Goal: Task Accomplishment & Management: Use online tool/utility

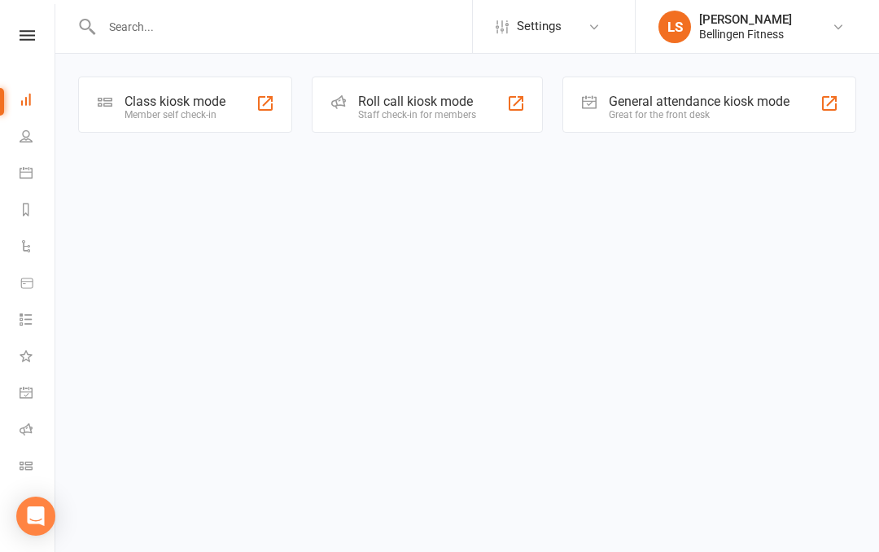
click at [771, 108] on div "General attendance kiosk mode" at bounding box center [699, 101] width 181 height 15
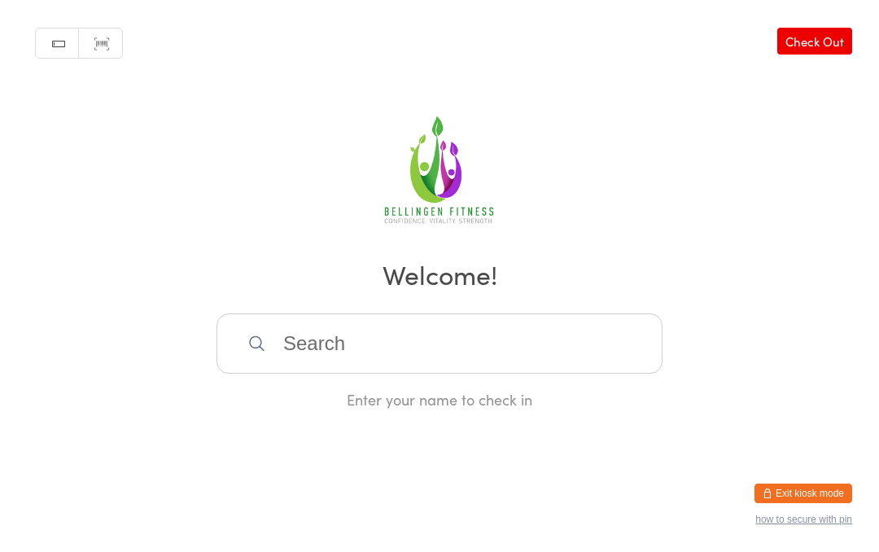
click at [311, 363] on input "search" at bounding box center [439, 343] width 446 height 60
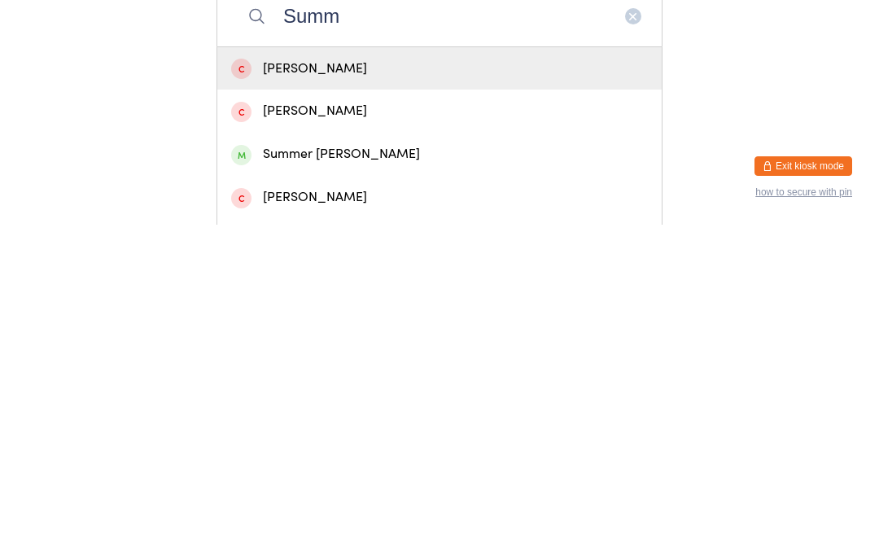
type input "Summ"
click at [342, 470] on div "Summer [PERSON_NAME]" at bounding box center [439, 481] width 417 height 22
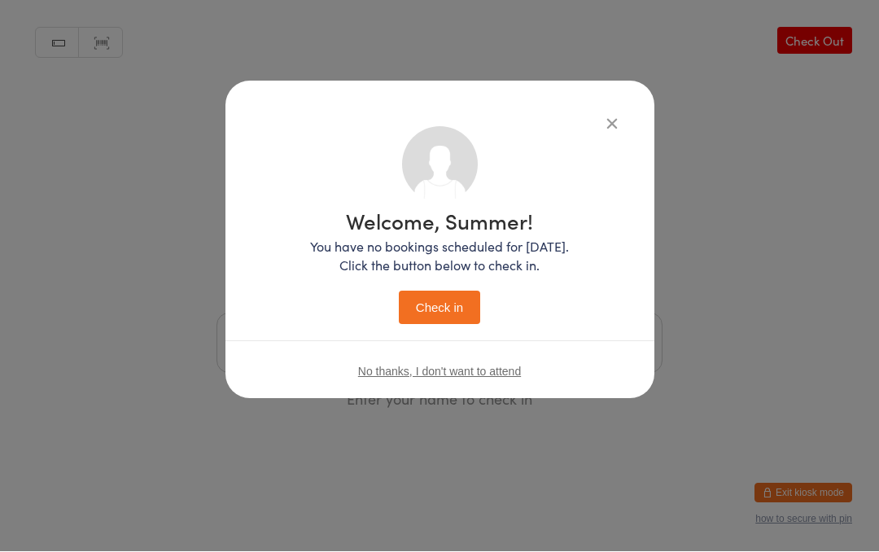
click at [449, 304] on button "Check in" at bounding box center [439, 307] width 81 height 33
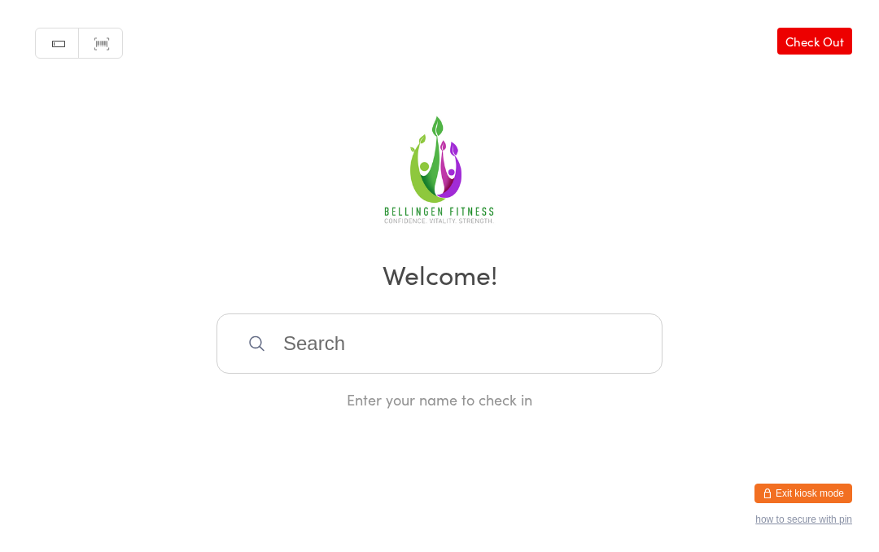
click at [418, 350] on input "search" at bounding box center [439, 343] width 446 height 60
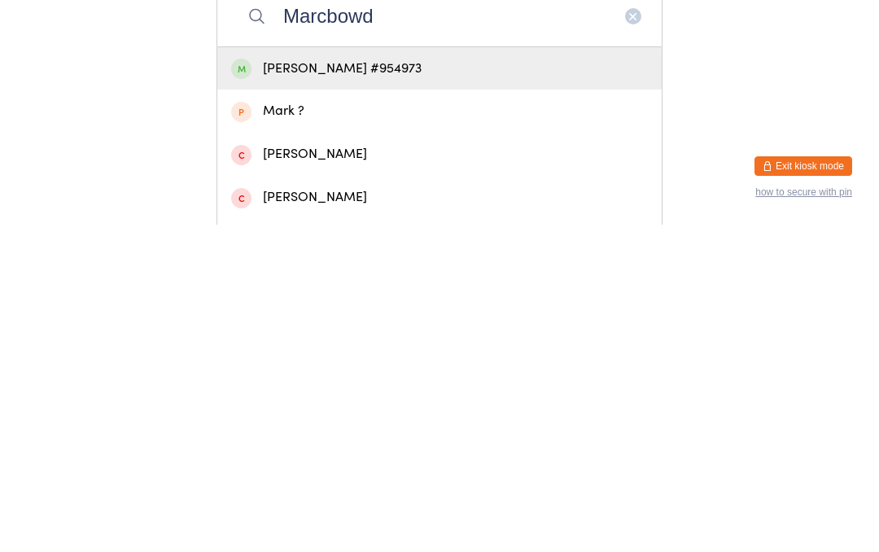
type input "Marcbowd"
click at [377, 385] on div "[PERSON_NAME] #954973" at bounding box center [439, 396] width 417 height 22
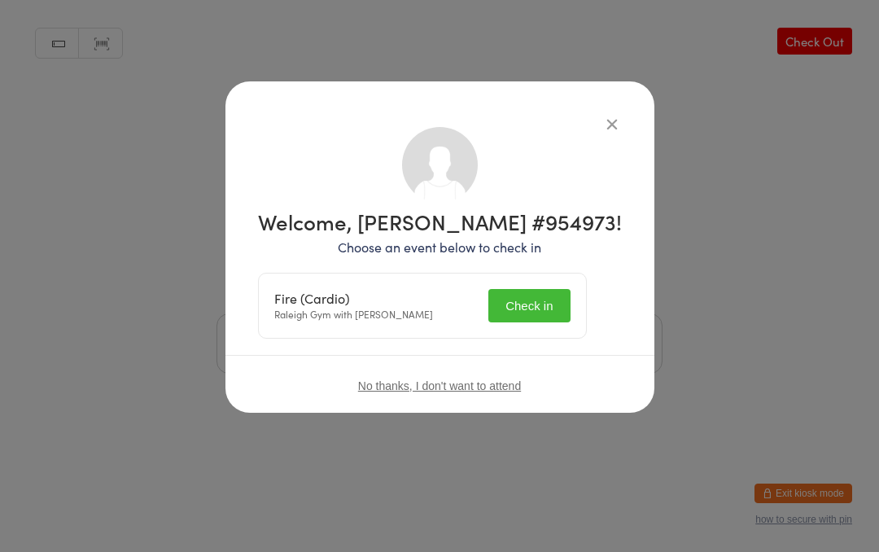
click at [535, 301] on button "Check in" at bounding box center [528, 305] width 81 height 33
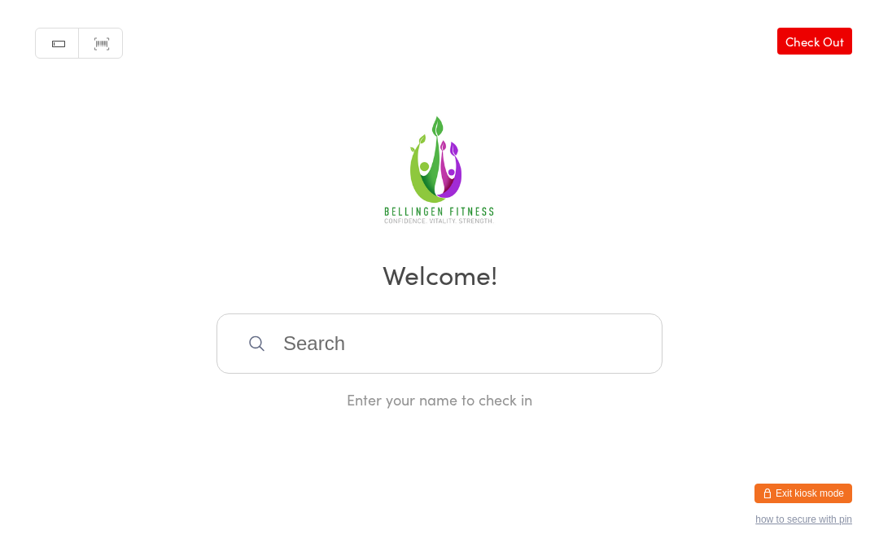
click at [386, 357] on input "search" at bounding box center [439, 343] width 446 height 60
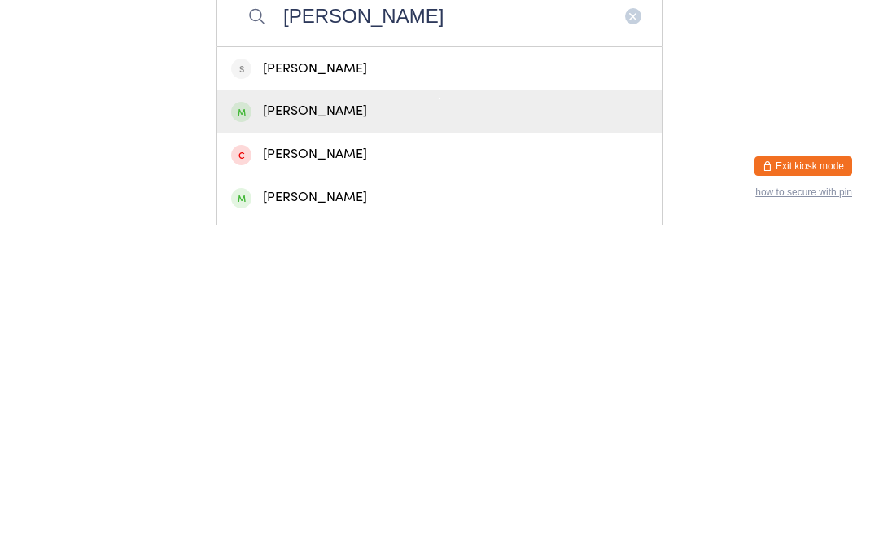
type input "[PERSON_NAME]"
click at [305, 427] on div "[PERSON_NAME]" at bounding box center [439, 438] width 417 height 22
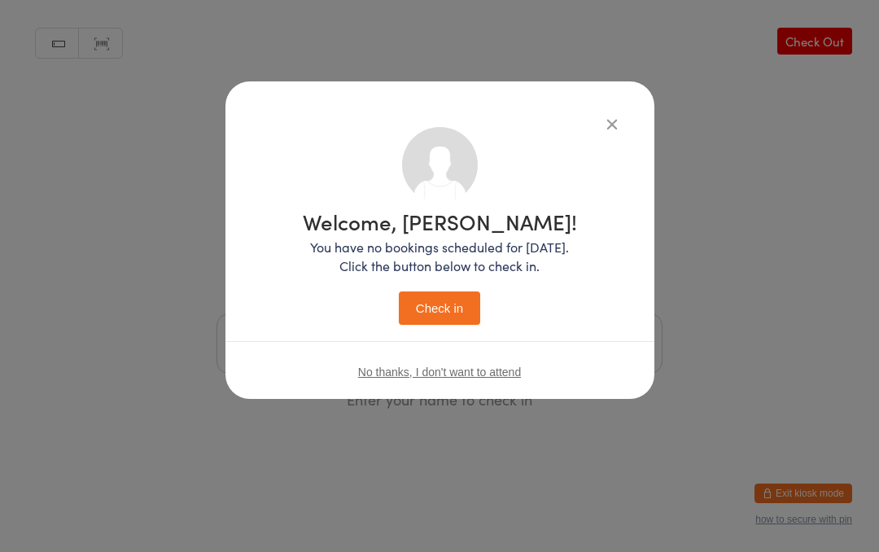
click at [444, 306] on button "Check in" at bounding box center [439, 307] width 81 height 33
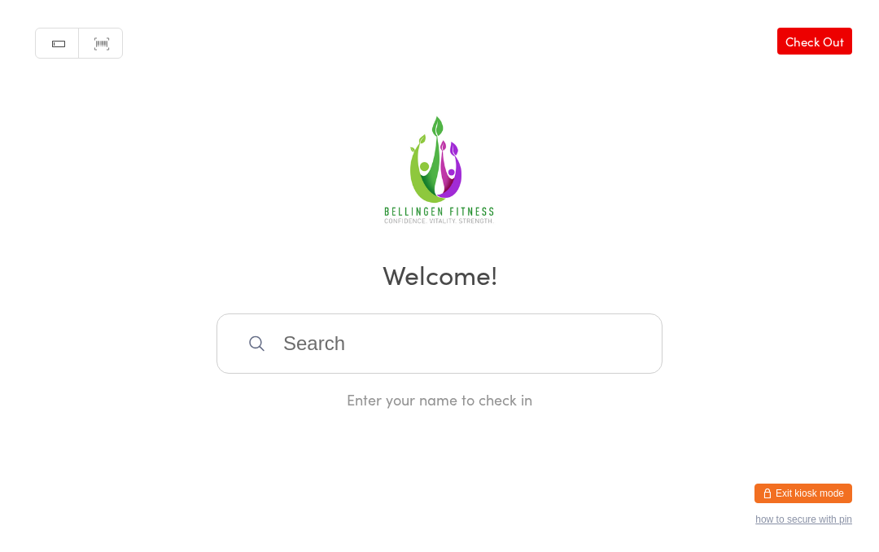
click at [569, 359] on input "search" at bounding box center [439, 343] width 446 height 60
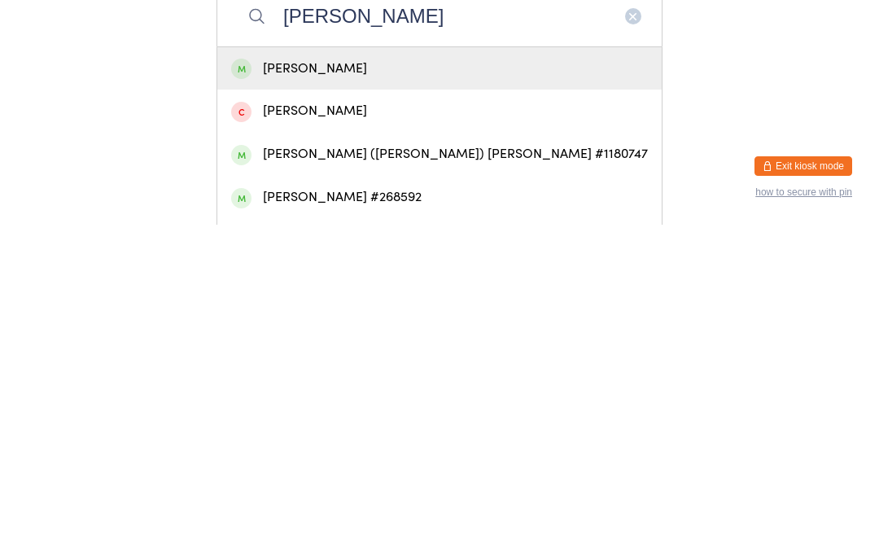
type input "[PERSON_NAME]"
click at [312, 385] on div "[PERSON_NAME]" at bounding box center [439, 396] width 417 height 22
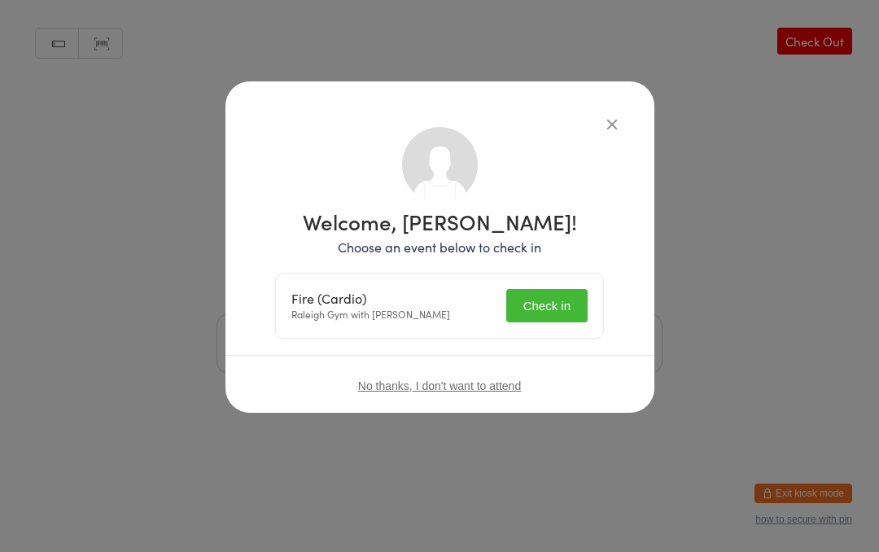
click at [541, 300] on button "Check in" at bounding box center [546, 305] width 81 height 33
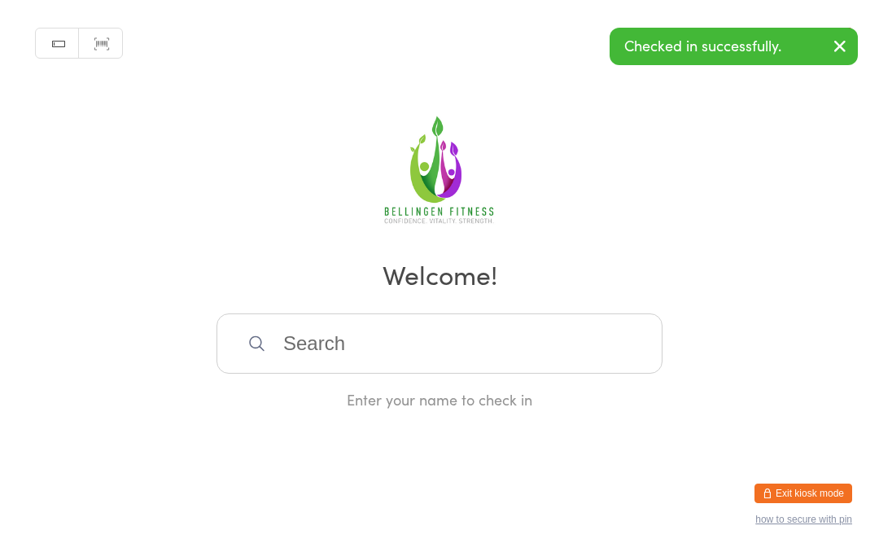
click at [369, 347] on input "search" at bounding box center [439, 343] width 446 height 60
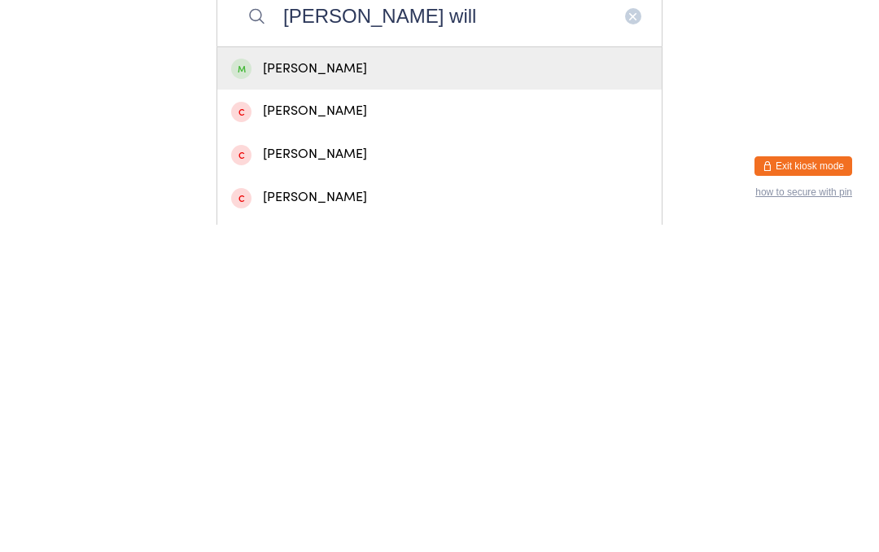
type input "[PERSON_NAME] will"
click at [378, 385] on div "[PERSON_NAME]" at bounding box center [439, 396] width 417 height 22
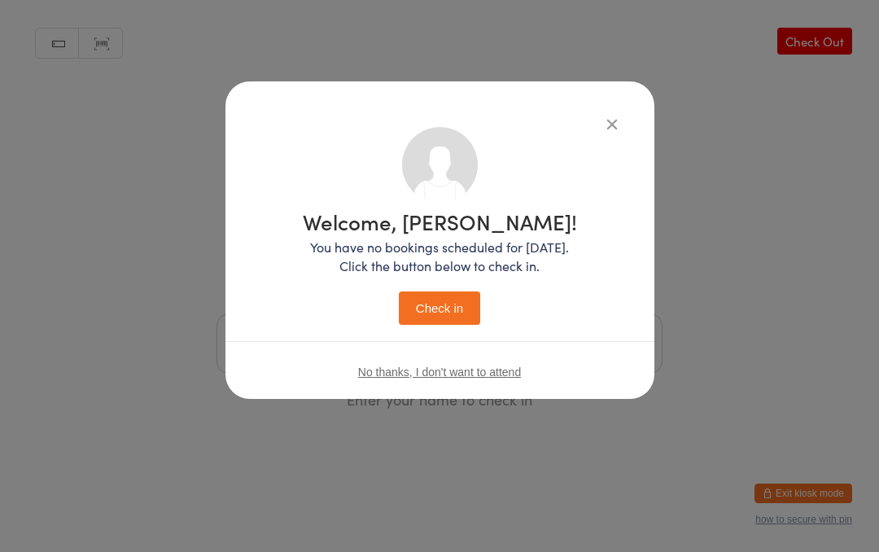
click at [433, 305] on button "Check in" at bounding box center [439, 307] width 81 height 33
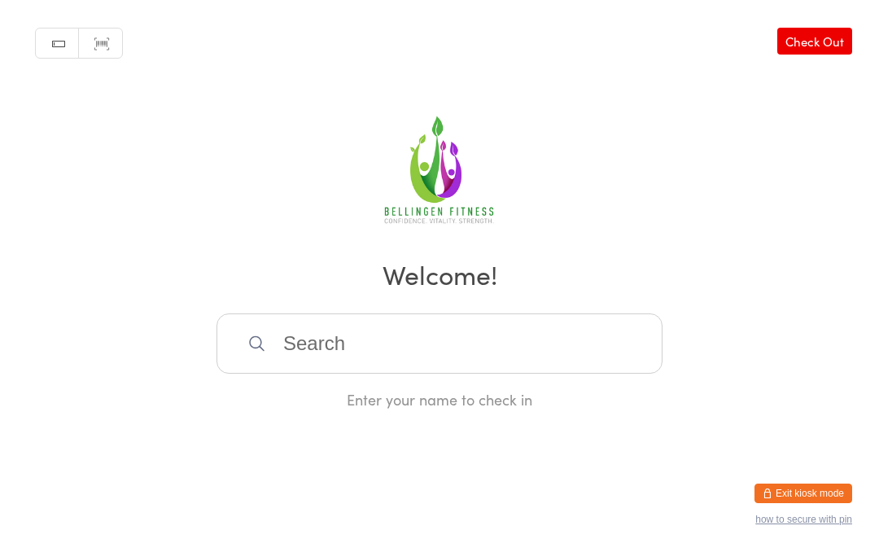
click at [321, 357] on input "search" at bounding box center [439, 343] width 446 height 60
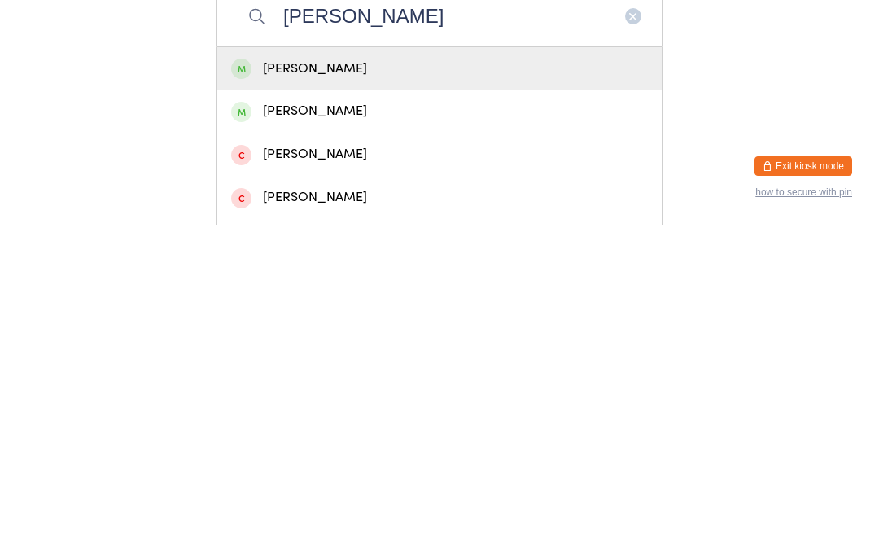
type input "[PERSON_NAME]"
click at [286, 374] on div "[PERSON_NAME]" at bounding box center [439, 395] width 444 height 43
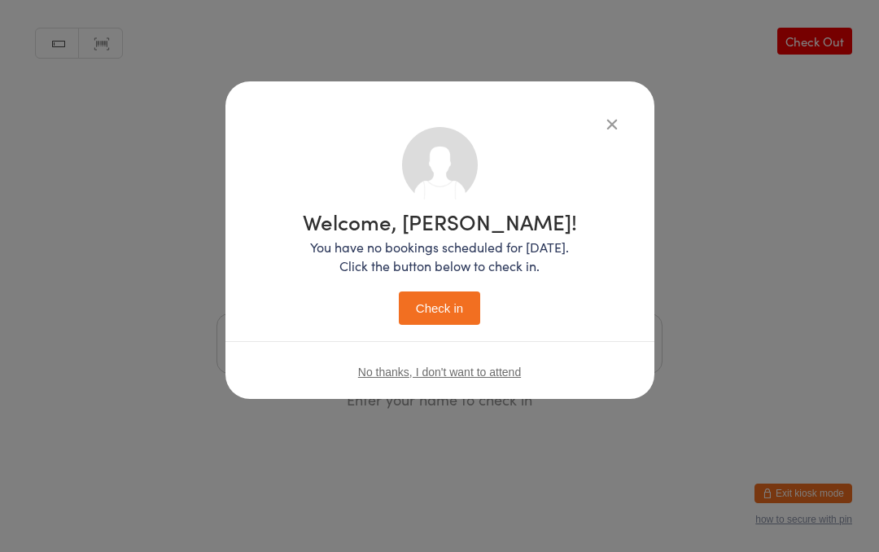
click at [437, 292] on button "Check in" at bounding box center [439, 307] width 81 height 33
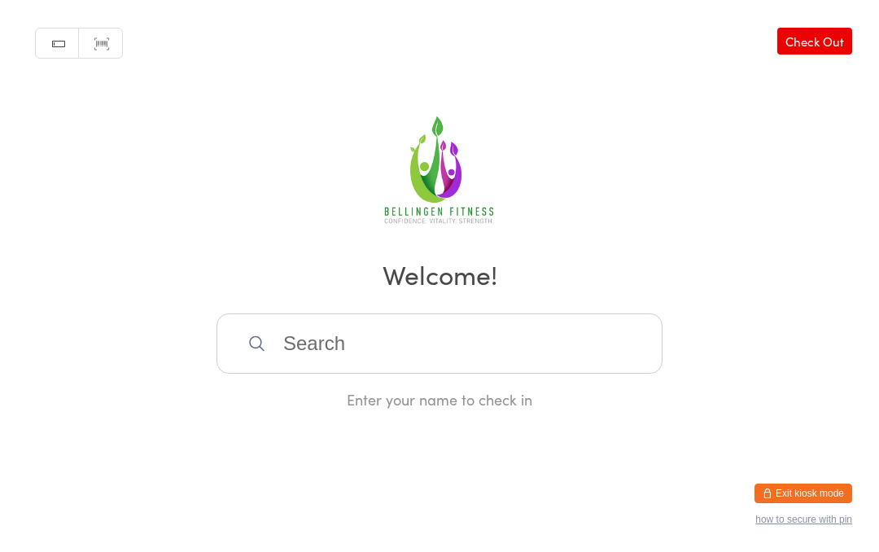
click at [415, 335] on input "search" at bounding box center [439, 343] width 446 height 60
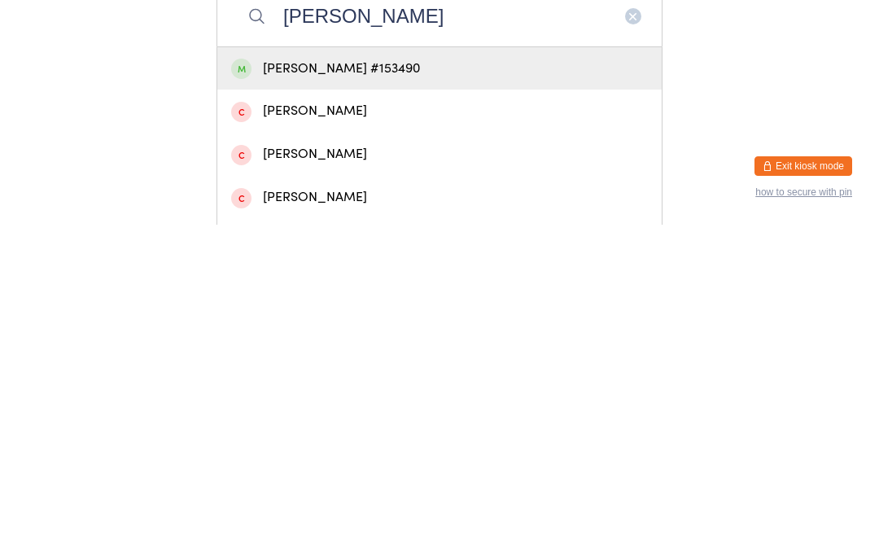
type input "[PERSON_NAME]"
click at [470, 385] on div "[PERSON_NAME] #153490" at bounding box center [439, 396] width 417 height 22
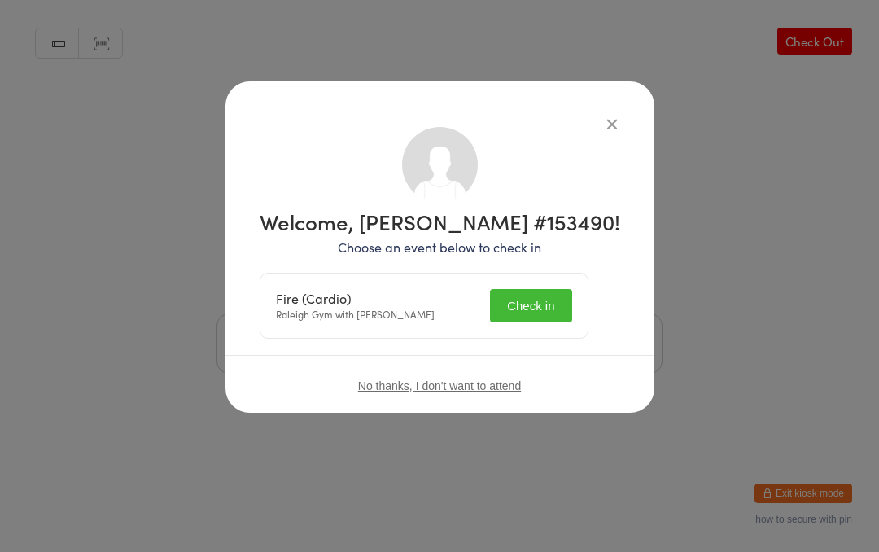
click at [566, 305] on button "Check in" at bounding box center [530, 305] width 81 height 33
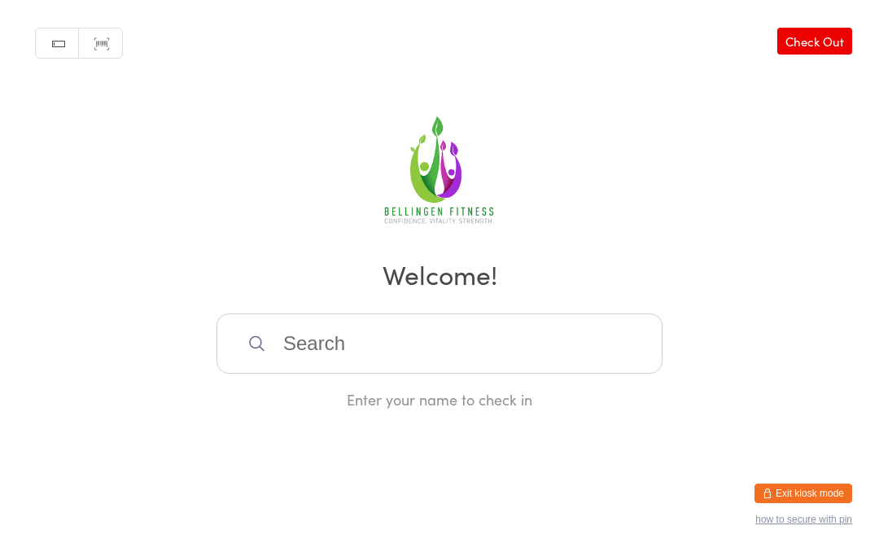
click at [549, 346] on input "search" at bounding box center [439, 343] width 446 height 60
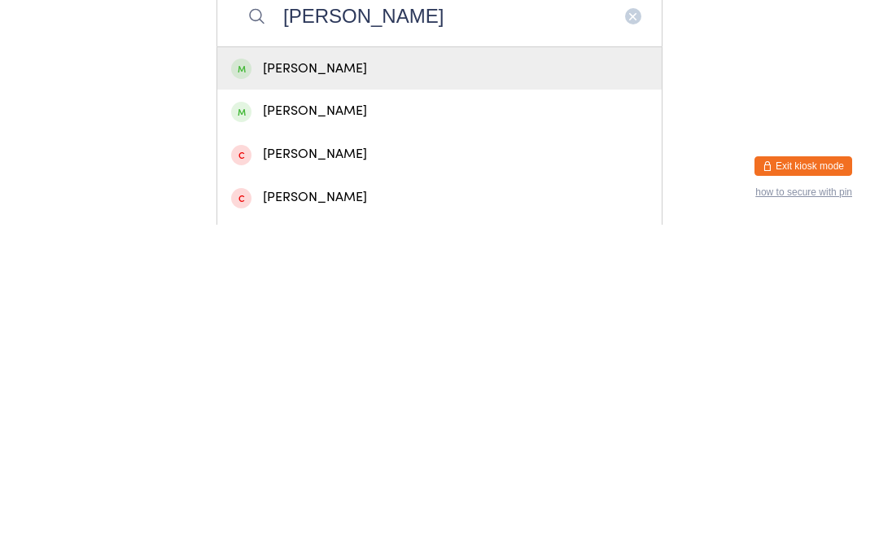
type input "[PERSON_NAME]"
click at [339, 385] on div "[PERSON_NAME]" at bounding box center [439, 396] width 417 height 22
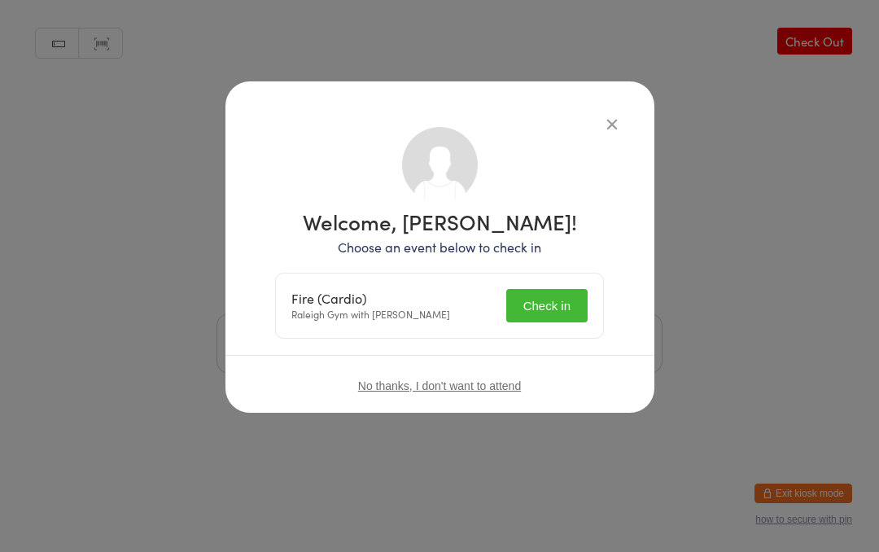
click at [548, 320] on button "Check in" at bounding box center [546, 305] width 81 height 33
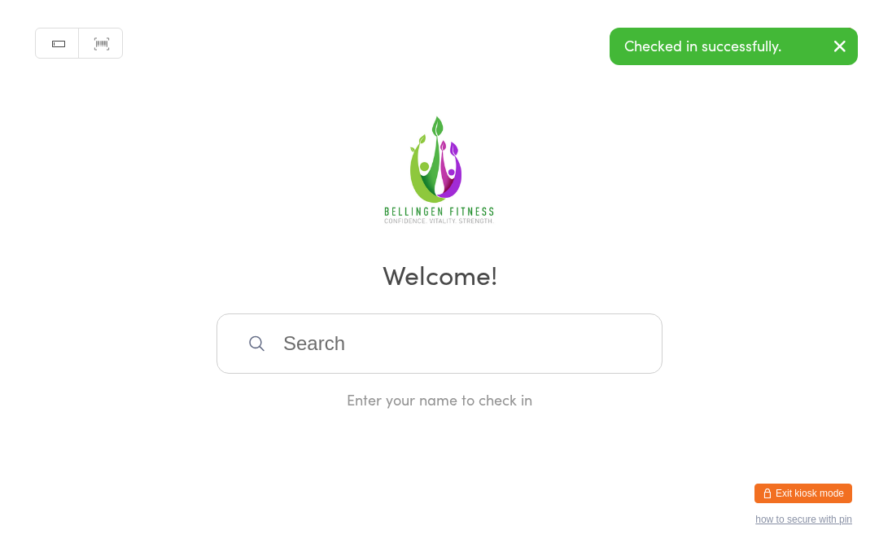
click at [375, 329] on input "search" at bounding box center [439, 343] width 446 height 60
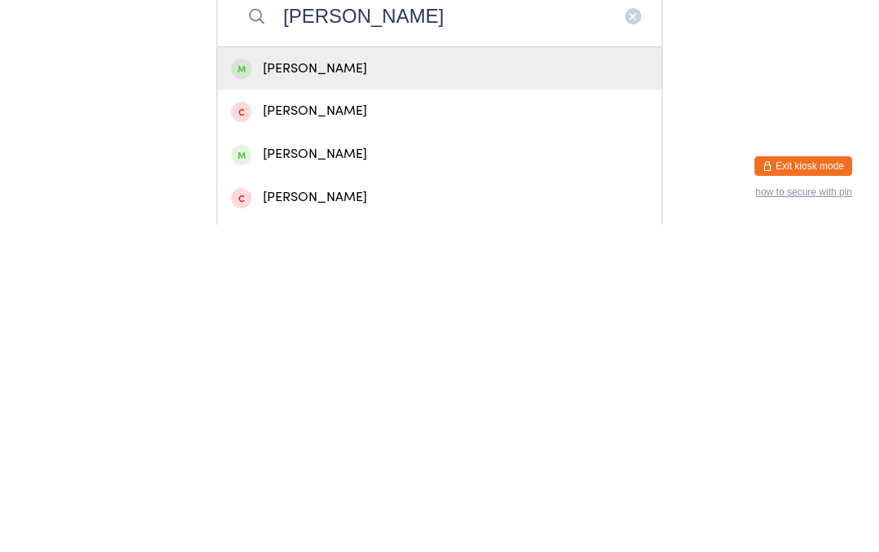
type input "[PERSON_NAME]"
click at [344, 385] on div "[PERSON_NAME]" at bounding box center [439, 396] width 417 height 22
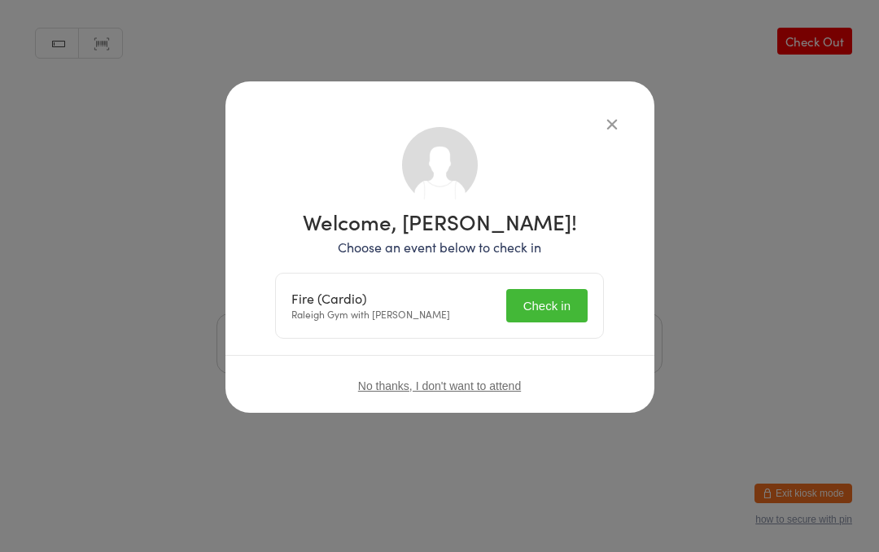
click at [550, 299] on button "Check in" at bounding box center [546, 305] width 81 height 33
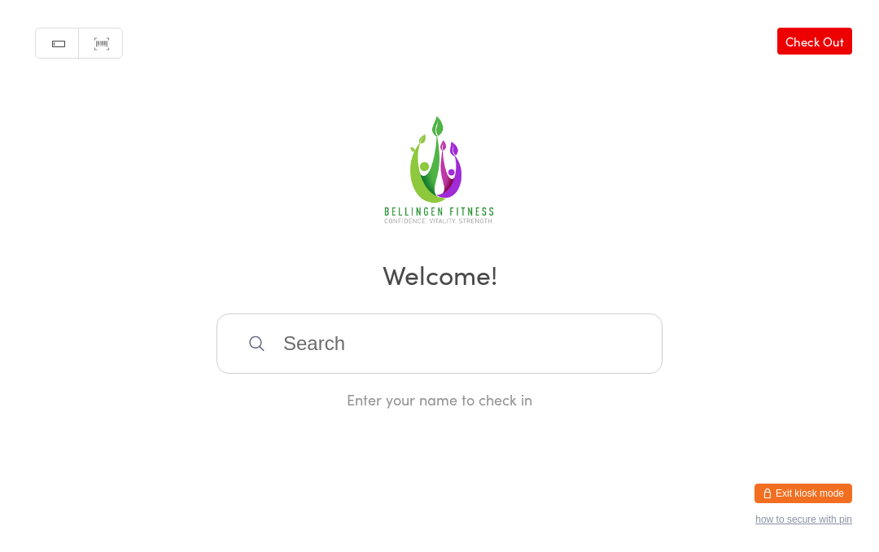
click at [389, 352] on input "search" at bounding box center [439, 343] width 446 height 60
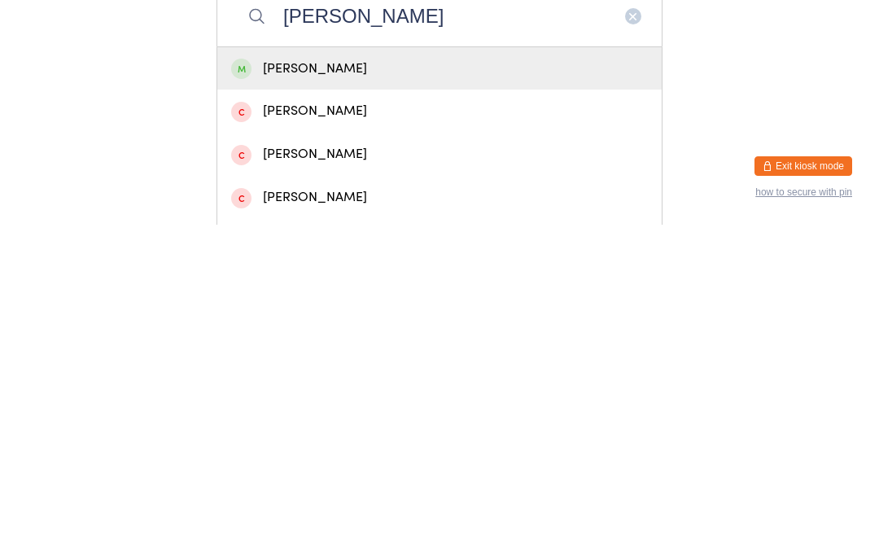
type input "[PERSON_NAME]"
click at [370, 385] on div "[PERSON_NAME]" at bounding box center [439, 396] width 417 height 22
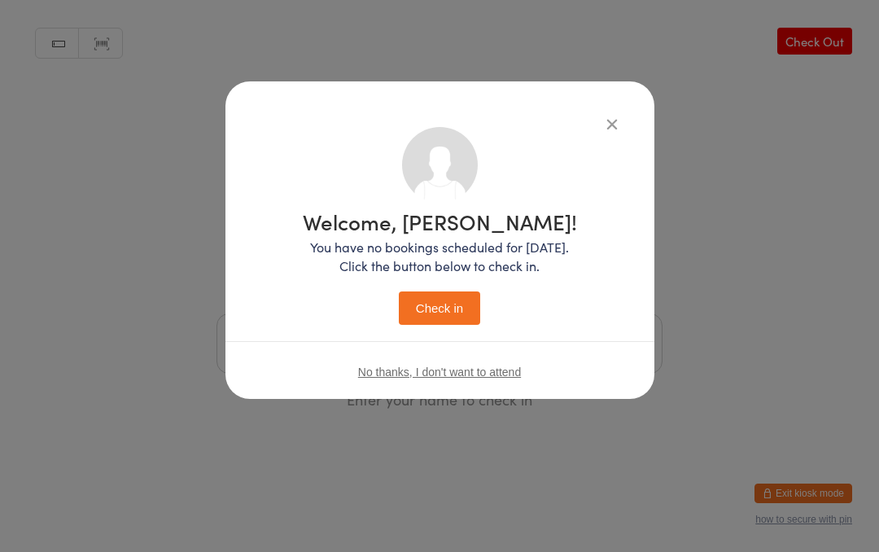
click at [462, 304] on button "Check in" at bounding box center [439, 307] width 81 height 33
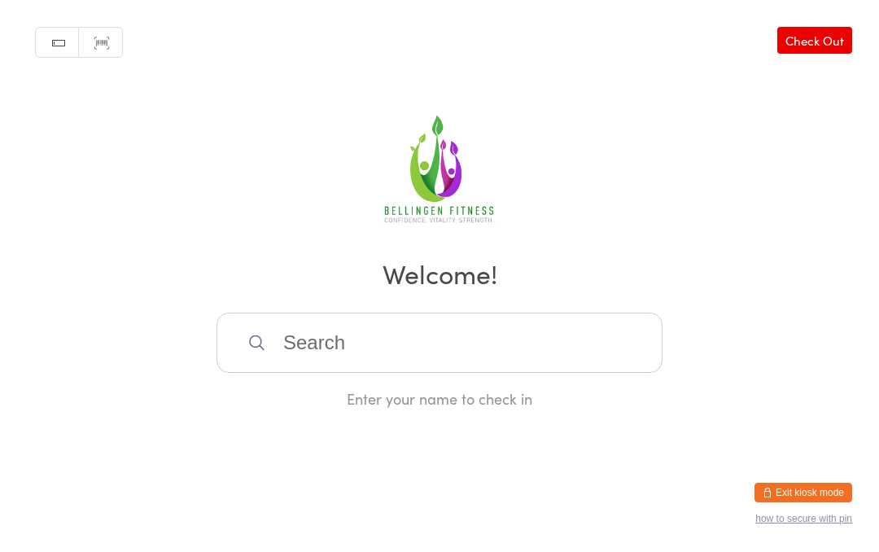
click at [294, 343] on input "search" at bounding box center [439, 343] width 446 height 60
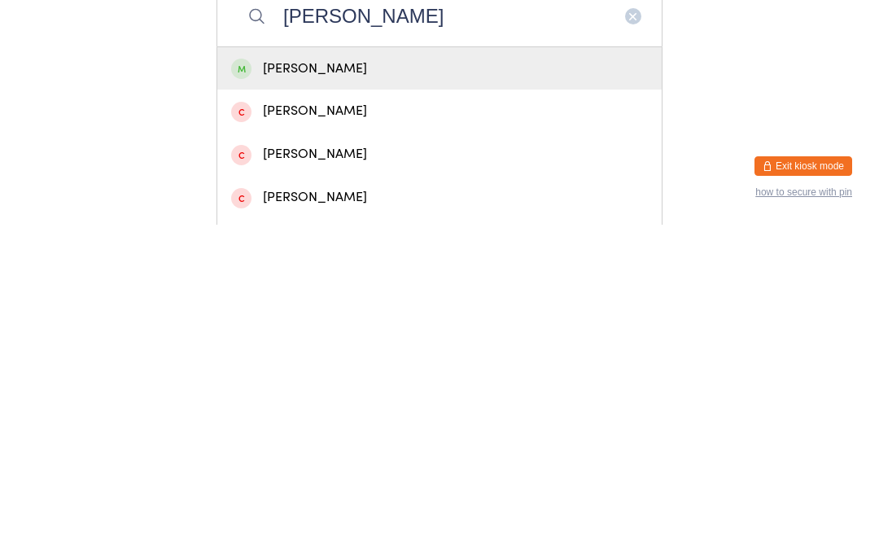
type input "[PERSON_NAME]"
click at [286, 385] on div "[PERSON_NAME]" at bounding box center [439, 396] width 417 height 22
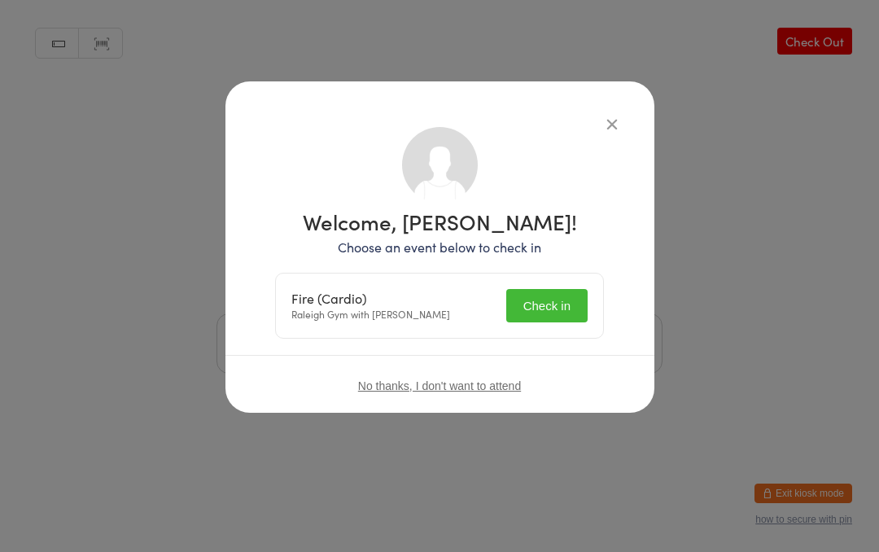
click at [544, 304] on button "Check in" at bounding box center [546, 305] width 81 height 33
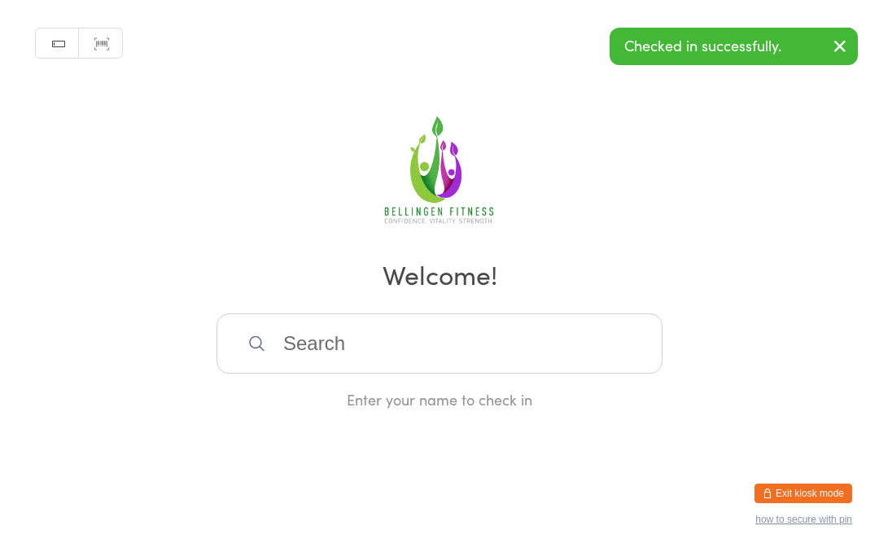
click at [537, 366] on input "search" at bounding box center [439, 343] width 446 height 60
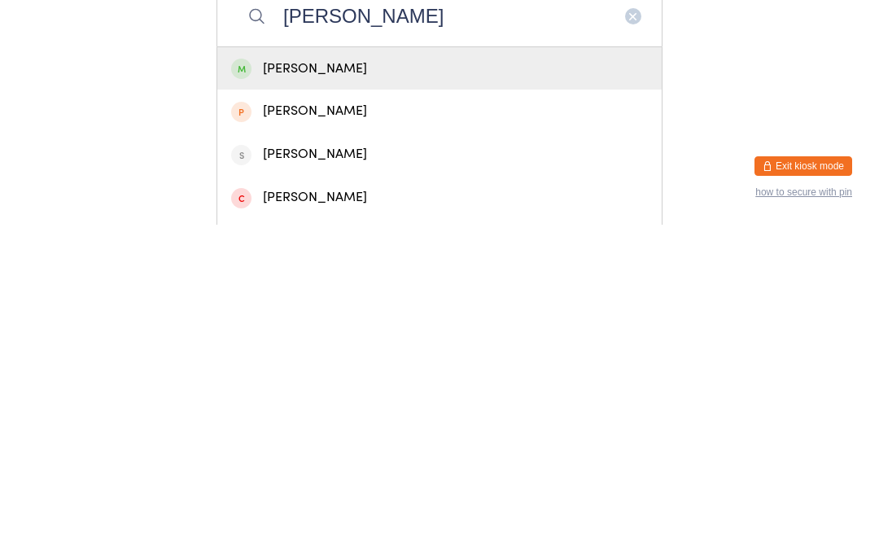
type input "[PERSON_NAME]"
click at [417, 385] on div "[PERSON_NAME]" at bounding box center [439, 396] width 417 height 22
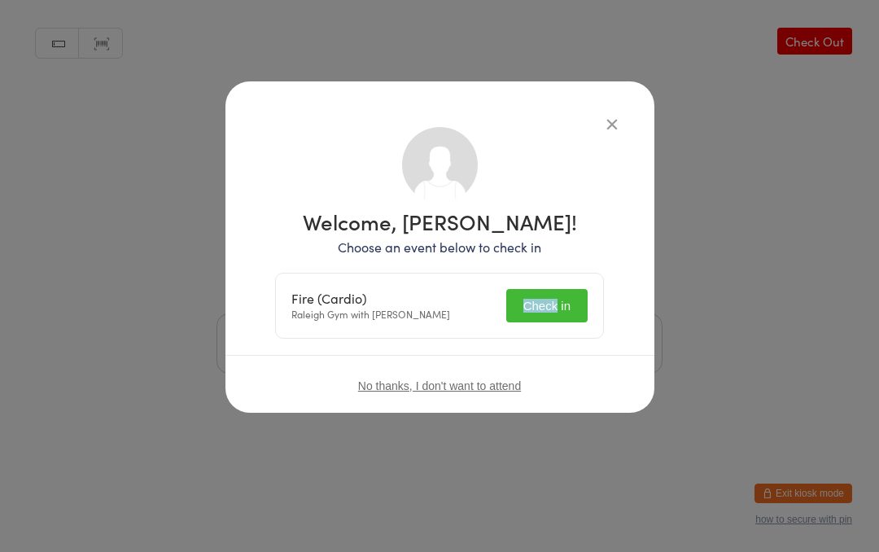
click at [731, 321] on div "Welcome, [PERSON_NAME]! Choose an event below to check in Fire (Cardio) Raleigh…" at bounding box center [439, 276] width 879 height 552
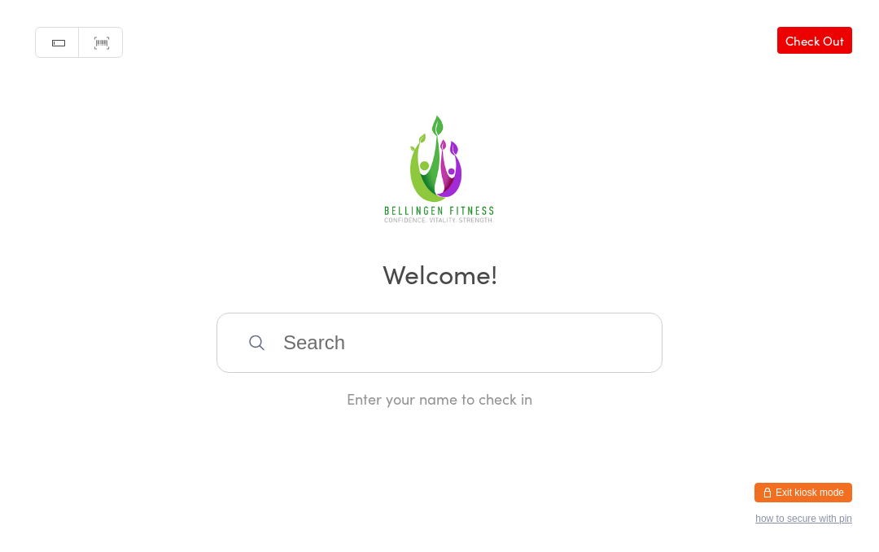
click at [358, 373] on input "search" at bounding box center [439, 343] width 446 height 60
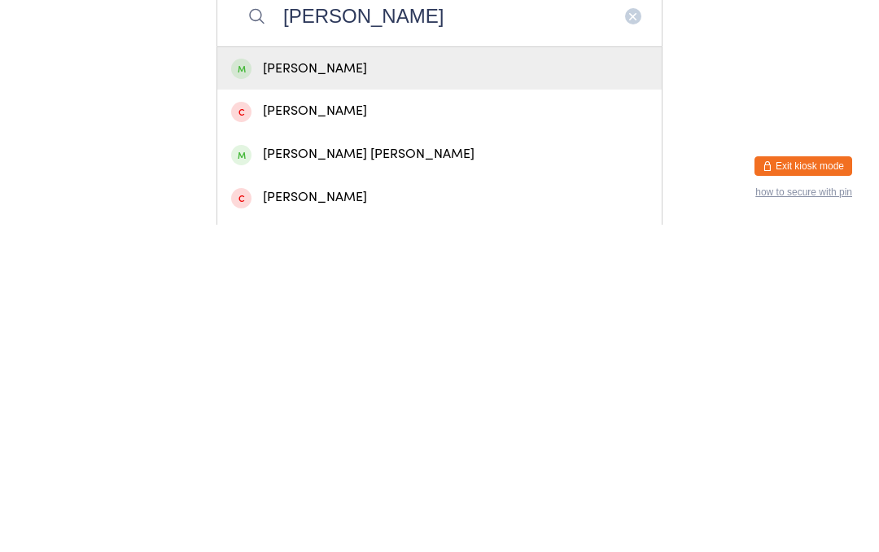
type input "[PERSON_NAME]"
click at [299, 385] on div "[PERSON_NAME]" at bounding box center [439, 396] width 417 height 22
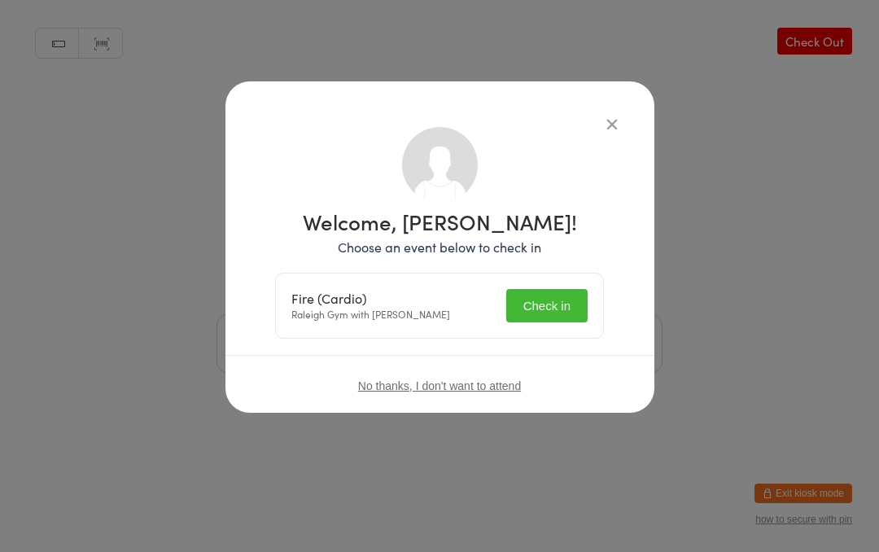
click at [556, 309] on button "Check in" at bounding box center [546, 305] width 81 height 33
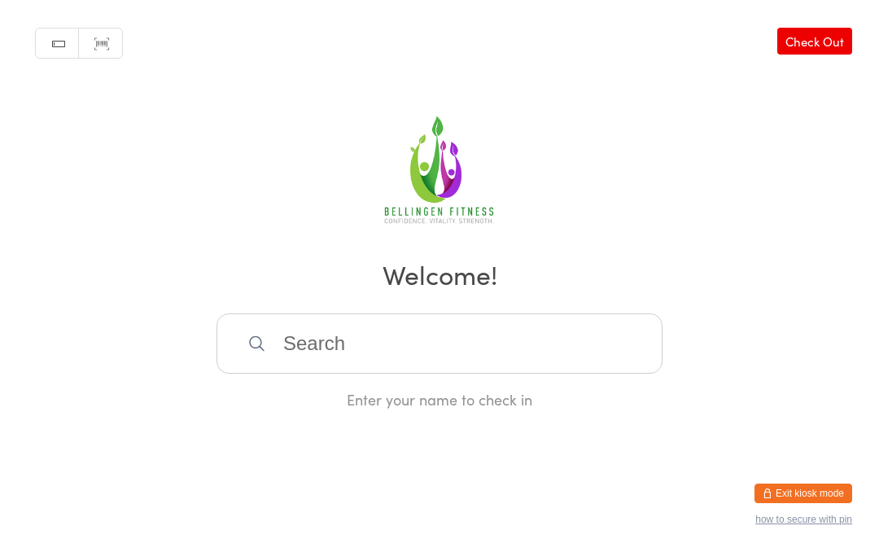
click at [330, 363] on input "search" at bounding box center [439, 343] width 446 height 60
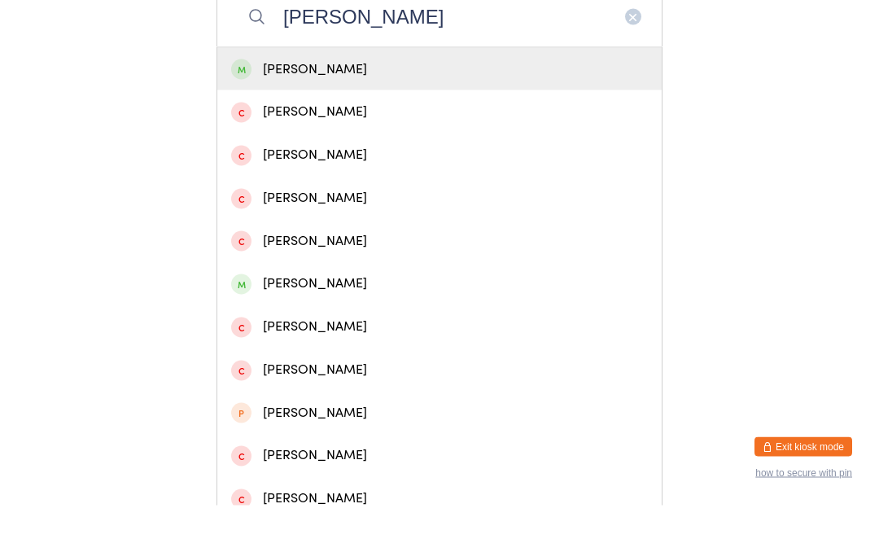
scroll to position [302, 0]
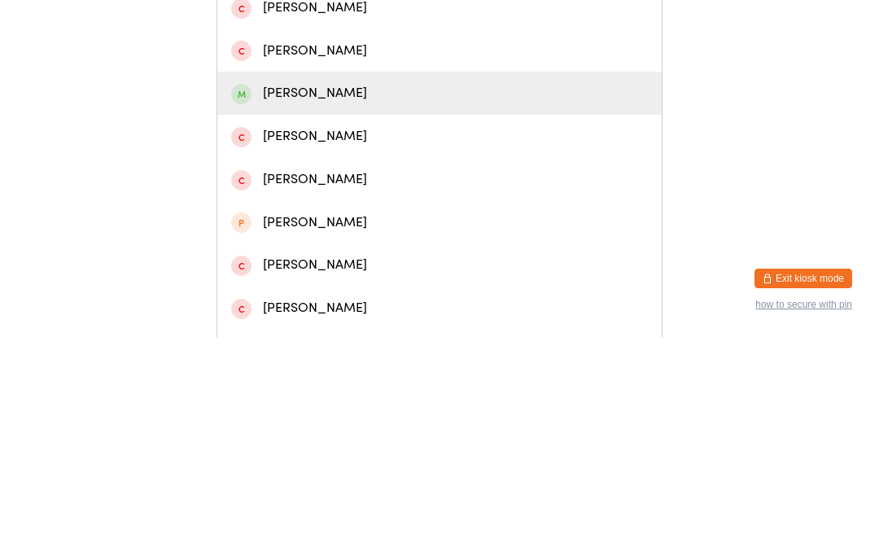
type input "[PERSON_NAME]"
click at [321, 297] on div "[PERSON_NAME]" at bounding box center [439, 308] width 417 height 22
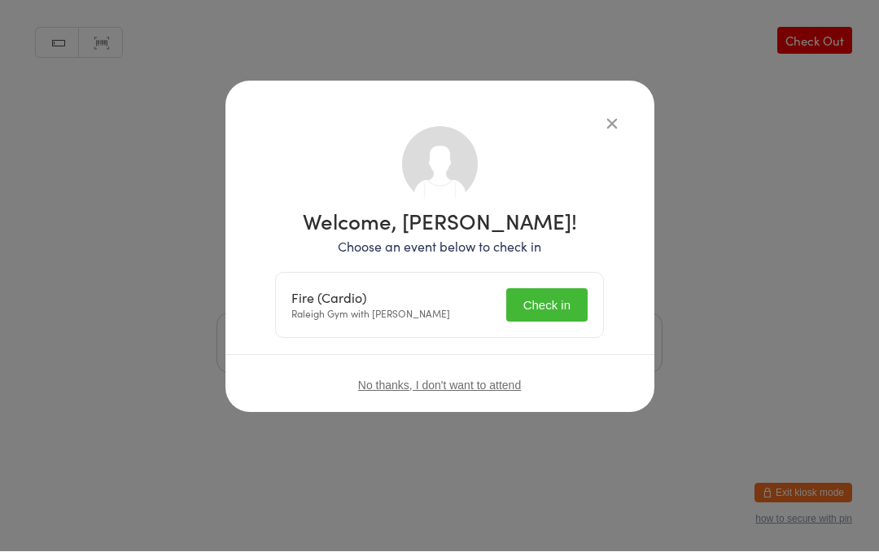
click at [545, 313] on button "Check in" at bounding box center [546, 305] width 81 height 33
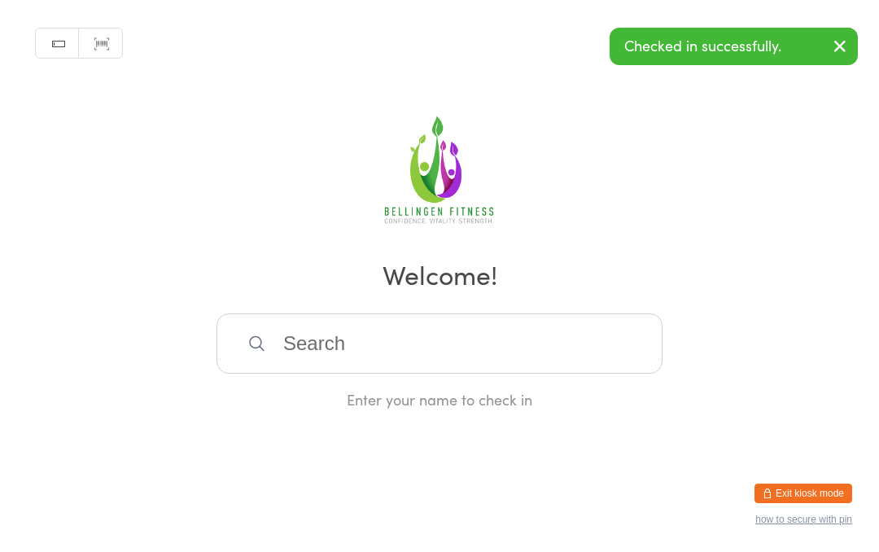
click at [361, 339] on input "search" at bounding box center [439, 343] width 446 height 60
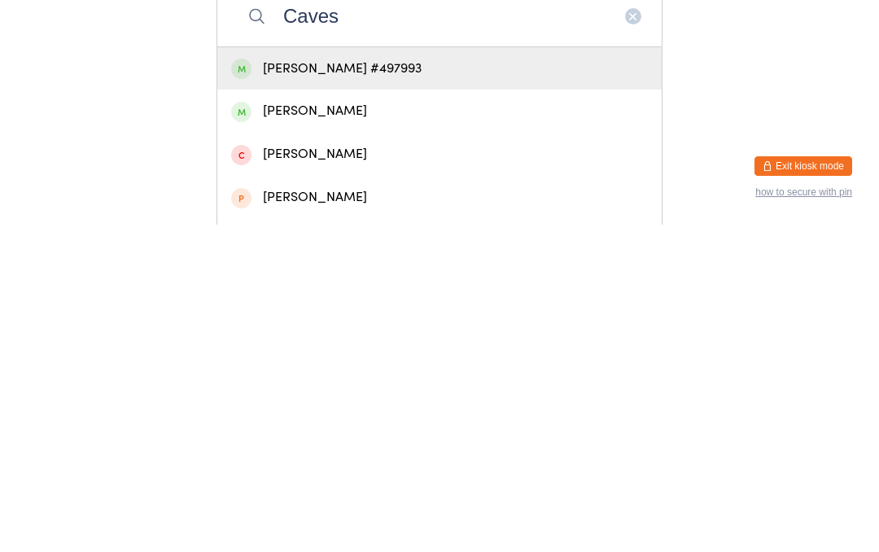
type input "Caves"
click at [451, 385] on div "[PERSON_NAME] #497993" at bounding box center [439, 396] width 417 height 22
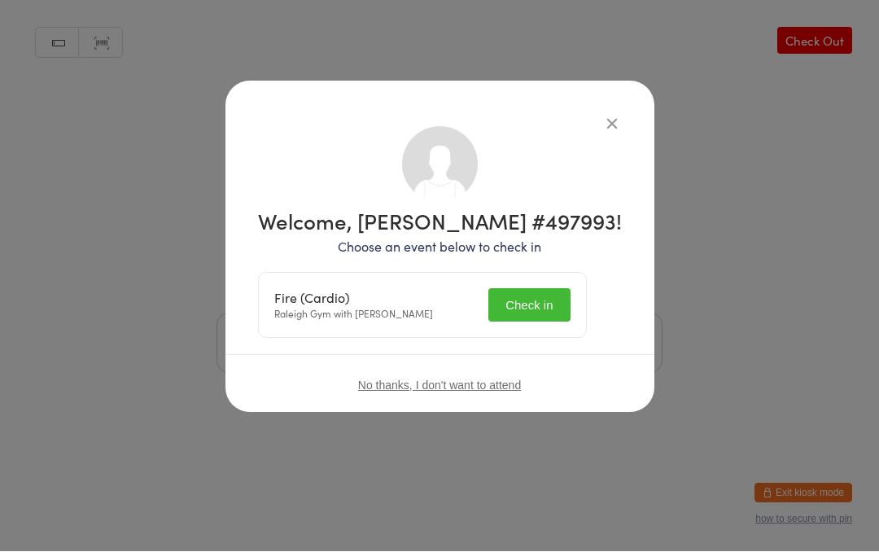
click at [553, 301] on button "Check in" at bounding box center [528, 305] width 81 height 33
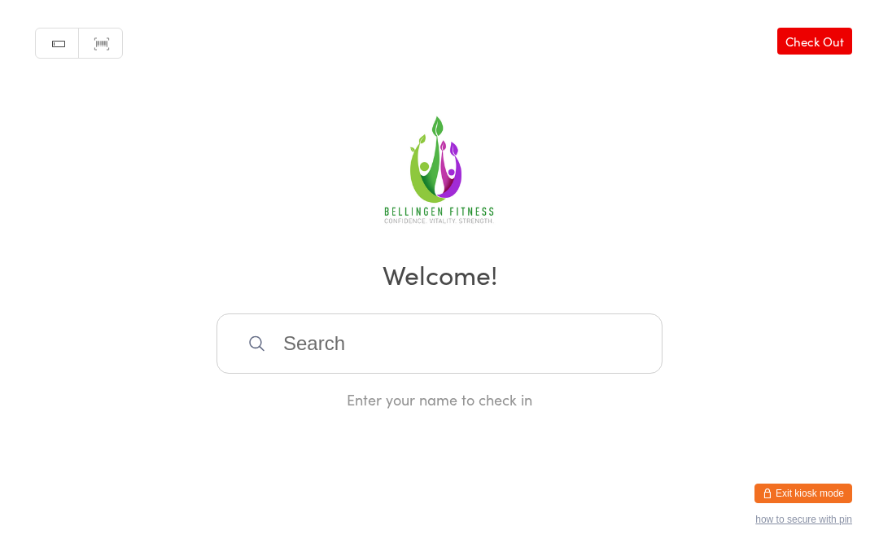
click at [493, 339] on input "search" at bounding box center [439, 343] width 446 height 60
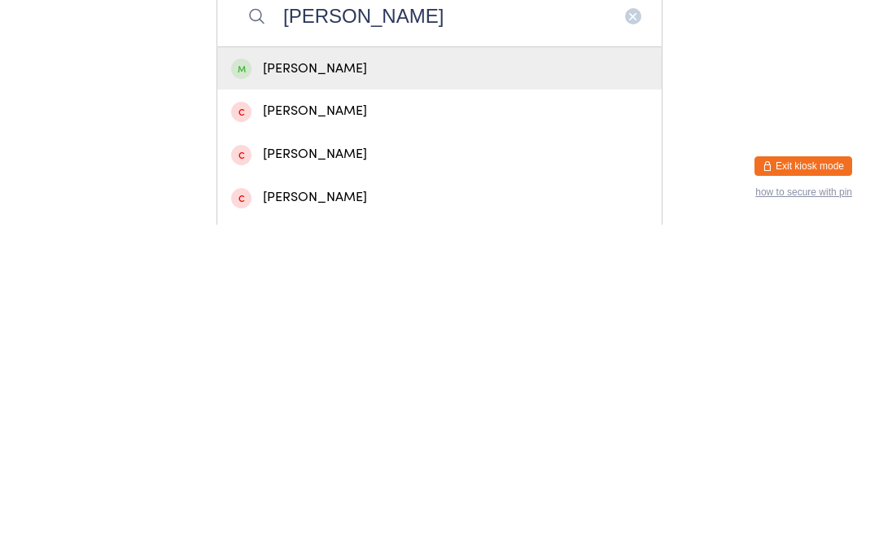
type input "[PERSON_NAME]"
click at [339, 385] on div "[PERSON_NAME]" at bounding box center [439, 396] width 417 height 22
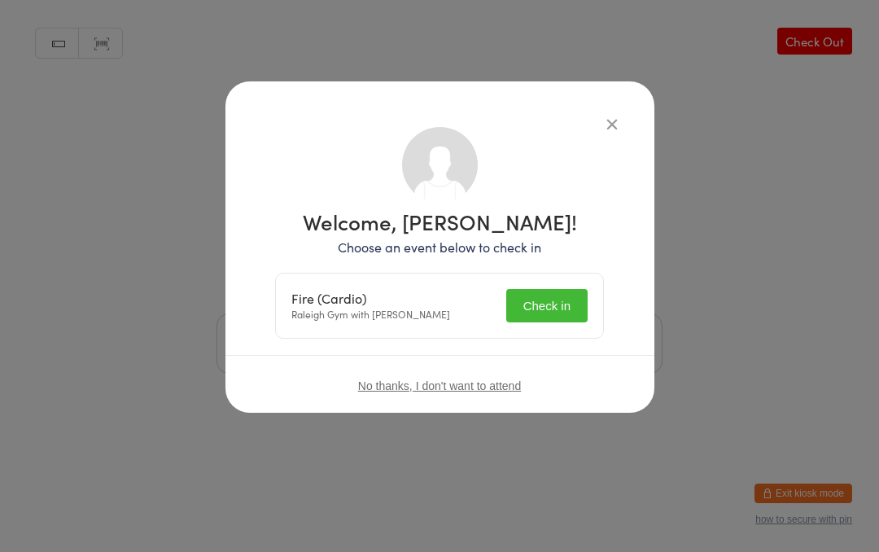
click at [564, 307] on button "Check in" at bounding box center [546, 305] width 81 height 33
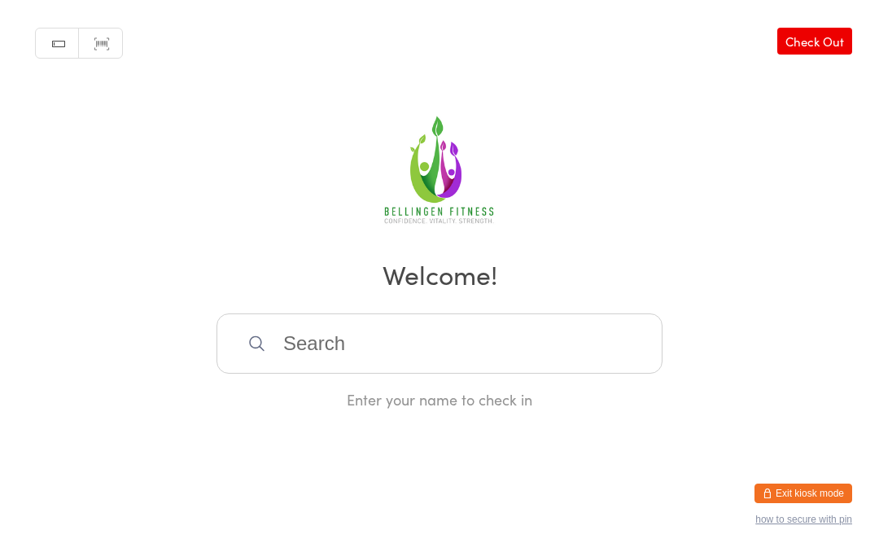
click at [380, 337] on input "search" at bounding box center [439, 343] width 446 height 60
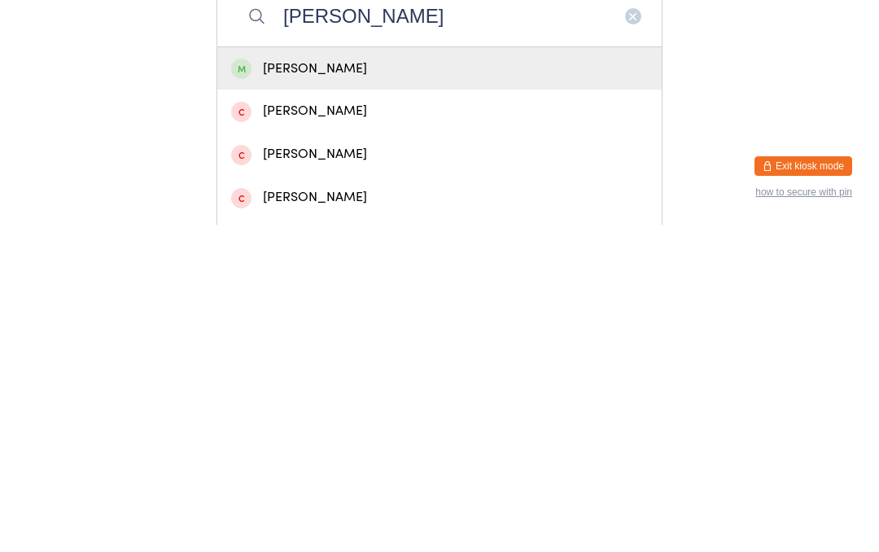
type input "[PERSON_NAME]"
click at [339, 385] on div "[PERSON_NAME]" at bounding box center [439, 396] width 417 height 22
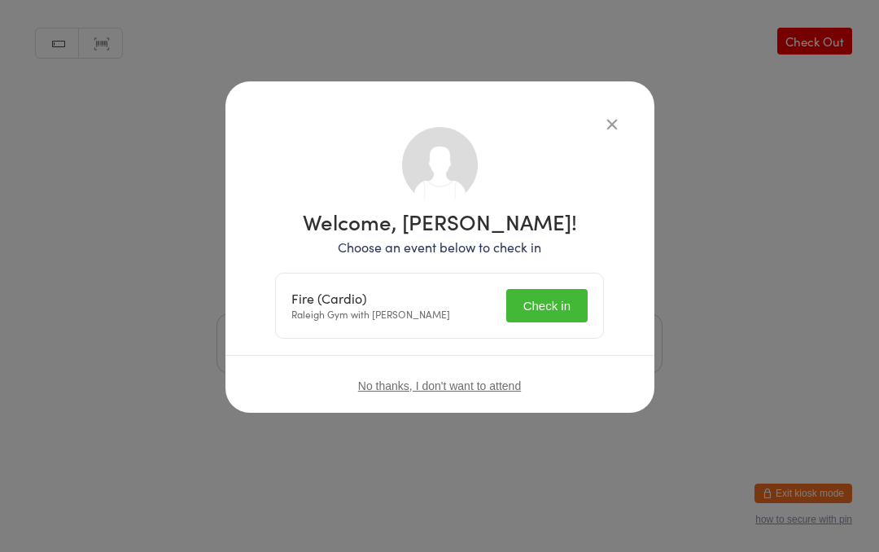
click at [553, 296] on button "Check in" at bounding box center [546, 305] width 81 height 33
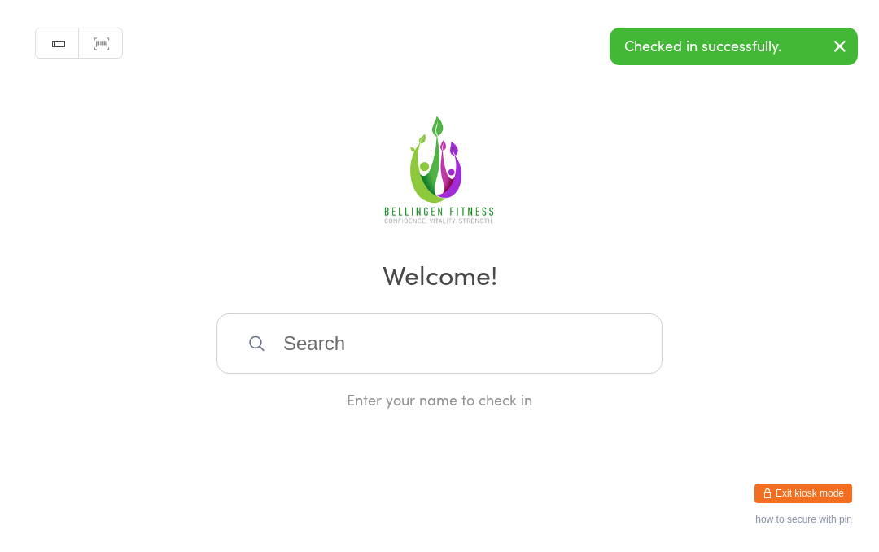
click at [342, 355] on input "search" at bounding box center [439, 343] width 446 height 60
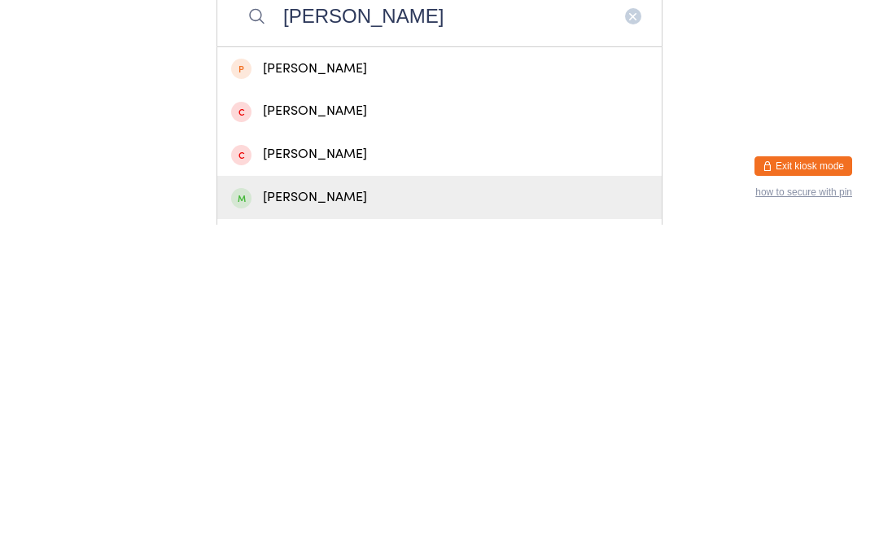
type input "[PERSON_NAME]"
click at [238, 515] on span at bounding box center [241, 525] width 20 height 20
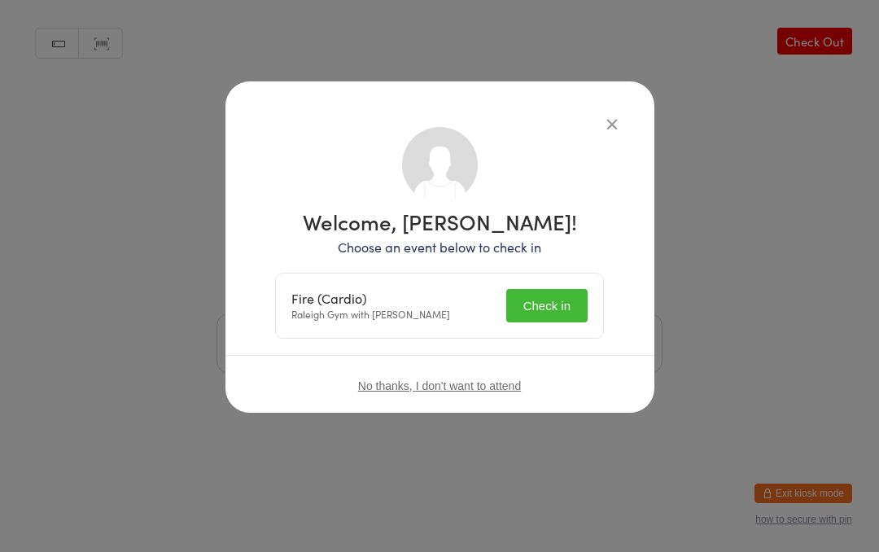
click at [555, 301] on button "Check in" at bounding box center [546, 305] width 81 height 33
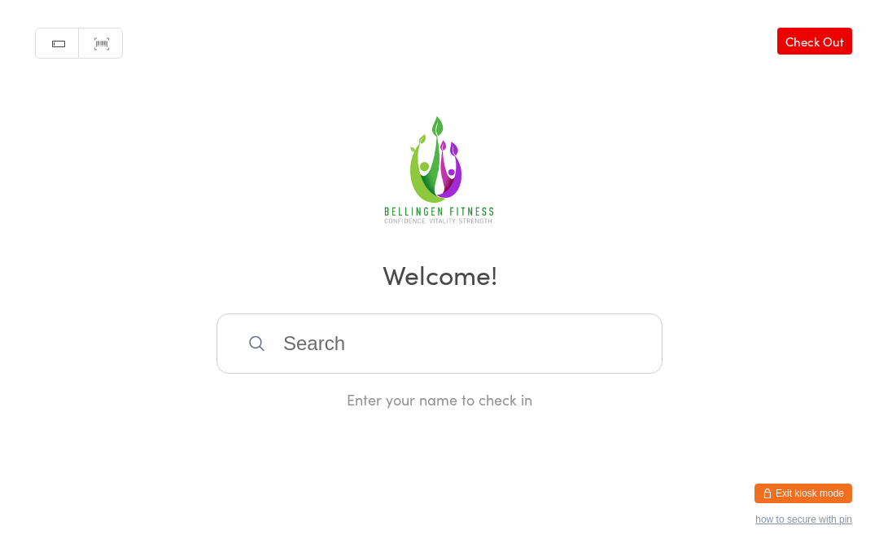
click at [546, 351] on input "search" at bounding box center [439, 343] width 446 height 60
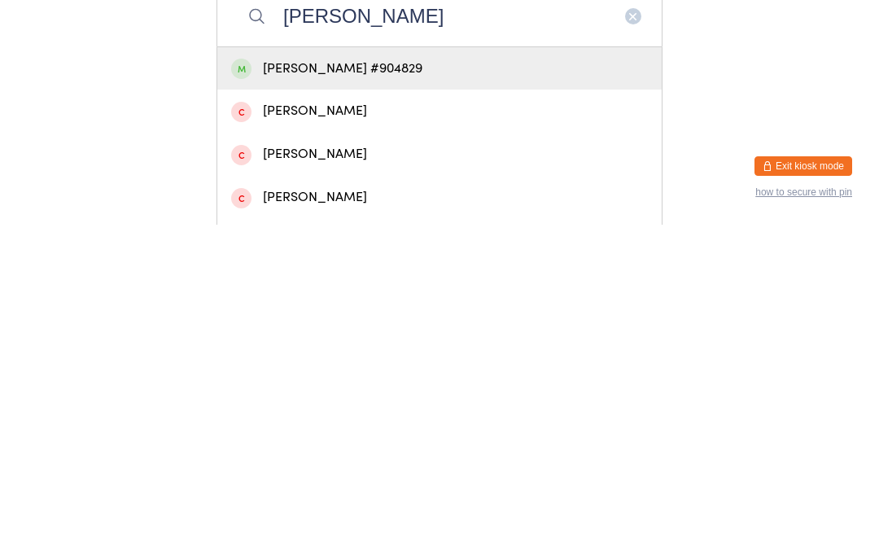
type input "[PERSON_NAME]"
click at [397, 385] on div "[PERSON_NAME] #904829" at bounding box center [439, 396] width 417 height 22
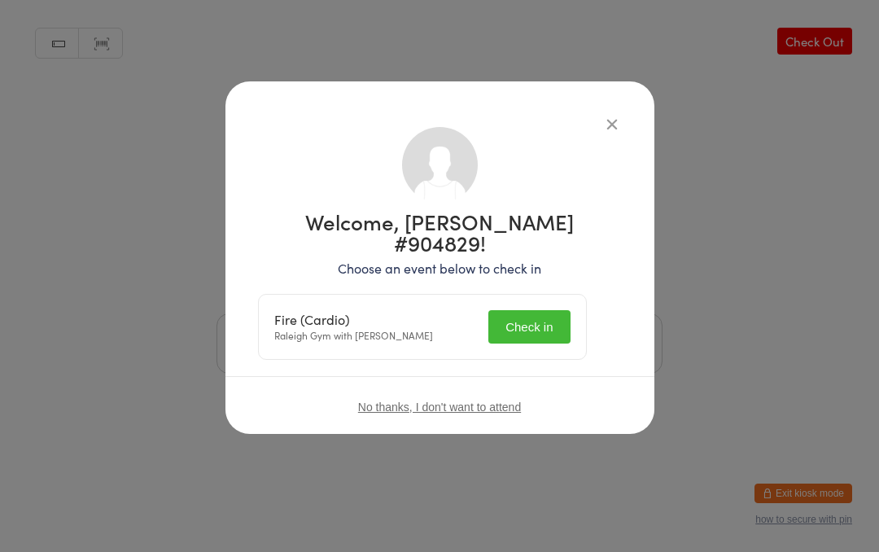
click at [541, 310] on button "Check in" at bounding box center [528, 326] width 81 height 33
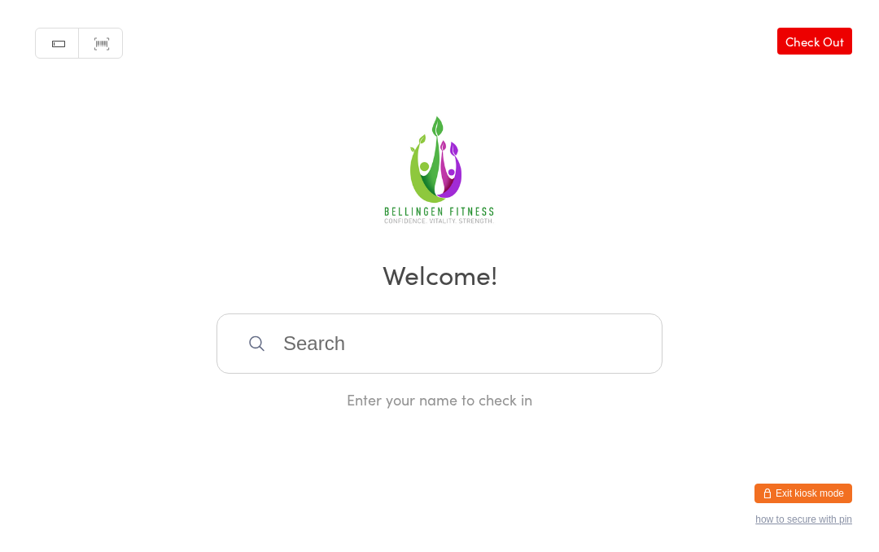
click at [430, 334] on input "search" at bounding box center [439, 343] width 446 height 60
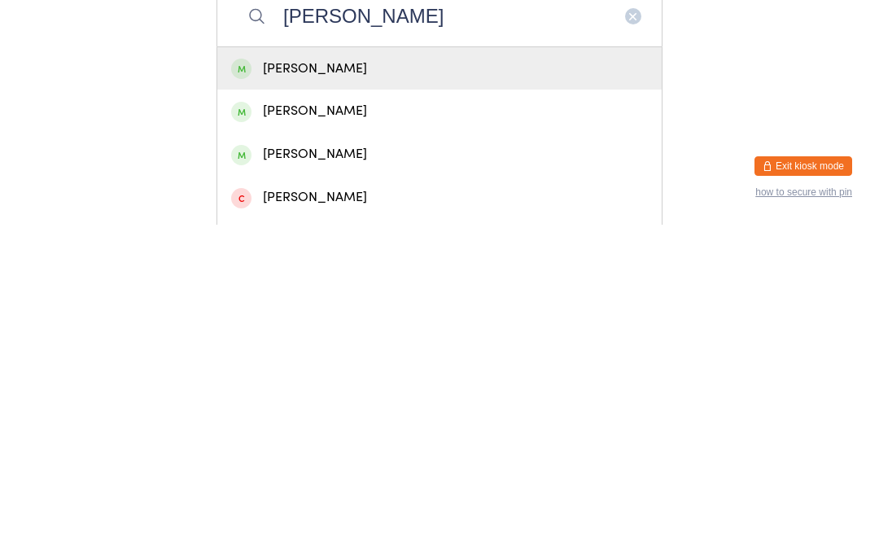
type input "[PERSON_NAME]"
click at [390, 427] on div "[PERSON_NAME]" at bounding box center [439, 438] width 417 height 22
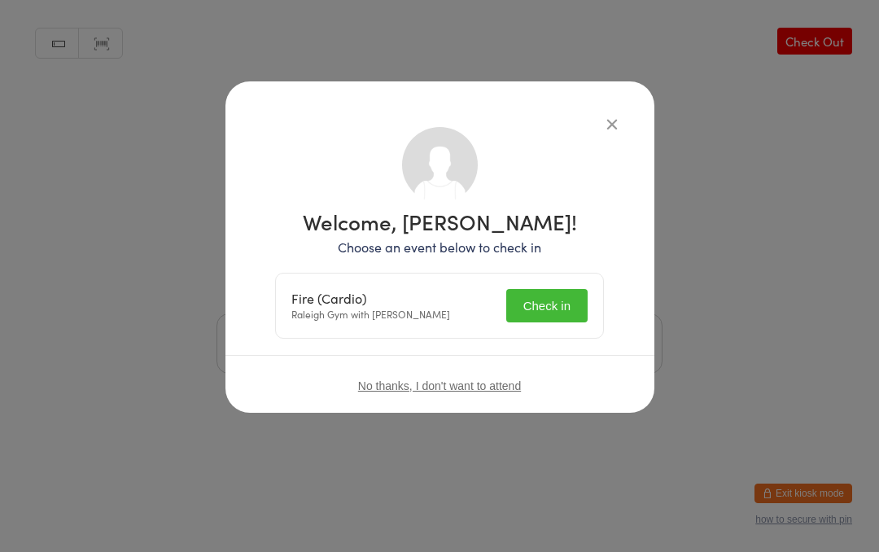
click at [542, 289] on button "Check in" at bounding box center [546, 305] width 81 height 33
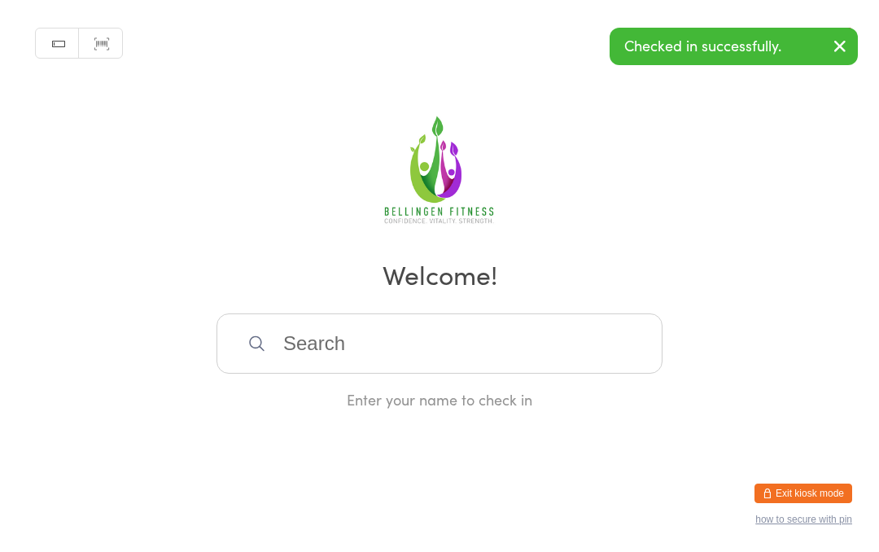
click at [461, 316] on div "Manual search Scanner input Check Out Welcome! Enter your name to check in" at bounding box center [439, 204] width 879 height 409
click at [406, 335] on input "search" at bounding box center [439, 343] width 446 height 60
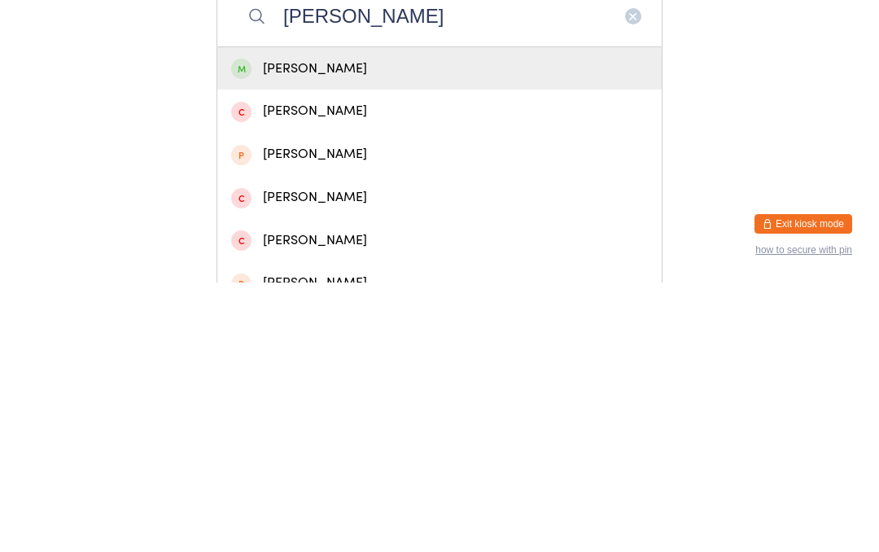
scroll to position [59, 0]
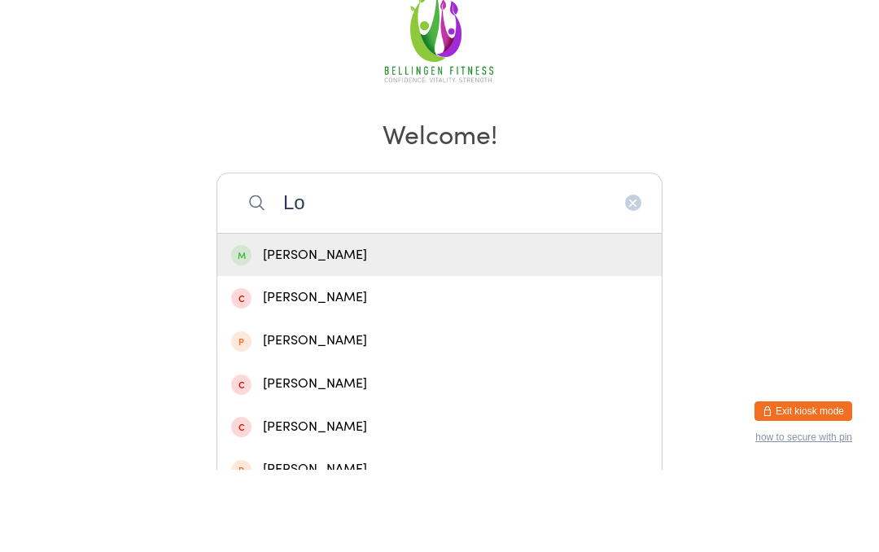
type input "L"
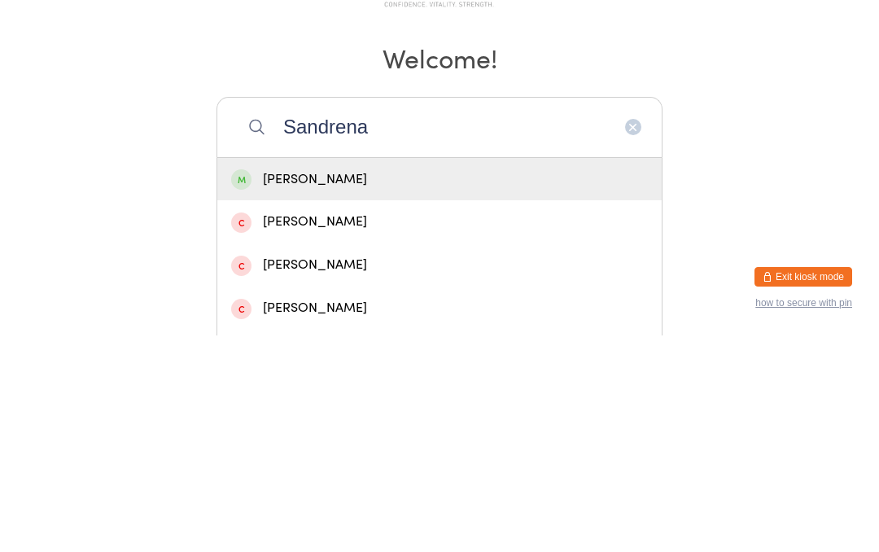
type input "Sandrena"
click at [343, 385] on div "[PERSON_NAME]" at bounding box center [439, 396] width 417 height 22
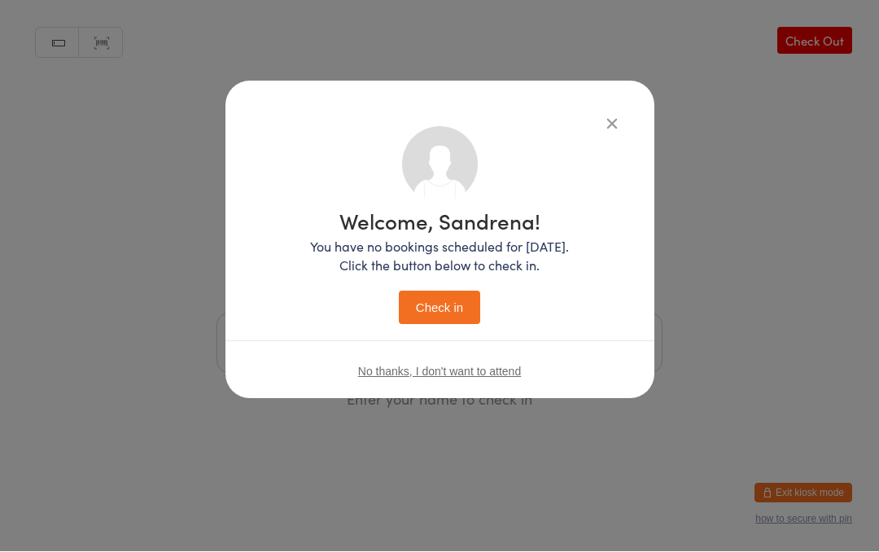
click at [436, 311] on button "Check in" at bounding box center [439, 307] width 81 height 33
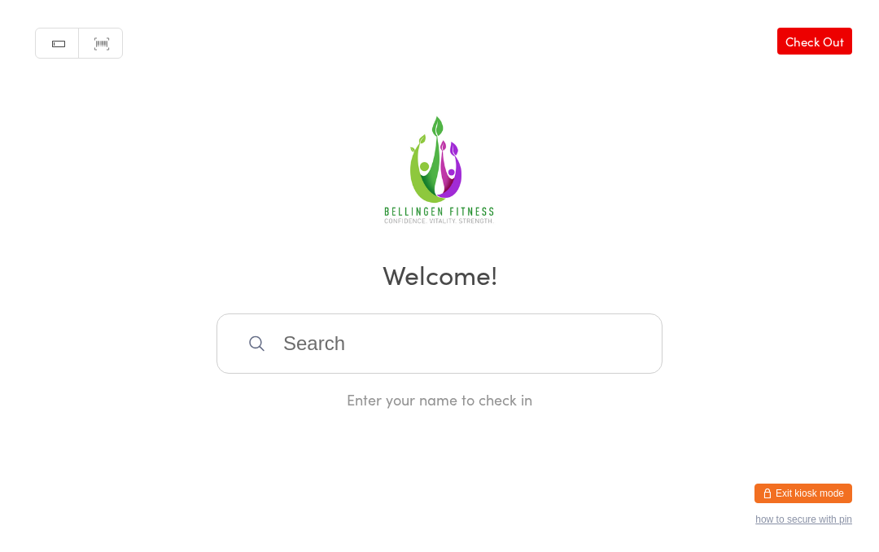
click at [290, 348] on input "search" at bounding box center [439, 343] width 446 height 60
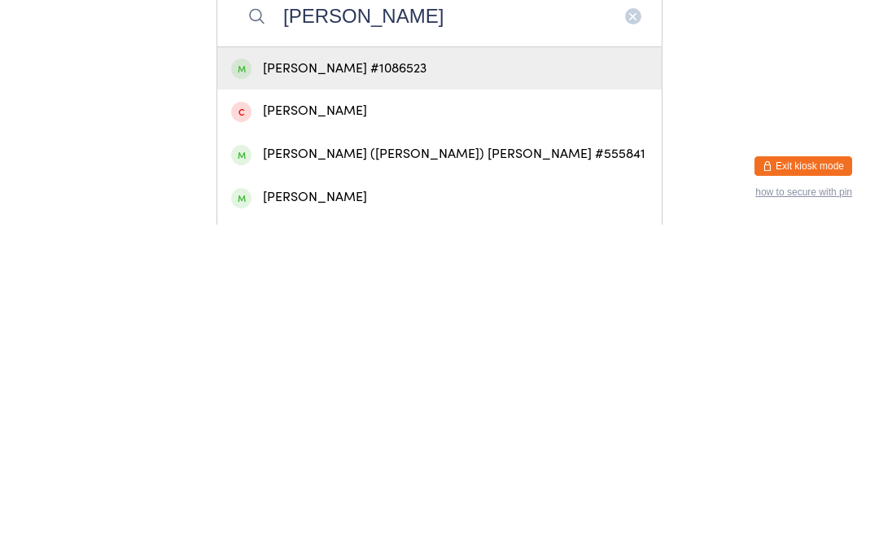
type input "[PERSON_NAME]"
click at [328, 385] on div "[PERSON_NAME] #1086523" at bounding box center [439, 396] width 417 height 22
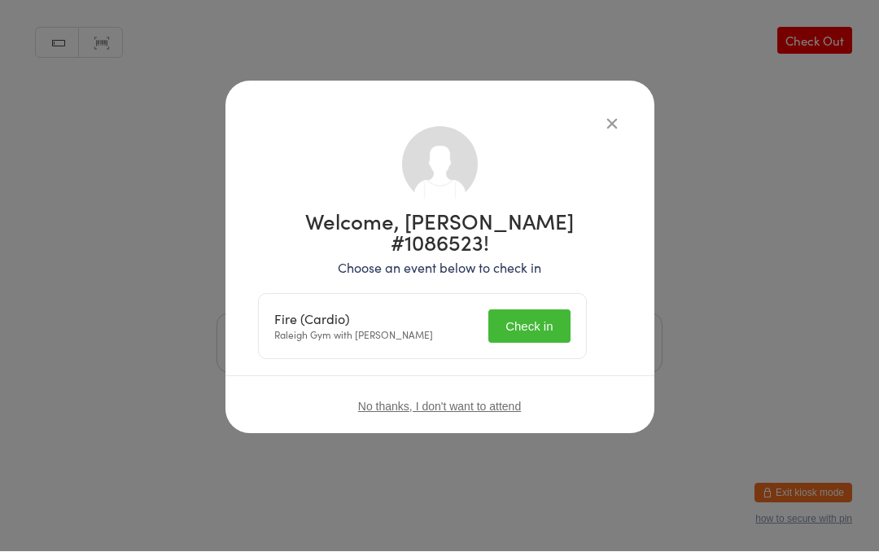
click at [544, 310] on button "Check in" at bounding box center [528, 326] width 81 height 33
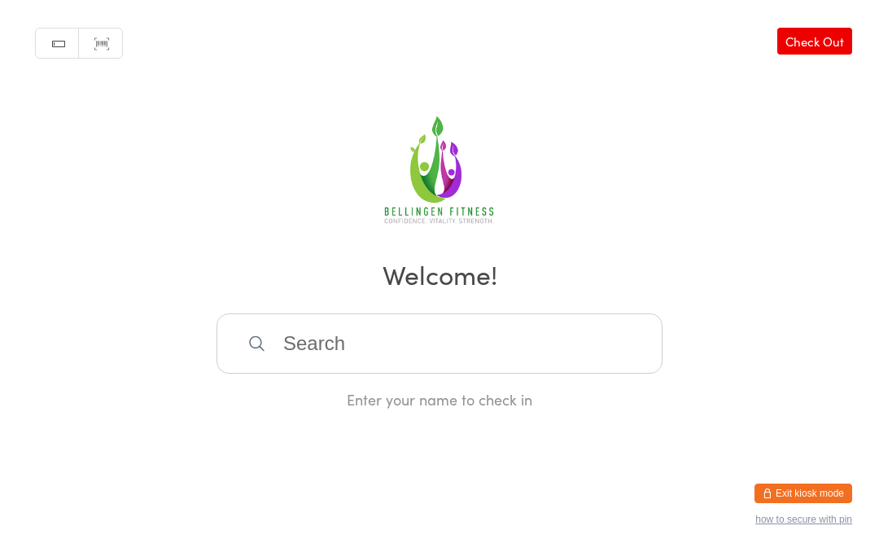
click at [533, 373] on input "search" at bounding box center [439, 343] width 446 height 60
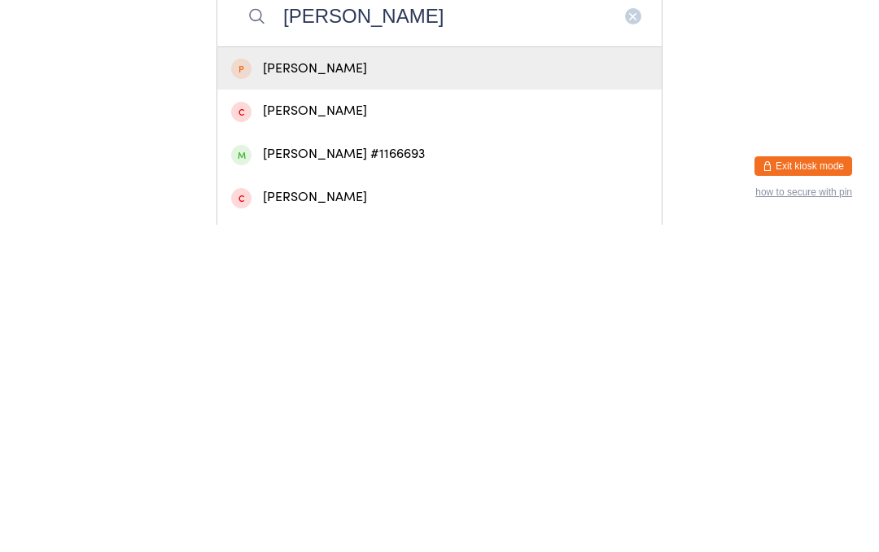
type input "[PERSON_NAME]"
click at [403, 470] on div "[PERSON_NAME] #1166693" at bounding box center [439, 481] width 417 height 22
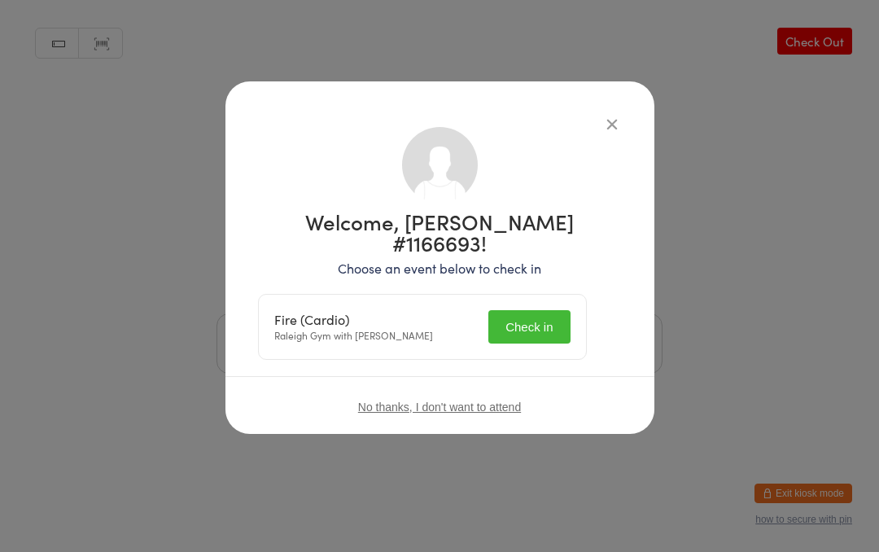
click at [521, 313] on button "Check in" at bounding box center [528, 326] width 81 height 33
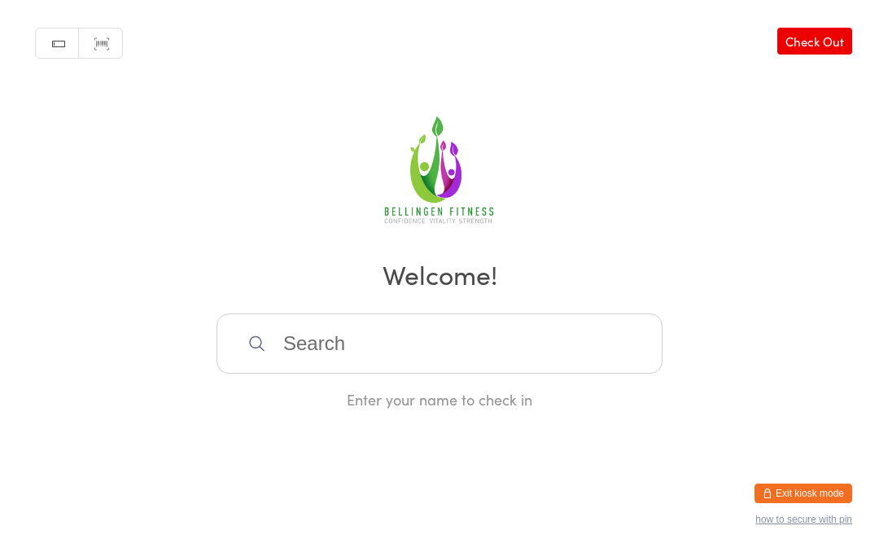
click at [312, 347] on input "search" at bounding box center [439, 343] width 446 height 60
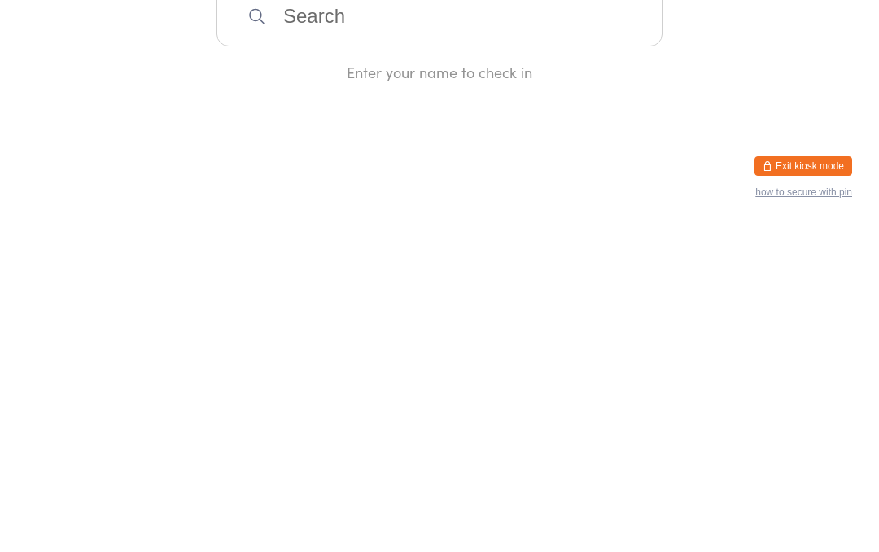
type input "A"
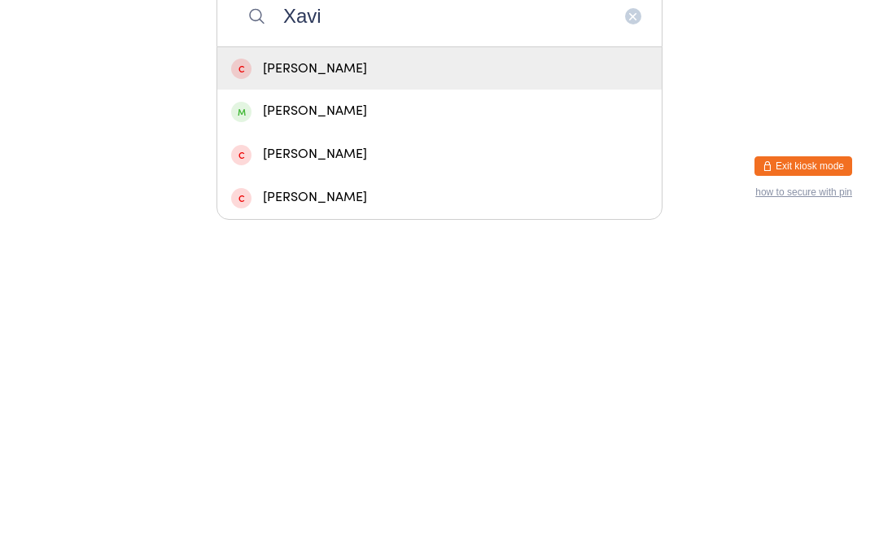
type input "Xavi"
click at [317, 427] on div "[PERSON_NAME]" at bounding box center [439, 438] width 417 height 22
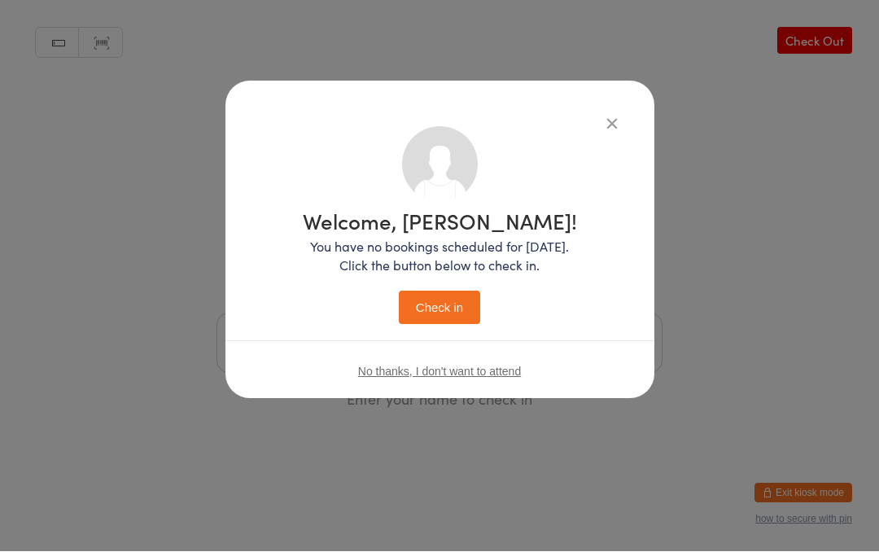
click at [431, 291] on button "Check in" at bounding box center [439, 307] width 81 height 33
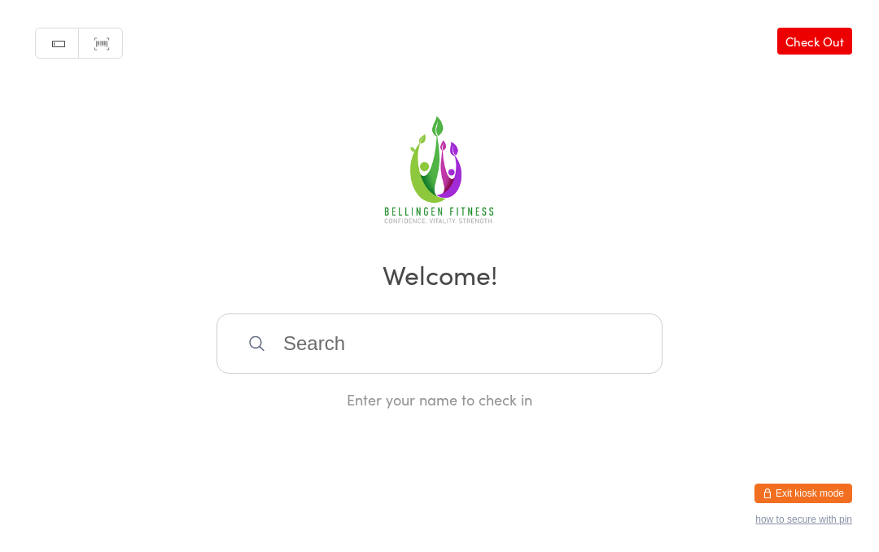
click at [355, 349] on input "search" at bounding box center [439, 343] width 446 height 60
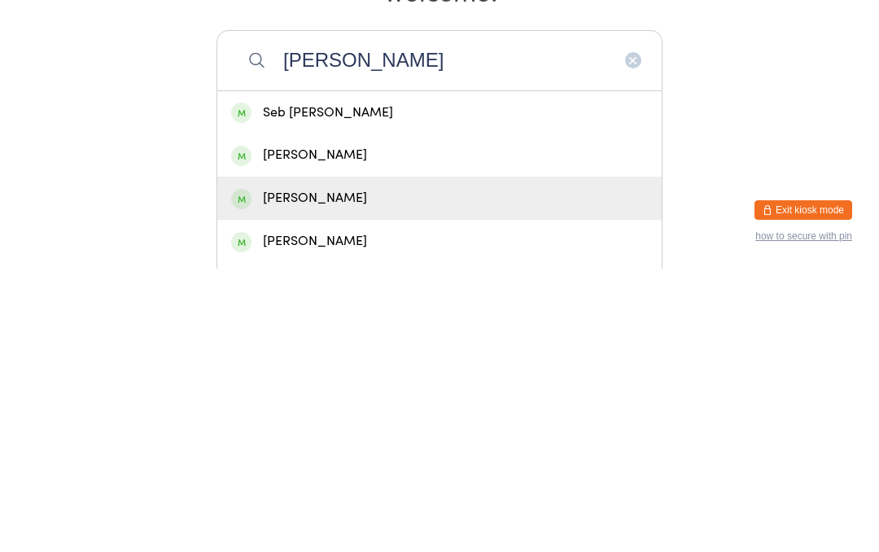
type input "[PERSON_NAME]"
click at [330, 470] on div "[PERSON_NAME]" at bounding box center [439, 481] width 417 height 22
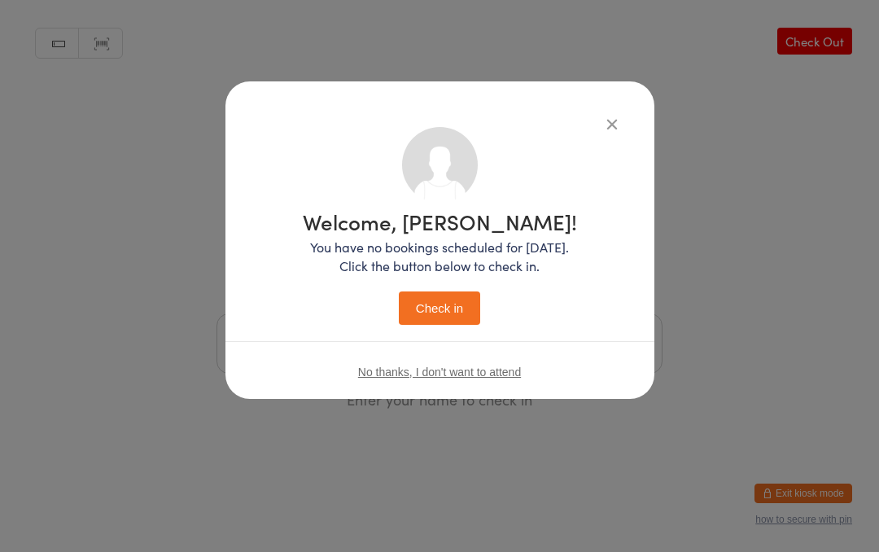
click at [452, 313] on button "Check in" at bounding box center [439, 307] width 81 height 33
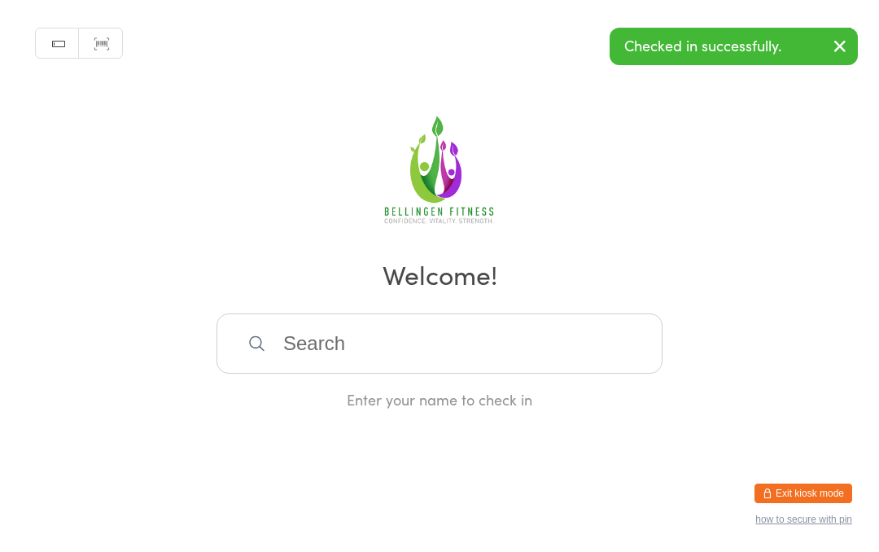
click at [343, 361] on input "search" at bounding box center [439, 343] width 446 height 60
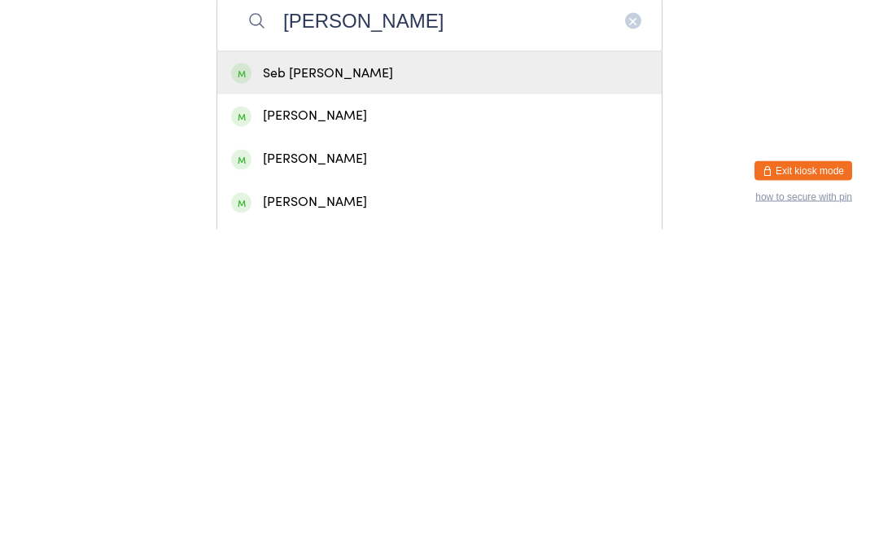
type input "[PERSON_NAME]"
click at [378, 513] on div "[PERSON_NAME]" at bounding box center [439, 524] width 417 height 22
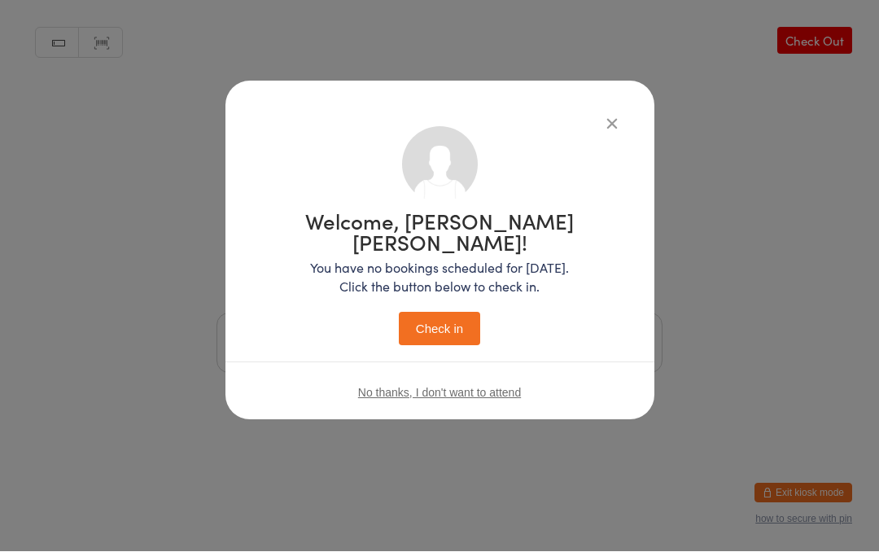
click at [461, 312] on button "Check in" at bounding box center [439, 328] width 81 height 33
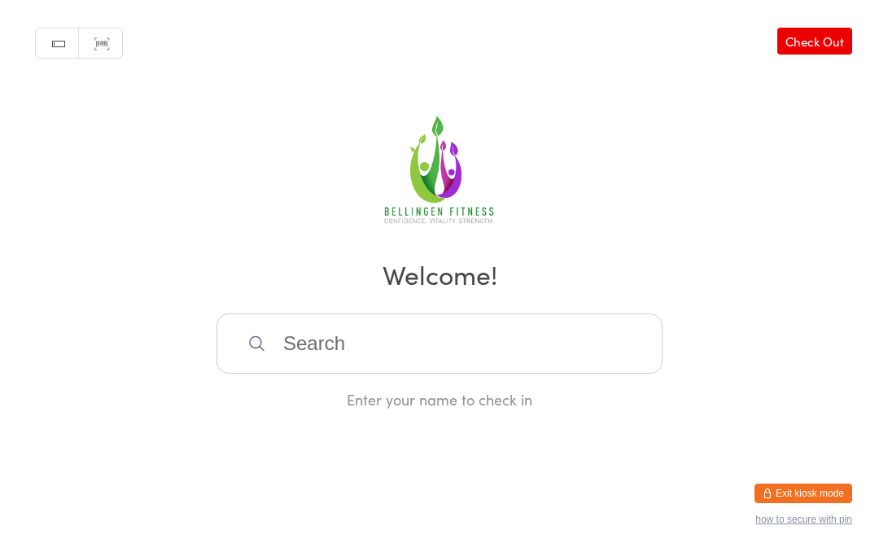
click at [286, 358] on input "search" at bounding box center [439, 343] width 446 height 60
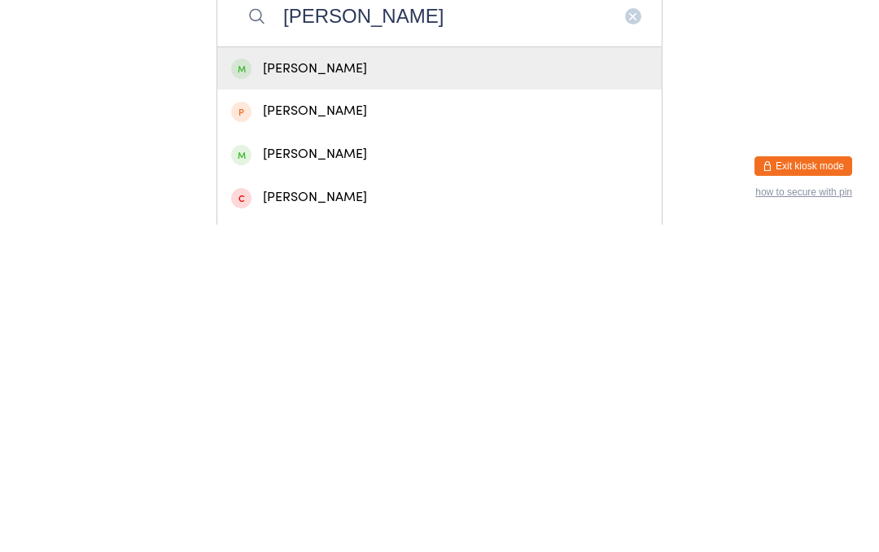
type input "[PERSON_NAME]"
click at [334, 385] on div "[PERSON_NAME]" at bounding box center [439, 396] width 417 height 22
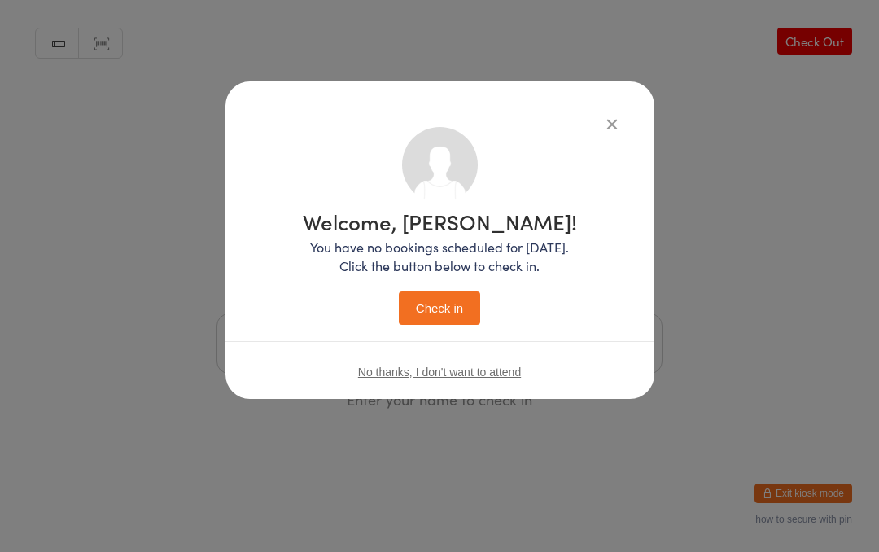
click at [448, 308] on button "Check in" at bounding box center [439, 307] width 81 height 33
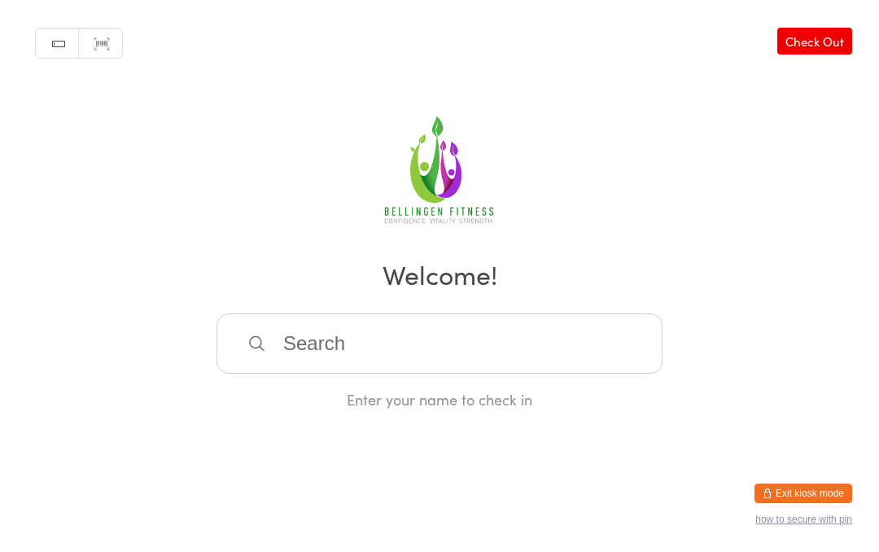
click at [333, 357] on input "search" at bounding box center [439, 343] width 446 height 60
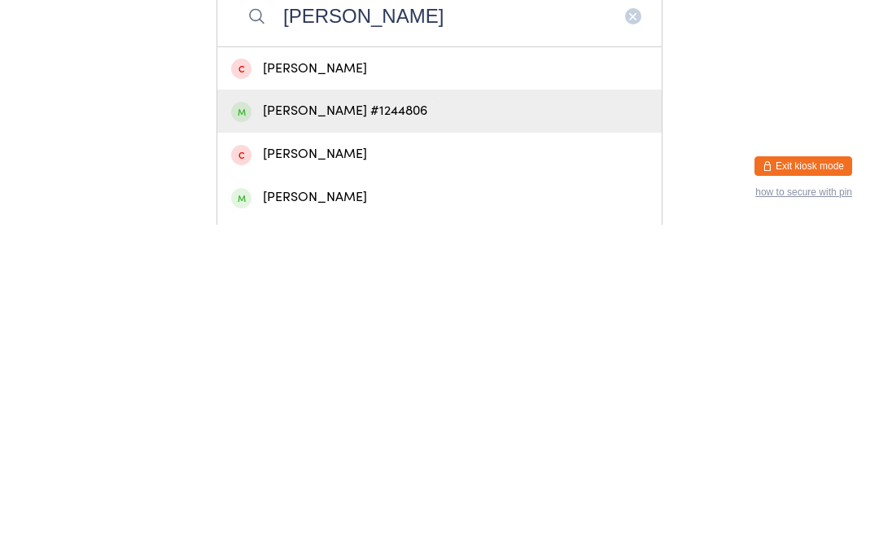
type input "[PERSON_NAME]"
click at [387, 427] on div "[PERSON_NAME] #1244806" at bounding box center [439, 438] width 417 height 22
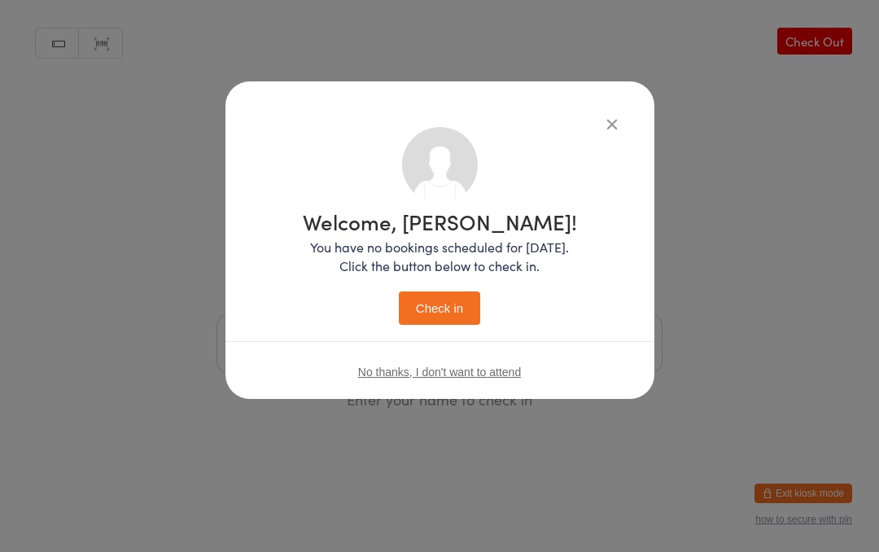
click at [441, 317] on button "Check in" at bounding box center [439, 307] width 81 height 33
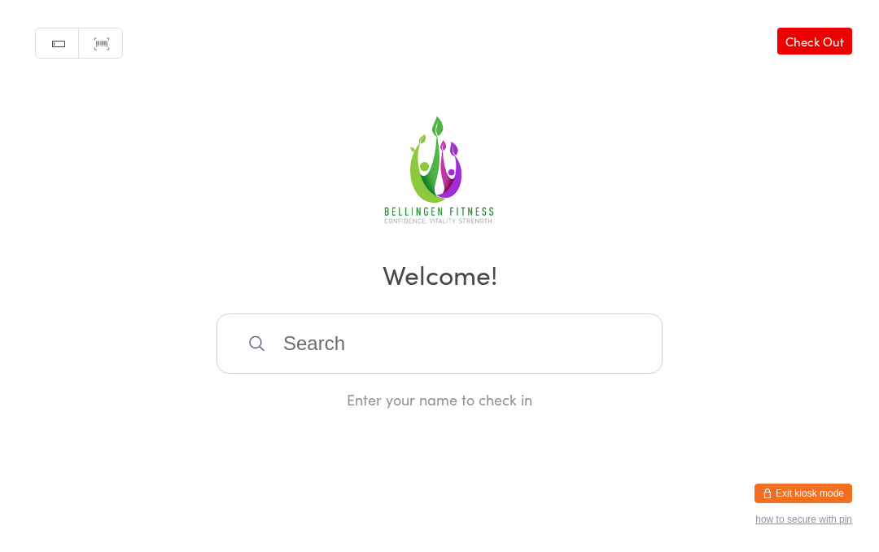
click at [347, 334] on input "search" at bounding box center [439, 343] width 446 height 60
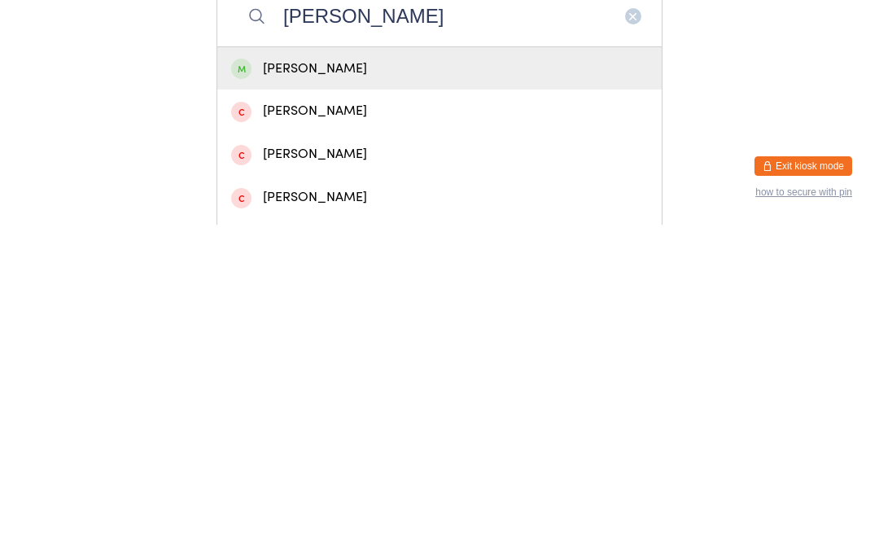
type input "[PERSON_NAME]"
click at [298, 385] on div "[PERSON_NAME]" at bounding box center [439, 396] width 417 height 22
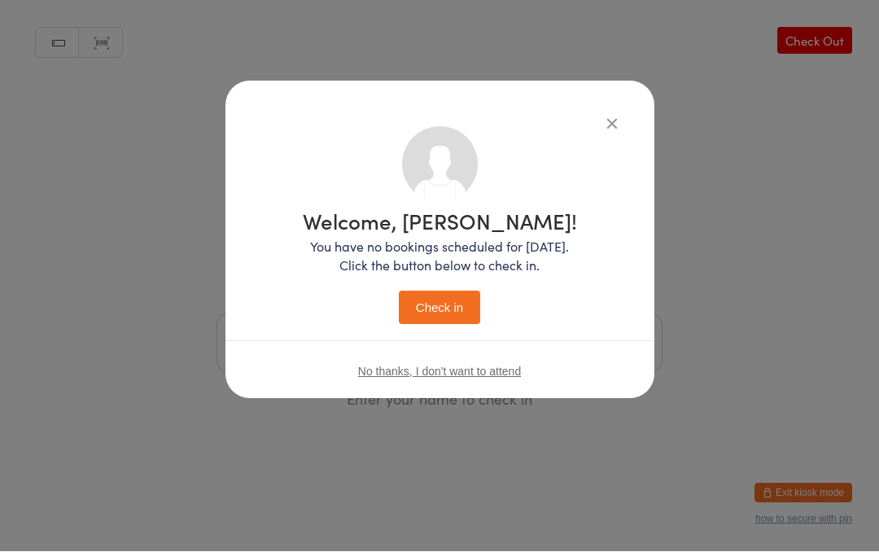
click at [603, 116] on icon "button" at bounding box center [612, 124] width 18 height 18
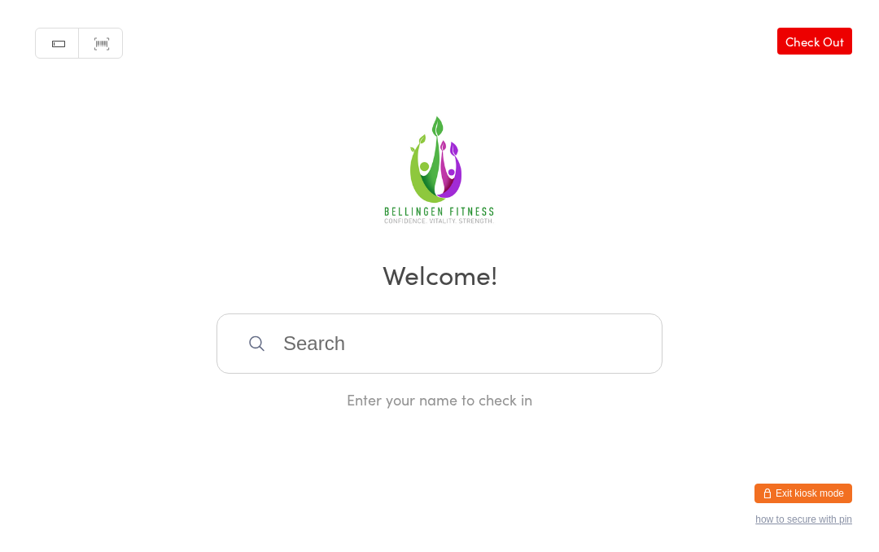
click at [392, 344] on input "search" at bounding box center [439, 343] width 446 height 60
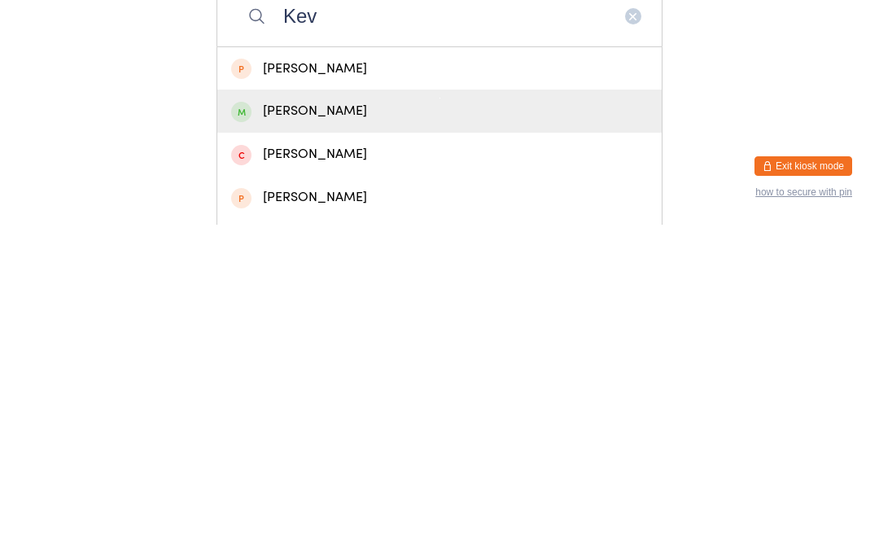
type input "Kev"
click at [311, 427] on div "[PERSON_NAME]" at bounding box center [439, 438] width 417 height 22
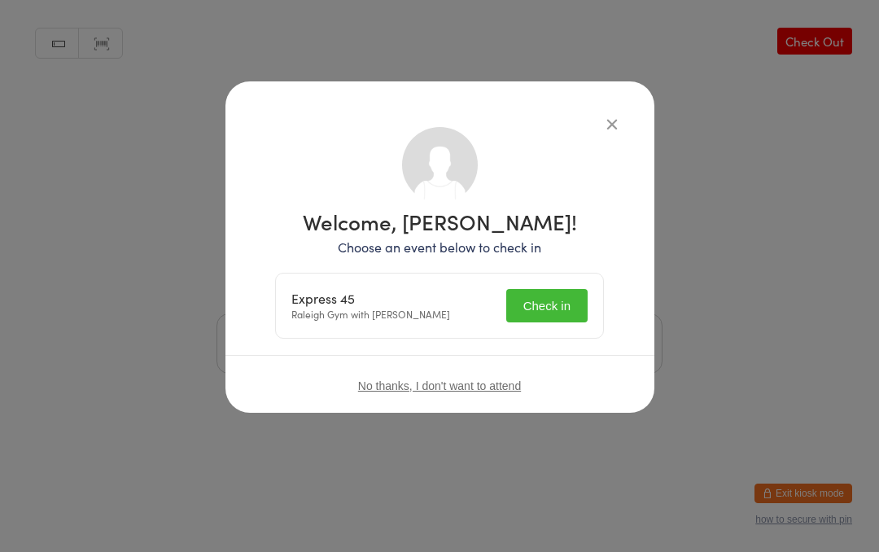
click at [549, 306] on button "Check in" at bounding box center [546, 305] width 81 height 33
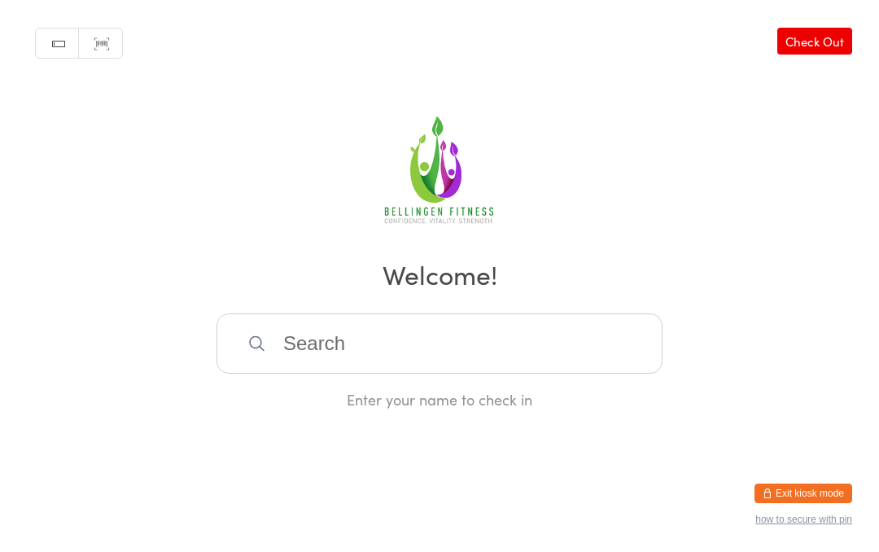
click at [330, 357] on input "search" at bounding box center [439, 343] width 446 height 60
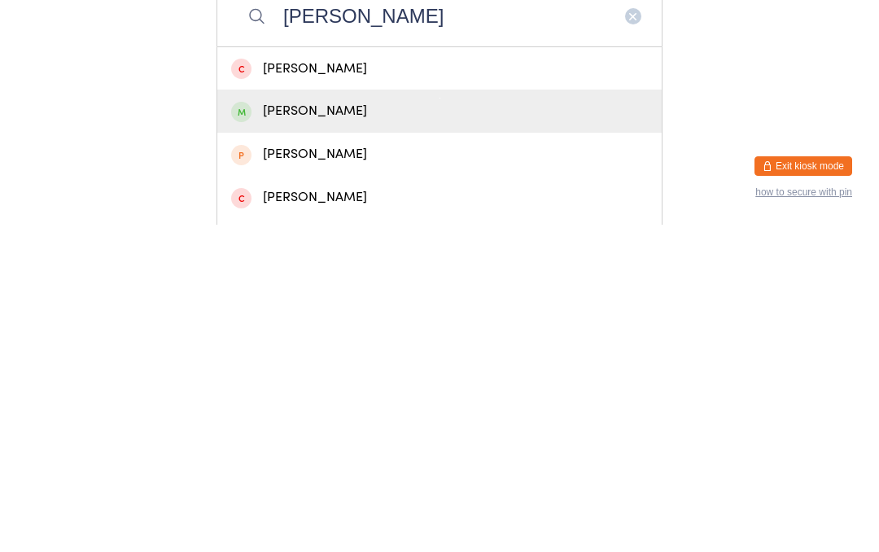
type input "[PERSON_NAME]"
click at [308, 427] on div "[PERSON_NAME]" at bounding box center [439, 438] width 417 height 22
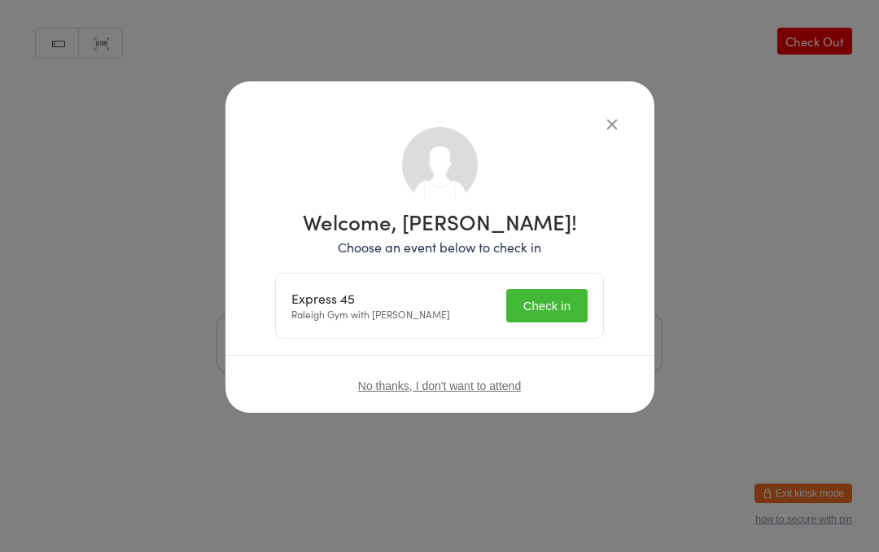
click at [548, 307] on button "Check in" at bounding box center [546, 305] width 81 height 33
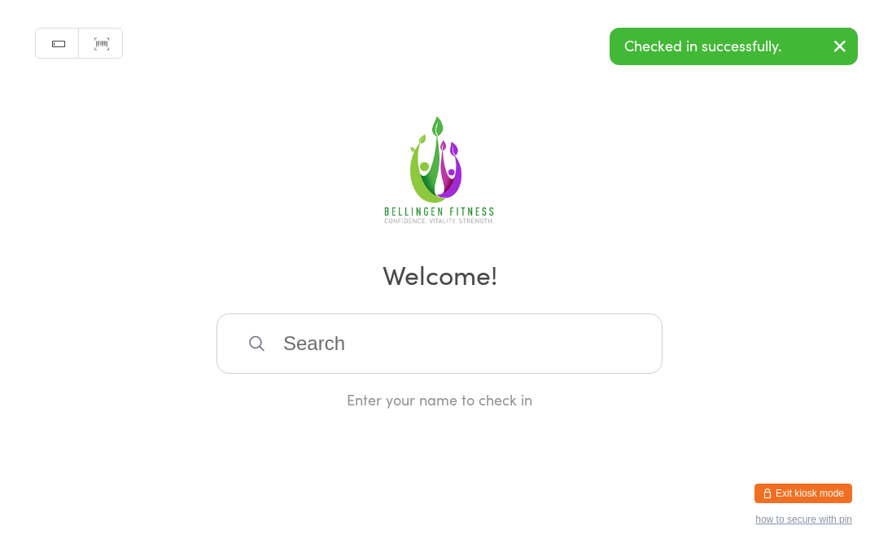
click at [325, 339] on input "search" at bounding box center [439, 343] width 446 height 60
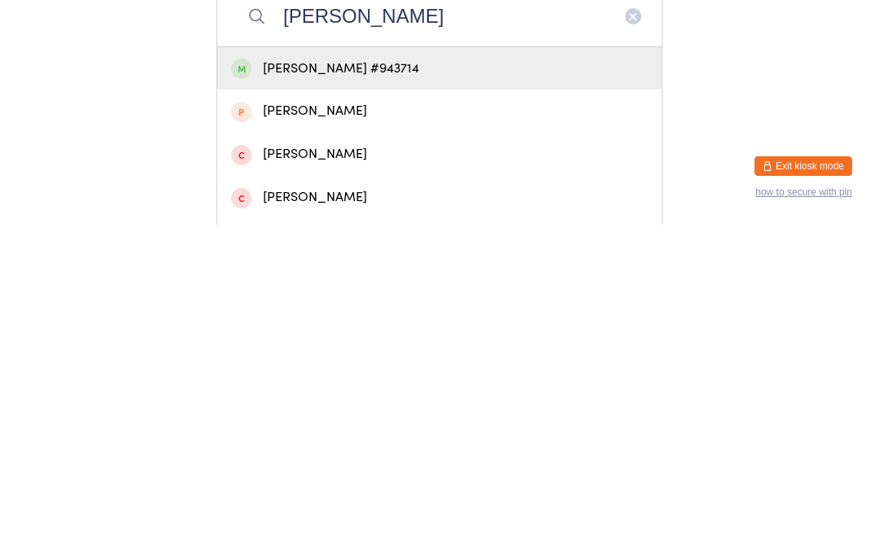
type input "[PERSON_NAME]"
click at [491, 385] on div "[PERSON_NAME] #943714" at bounding box center [439, 396] width 417 height 22
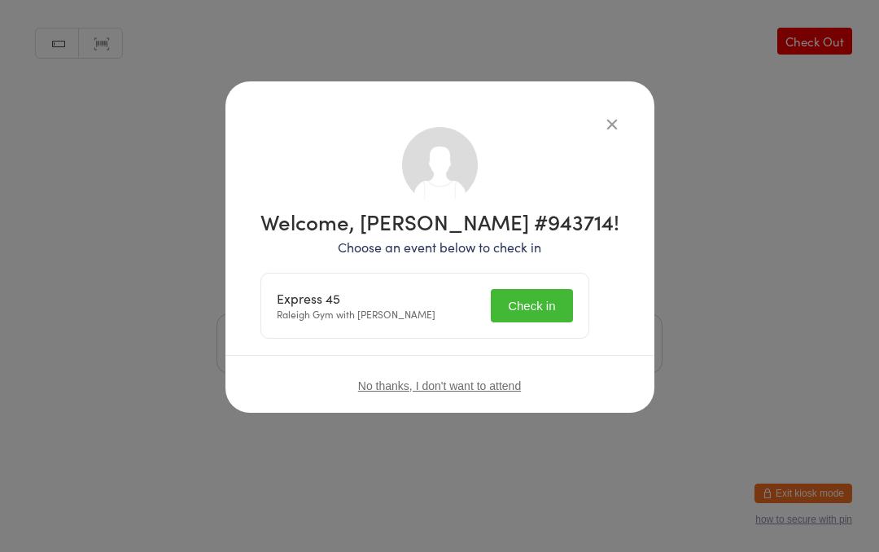
click at [551, 300] on button "Check in" at bounding box center [531, 305] width 81 height 33
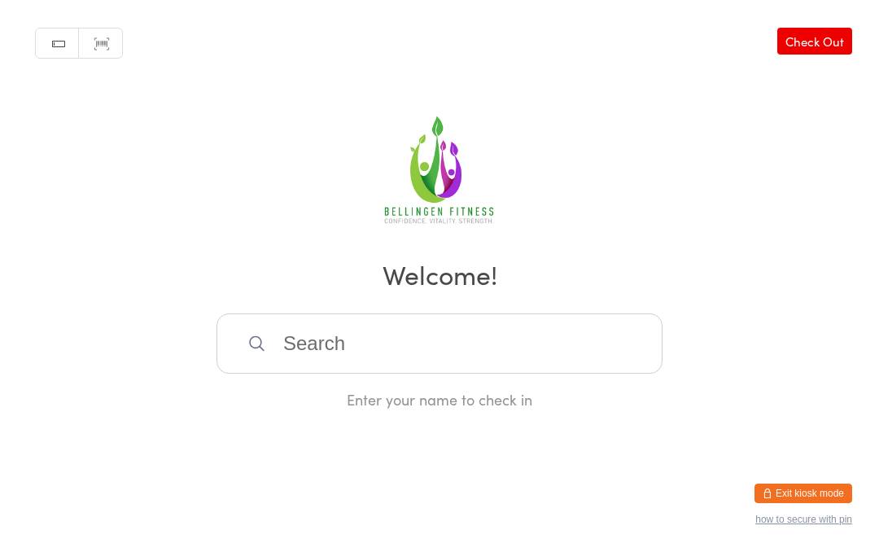
click at [348, 345] on input "search" at bounding box center [439, 343] width 446 height 60
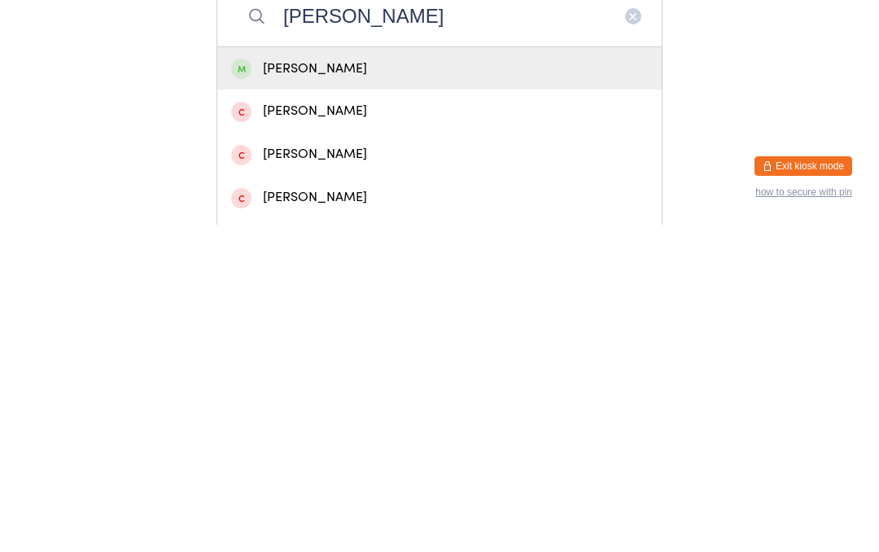
type input "[PERSON_NAME]"
click at [501, 385] on div "[PERSON_NAME]" at bounding box center [439, 396] width 417 height 22
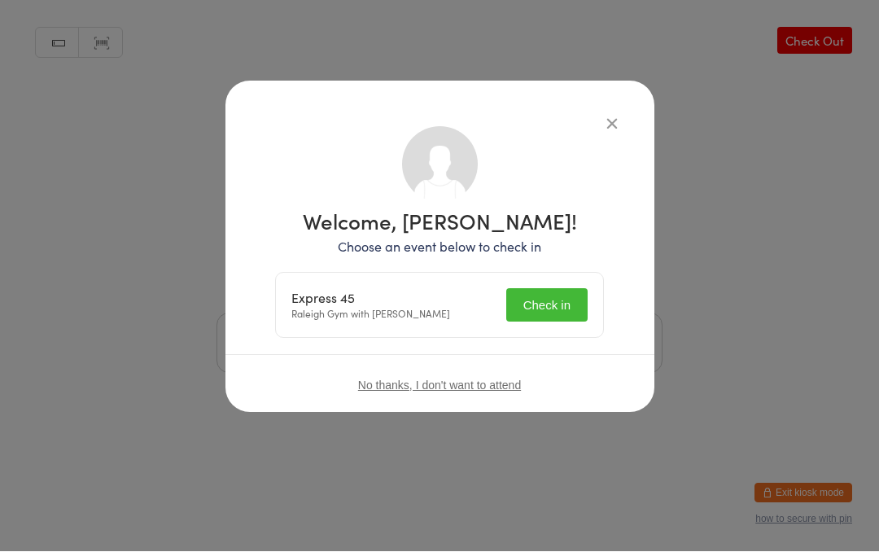
click at [560, 304] on button "Check in" at bounding box center [546, 305] width 81 height 33
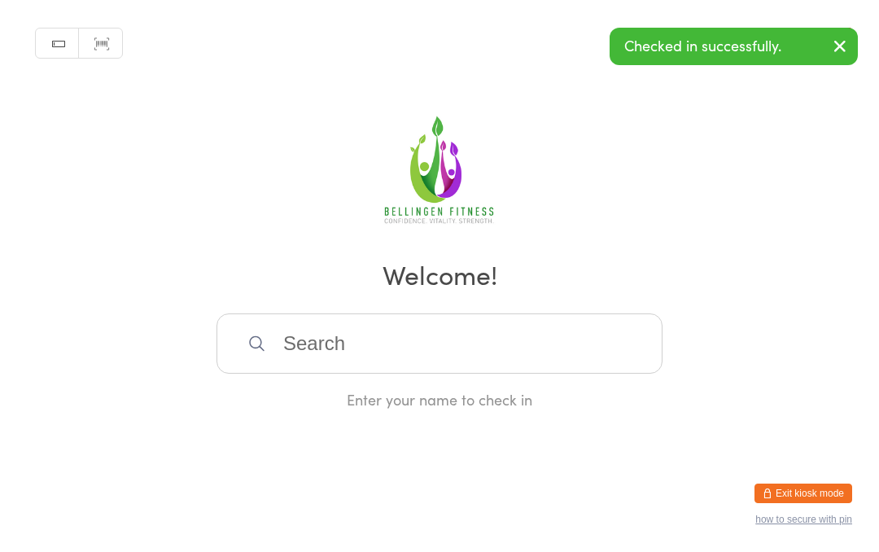
click at [451, 352] on input "search" at bounding box center [439, 343] width 446 height 60
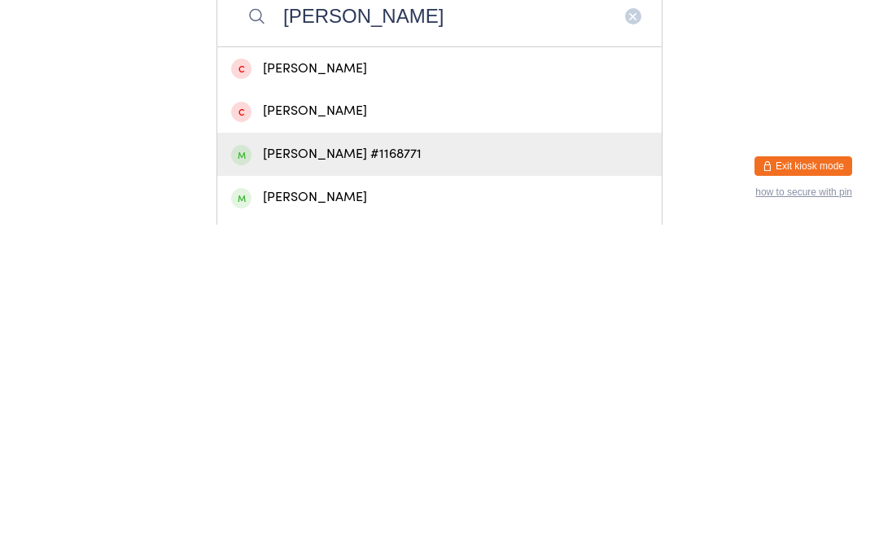
type input "[PERSON_NAME]"
click at [372, 470] on div "[PERSON_NAME] #1168771" at bounding box center [439, 481] width 417 height 22
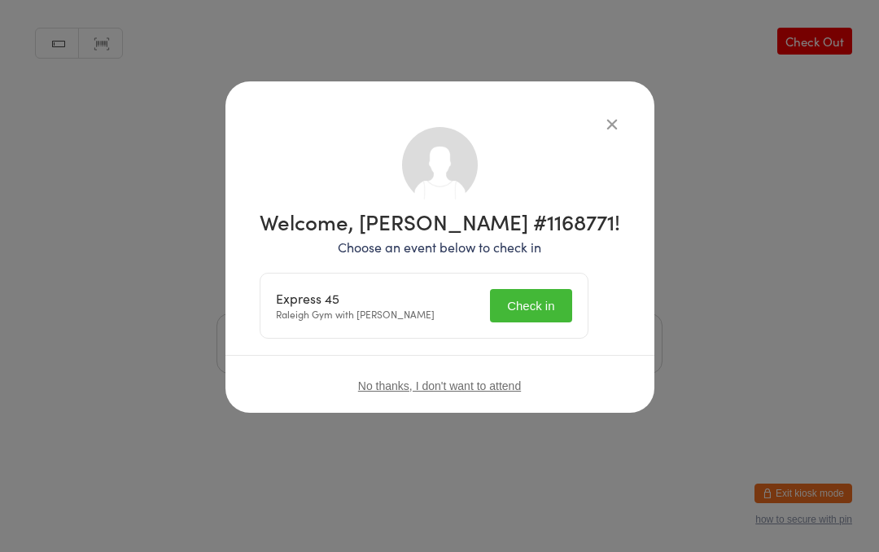
click at [557, 297] on button "Check in" at bounding box center [530, 305] width 81 height 33
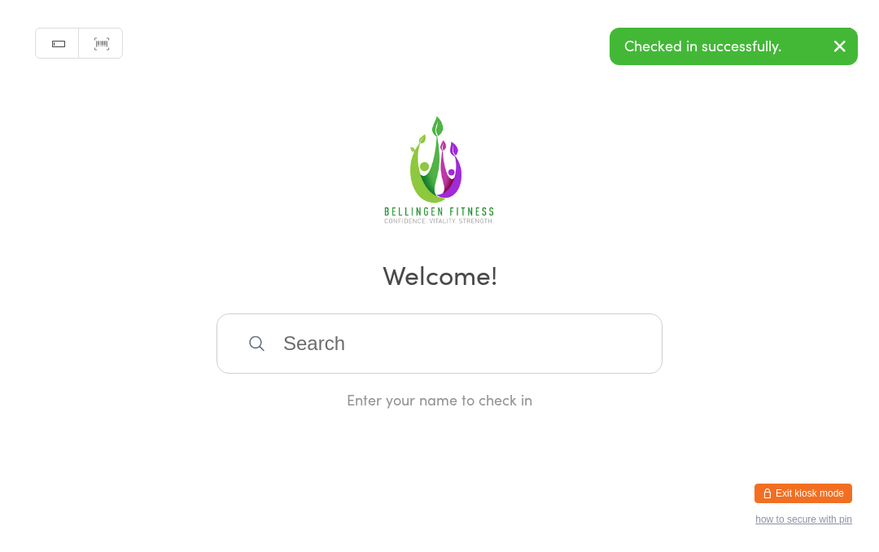
click at [311, 352] on input "search" at bounding box center [439, 343] width 446 height 60
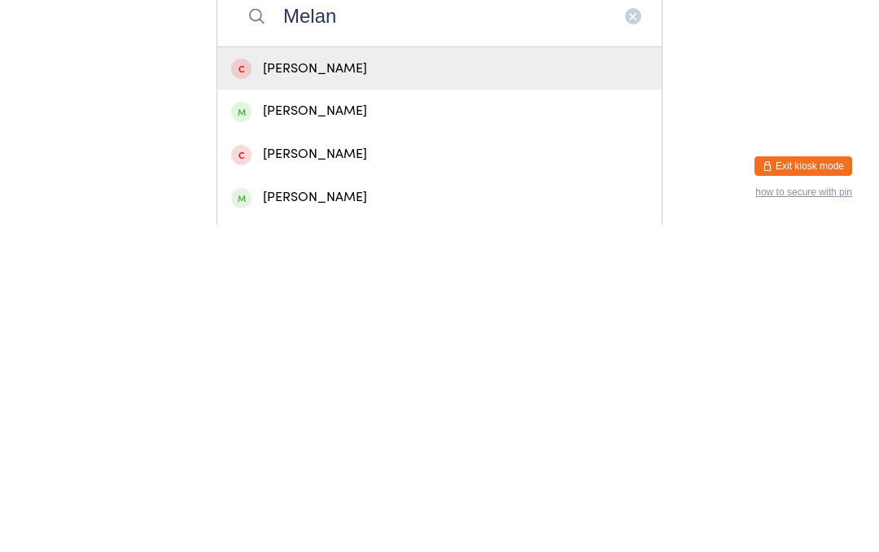
type input "Melan"
click at [308, 513] on div "[PERSON_NAME]" at bounding box center [439, 524] width 417 height 22
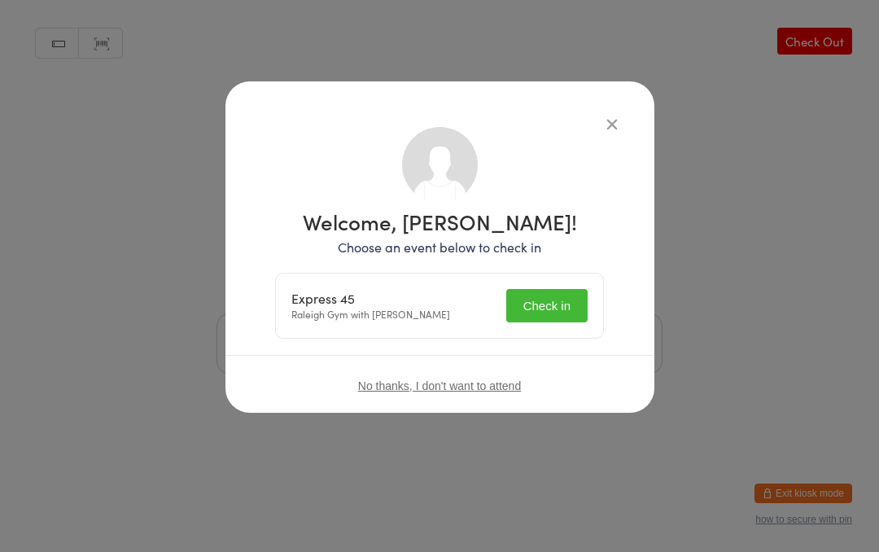
click at [543, 308] on button "Check in" at bounding box center [546, 305] width 81 height 33
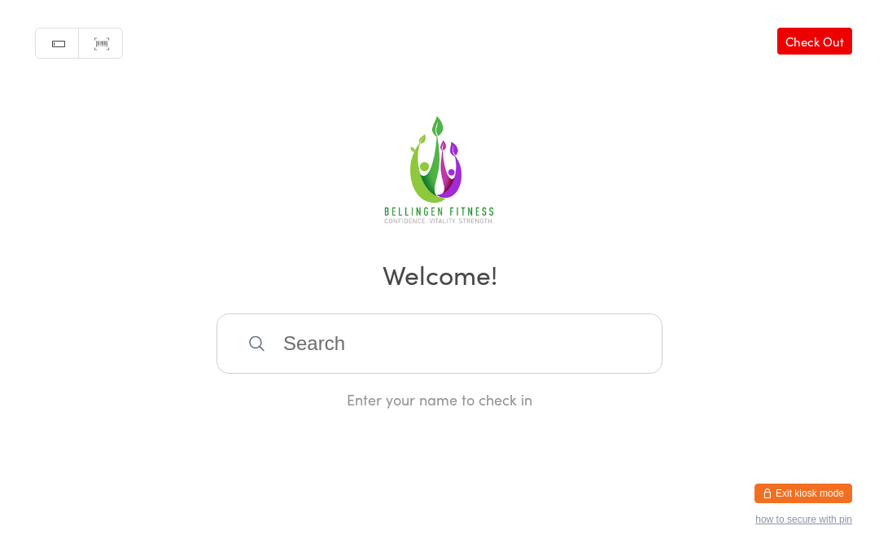
click at [547, 349] on input "search" at bounding box center [439, 343] width 446 height 60
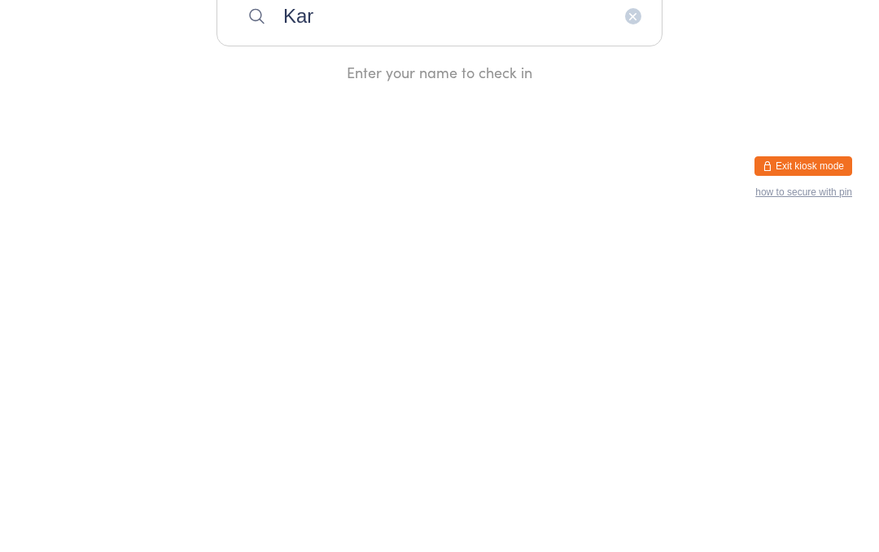
type input "[PERSON_NAME]"
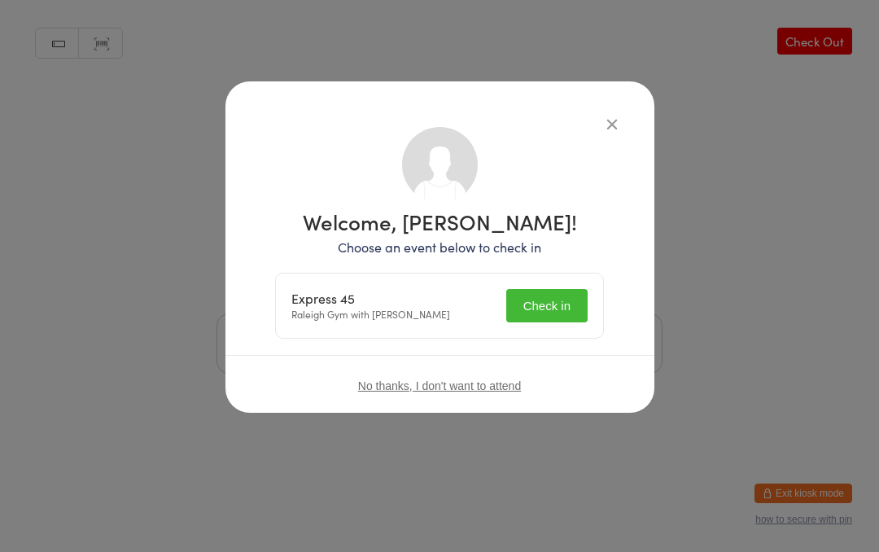
click at [553, 299] on button "Check in" at bounding box center [546, 305] width 81 height 33
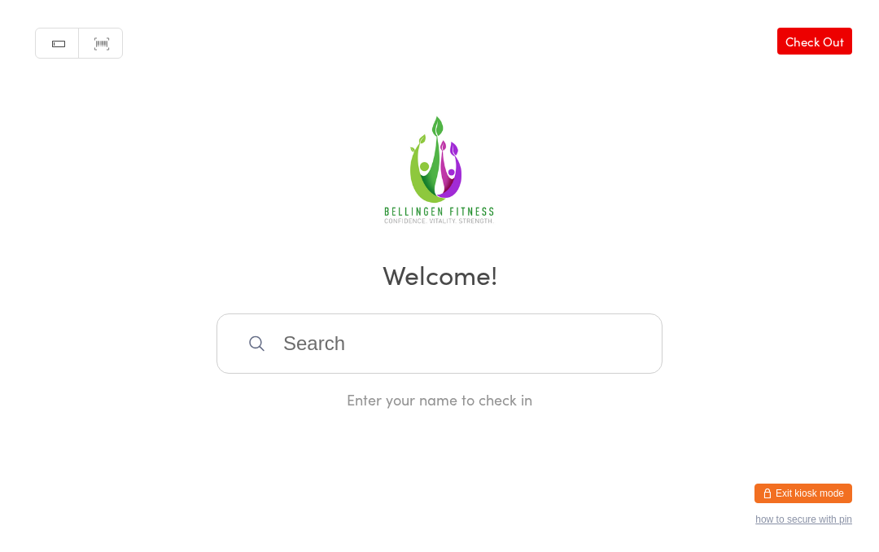
click at [359, 344] on input "search" at bounding box center [439, 343] width 446 height 60
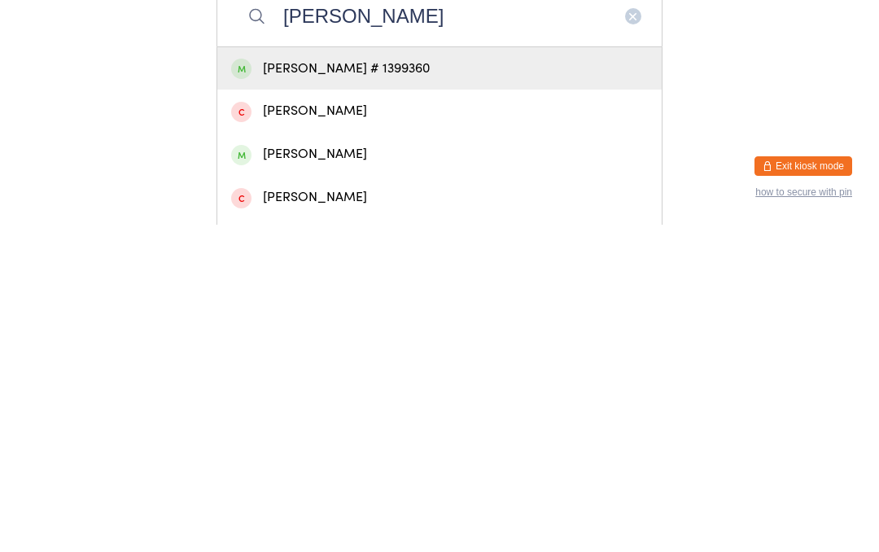
type input "[PERSON_NAME]"
click at [427, 385] on div "[PERSON_NAME] # 1399360" at bounding box center [439, 396] width 417 height 22
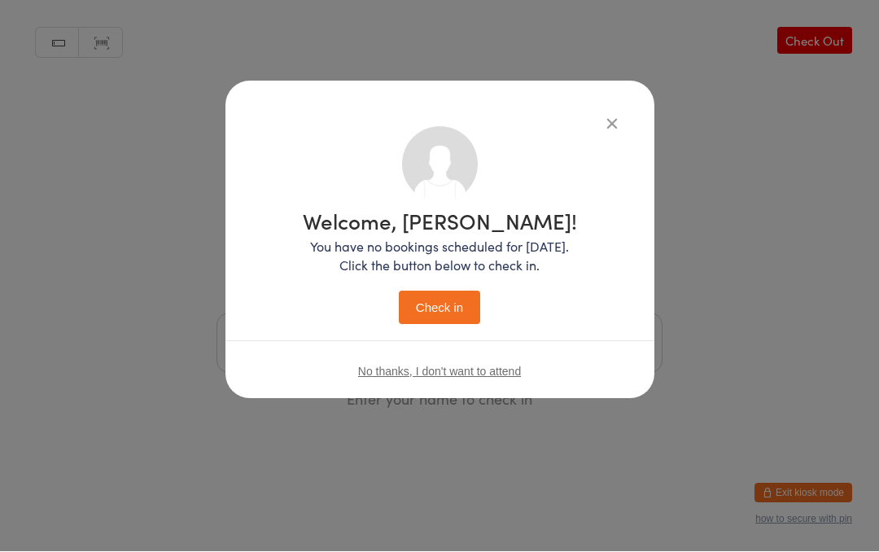
click at [452, 308] on button "Check in" at bounding box center [439, 307] width 81 height 33
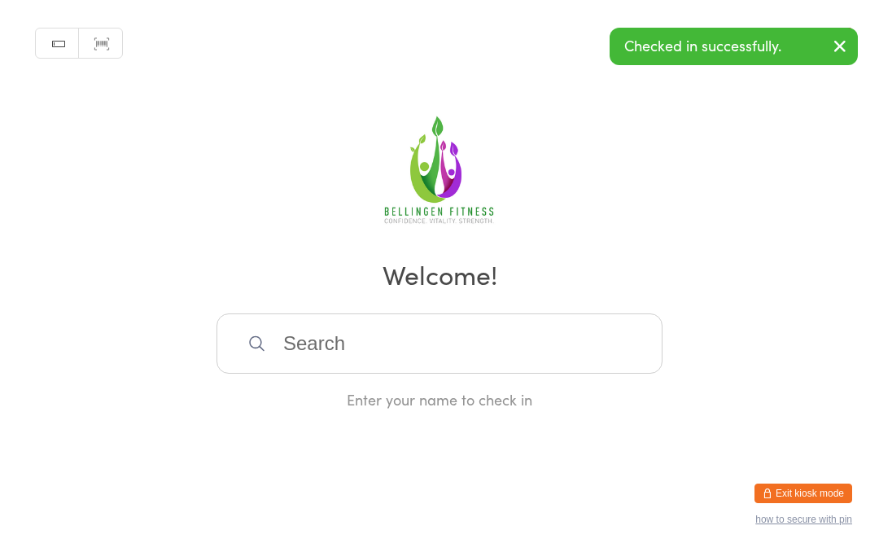
click at [351, 358] on input "search" at bounding box center [439, 343] width 446 height 60
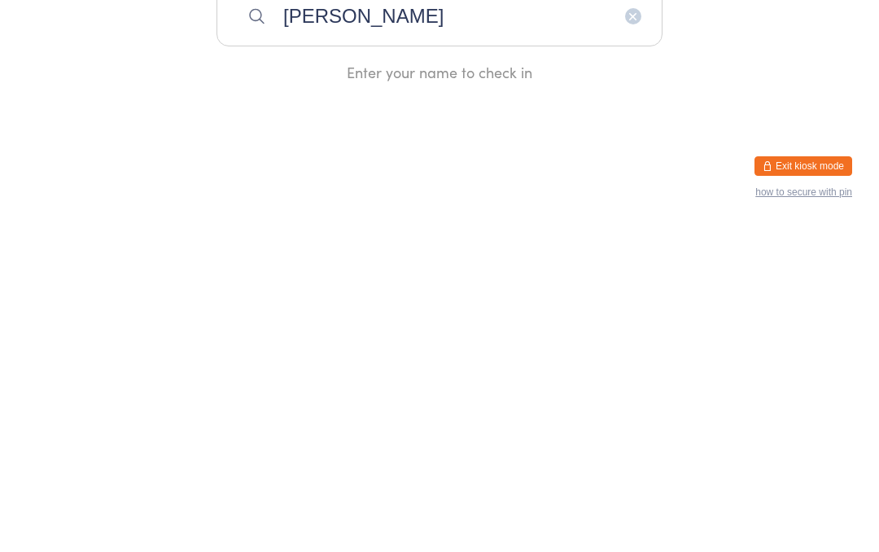
type input "[PERSON_NAME]"
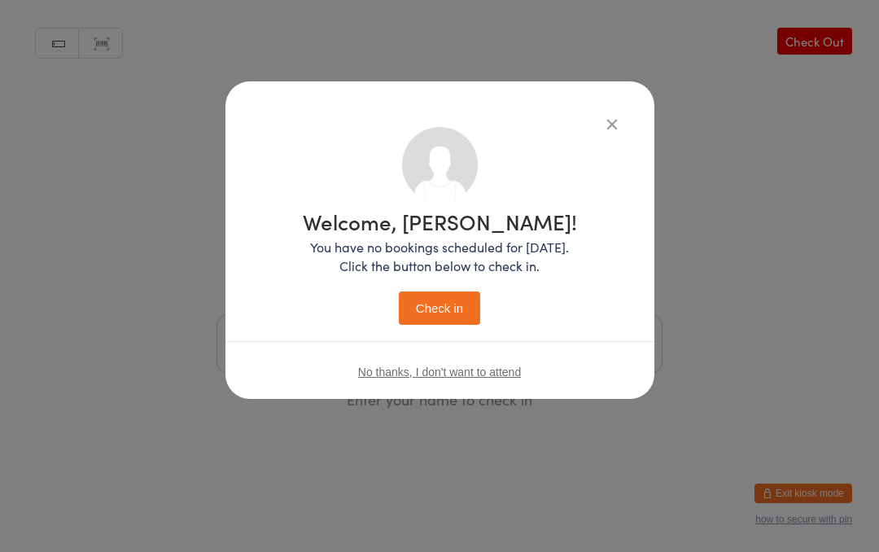
click at [612, 121] on icon "button" at bounding box center [612, 124] width 18 height 18
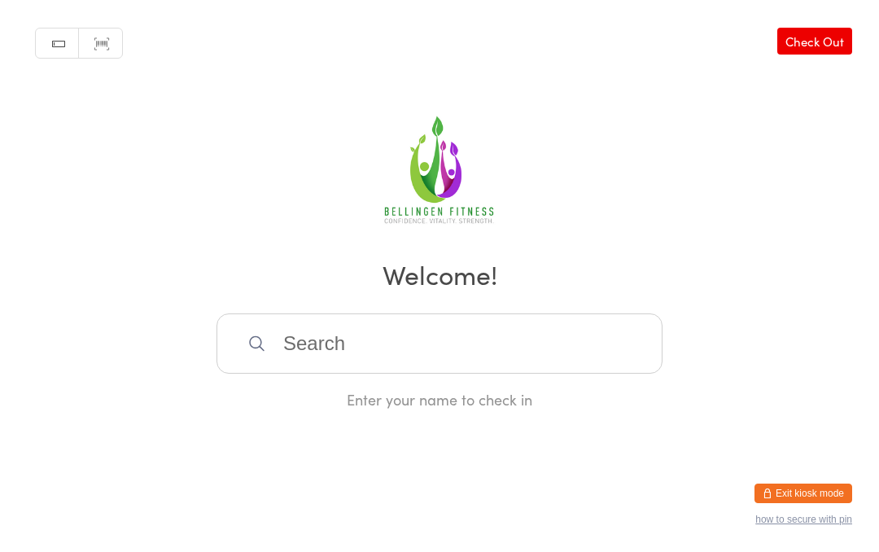
click at [414, 347] on input "search" at bounding box center [439, 343] width 446 height 60
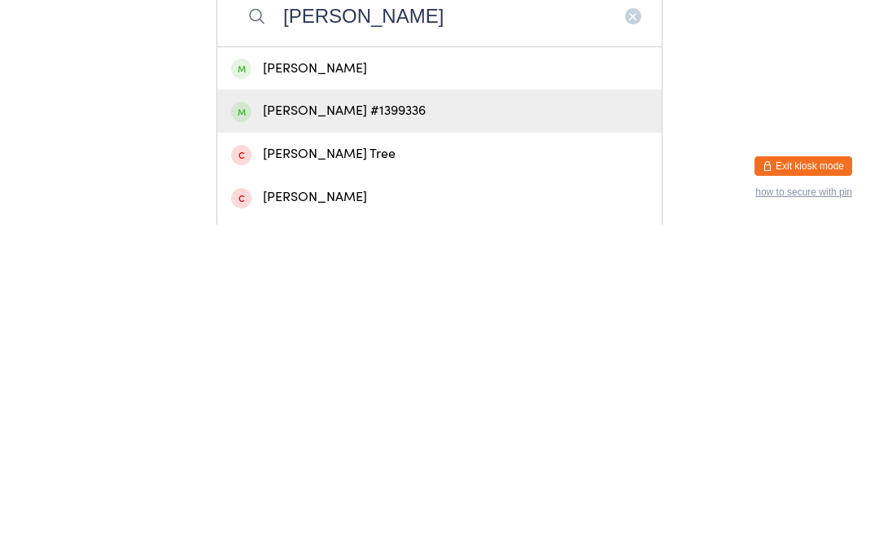
type input "[PERSON_NAME]"
click at [383, 427] on div "[PERSON_NAME] #1399336" at bounding box center [439, 438] width 417 height 22
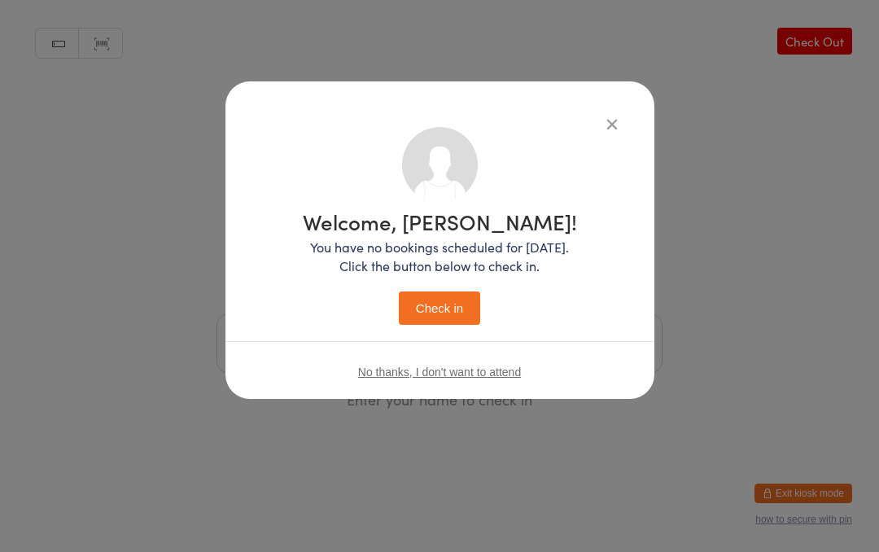
click at [452, 310] on button "Check in" at bounding box center [439, 307] width 81 height 33
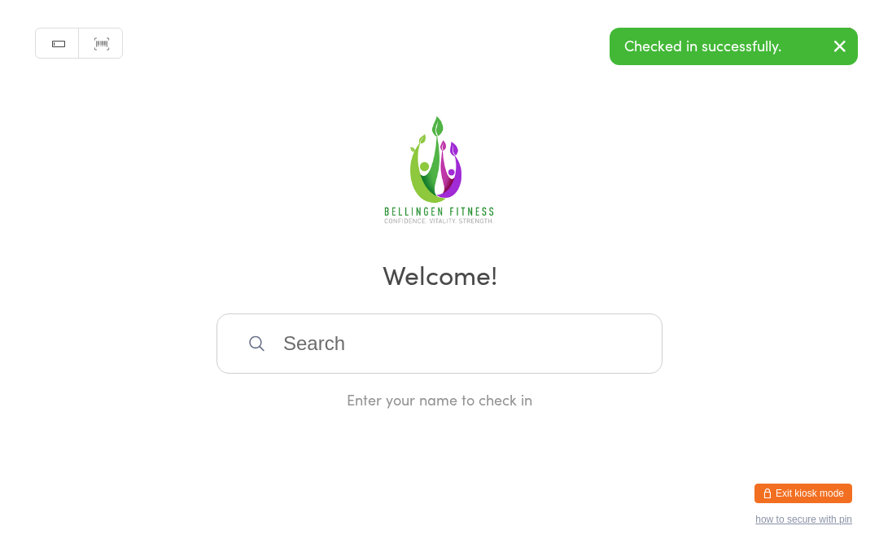
click at [334, 361] on input "search" at bounding box center [439, 343] width 446 height 60
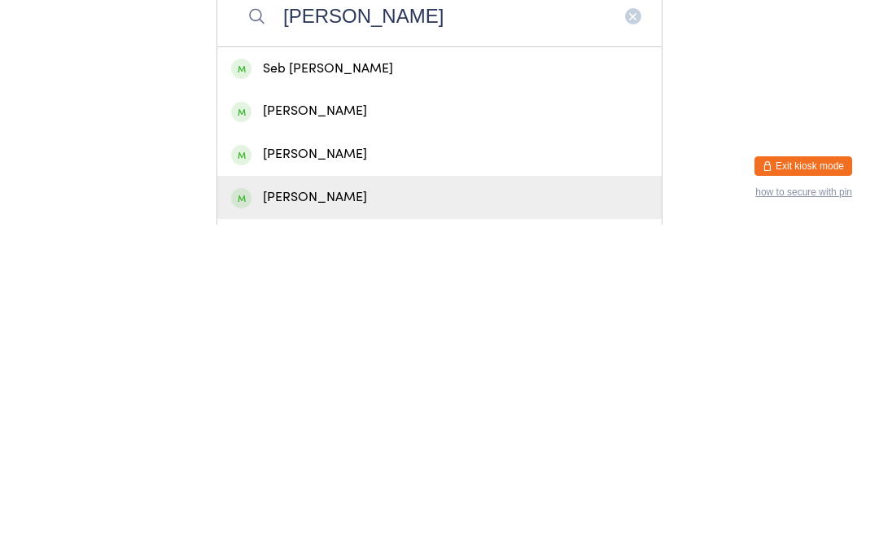
type input "[PERSON_NAME]"
click at [287, 513] on div "[PERSON_NAME]" at bounding box center [439, 524] width 417 height 22
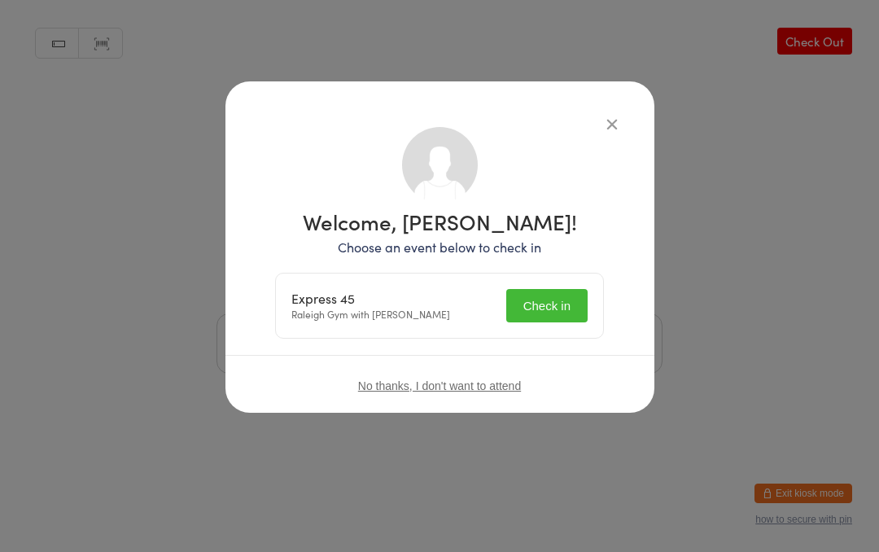
click at [535, 302] on button "Check in" at bounding box center [546, 305] width 81 height 33
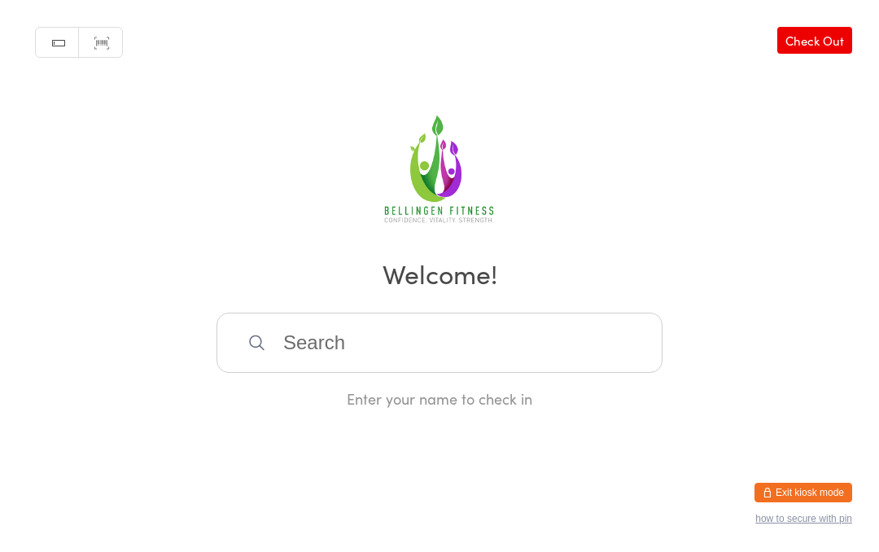
click at [429, 338] on input "search" at bounding box center [439, 343] width 446 height 60
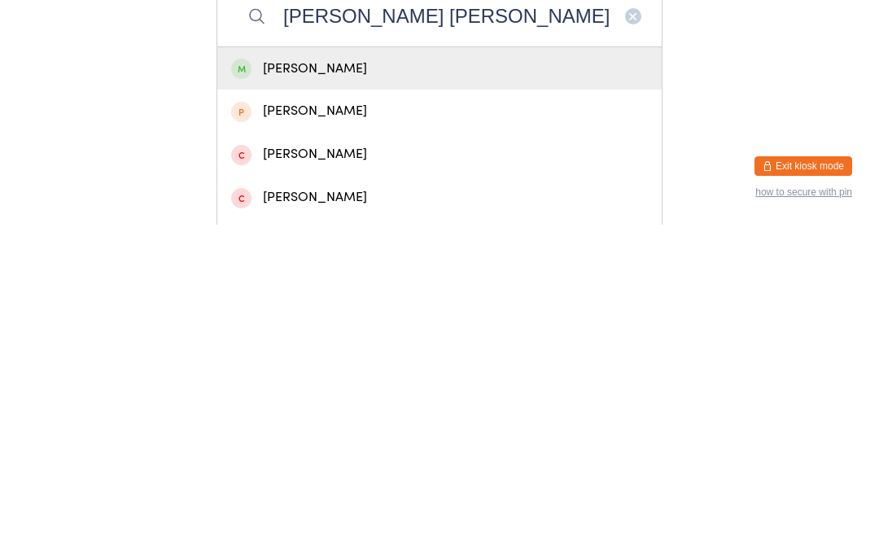
type input "[PERSON_NAME] [PERSON_NAME]"
click at [381, 385] on div "[PERSON_NAME]" at bounding box center [439, 396] width 417 height 22
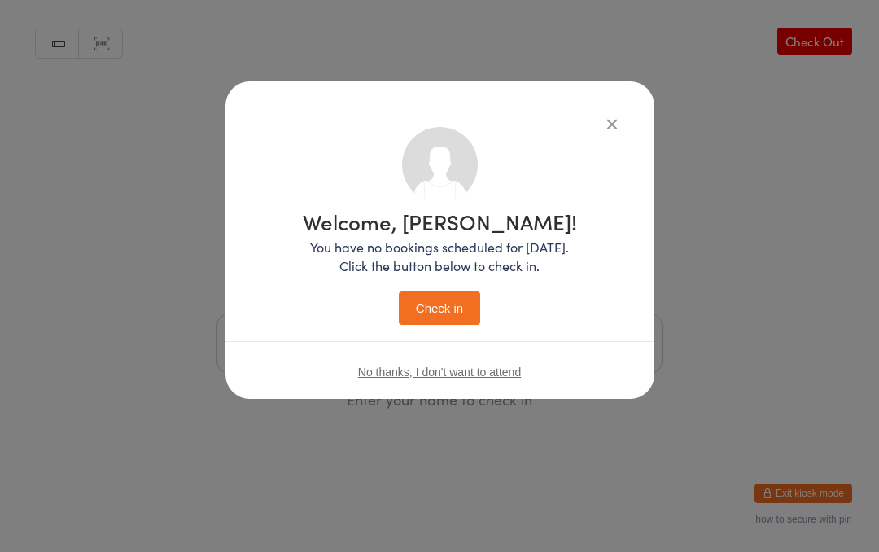
click at [456, 292] on button "Check in" at bounding box center [439, 307] width 81 height 33
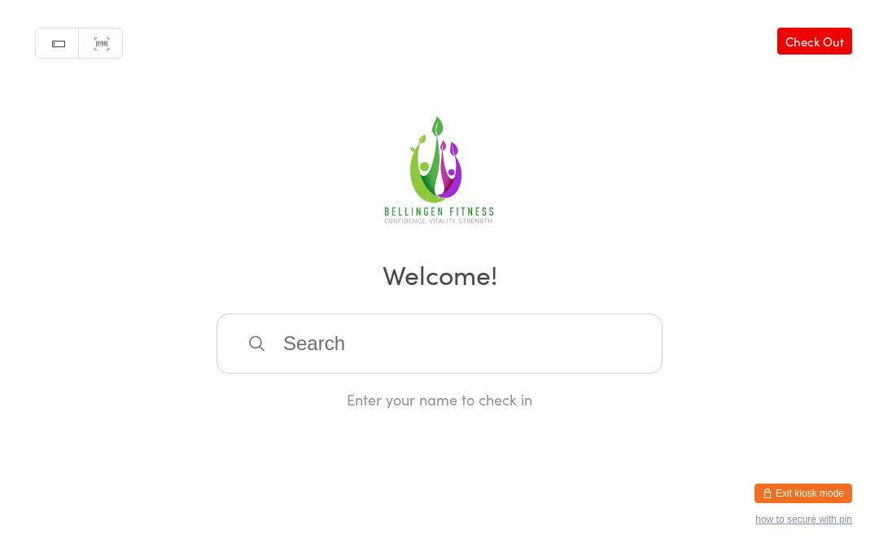
click at [280, 358] on input "search" at bounding box center [439, 343] width 446 height 60
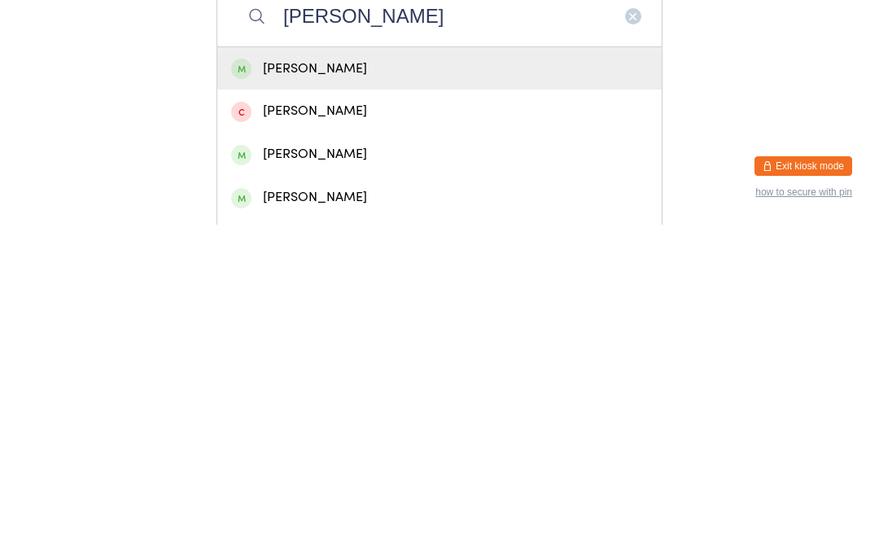
type input "[PERSON_NAME]"
click at [268, 374] on div "[PERSON_NAME]" at bounding box center [439, 395] width 444 height 43
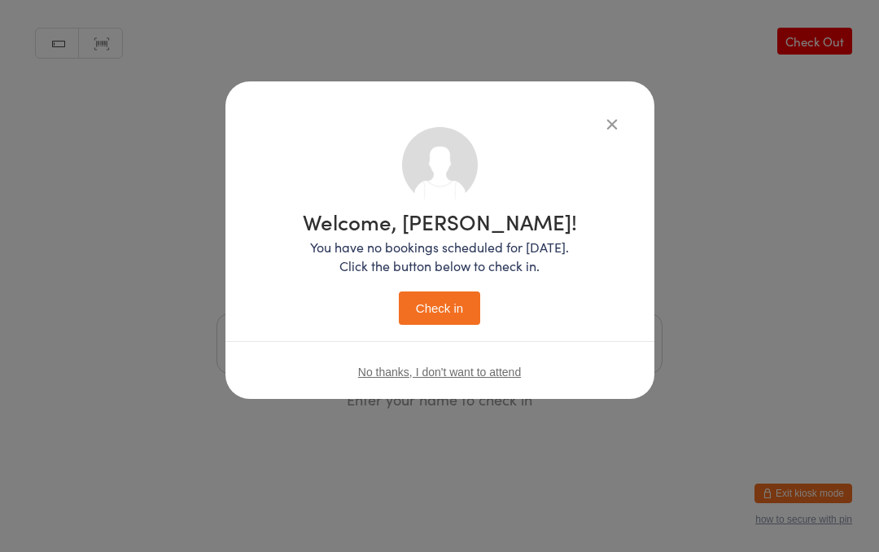
click at [431, 304] on button "Check in" at bounding box center [439, 307] width 81 height 33
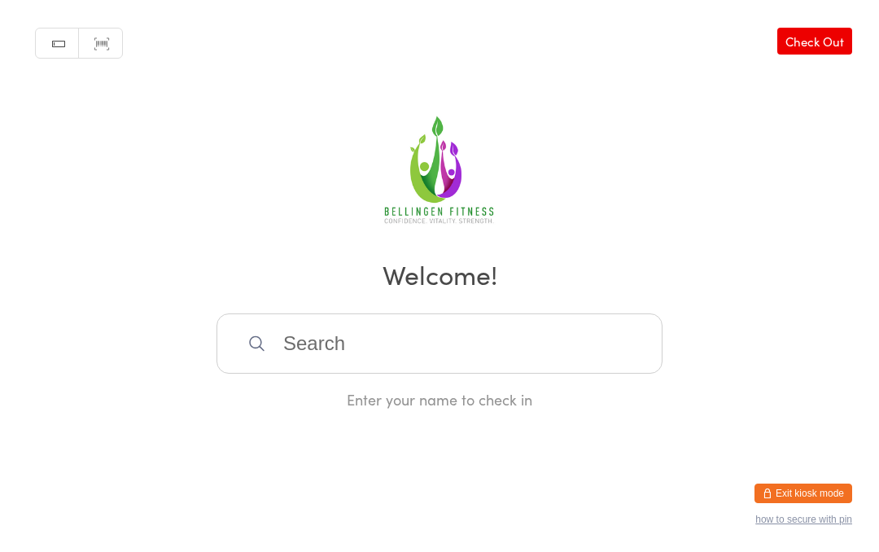
click at [539, 358] on input "search" at bounding box center [439, 343] width 446 height 60
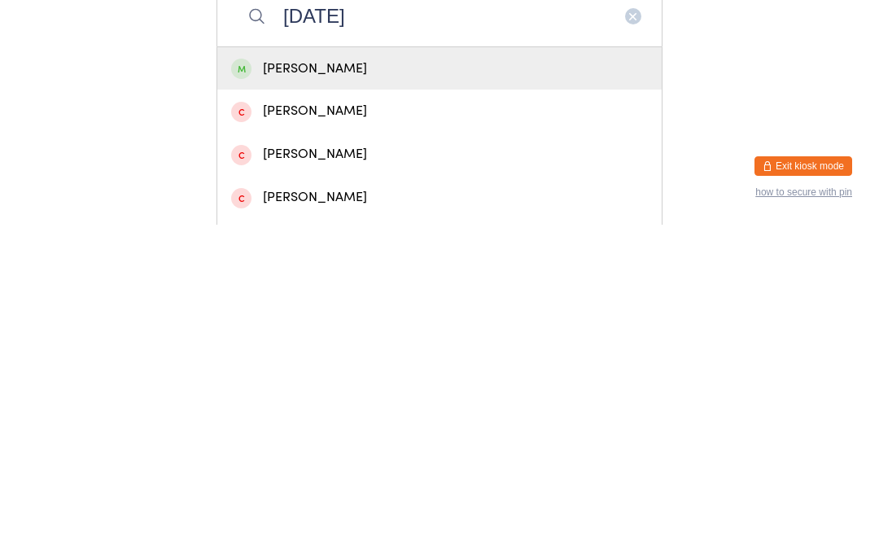
type input "[DATE]"
click at [525, 385] on div "[PERSON_NAME]" at bounding box center [439, 396] width 417 height 22
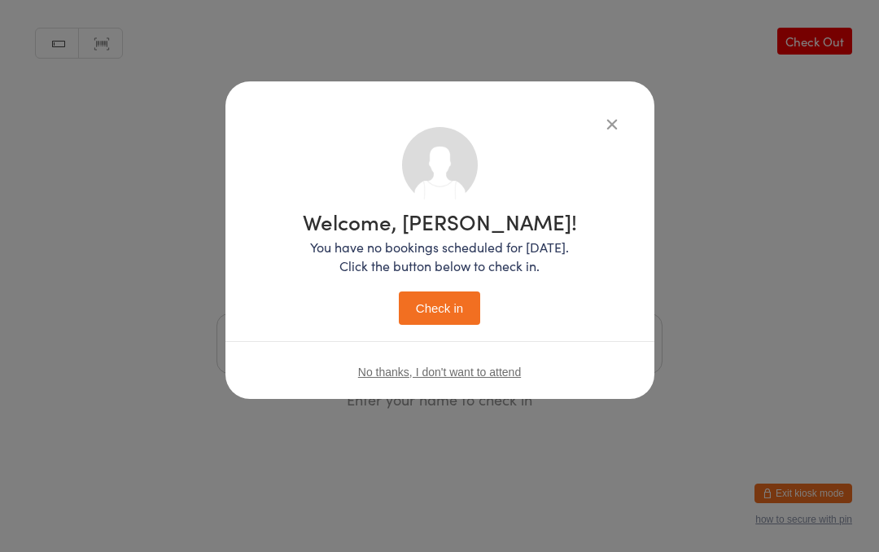
click at [446, 296] on button "Check in" at bounding box center [439, 307] width 81 height 33
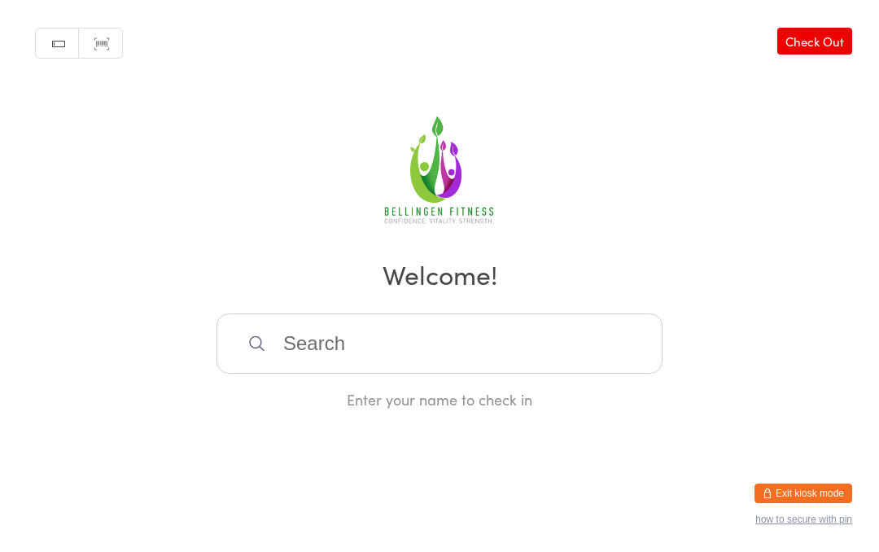
click at [281, 330] on input "search" at bounding box center [439, 343] width 446 height 60
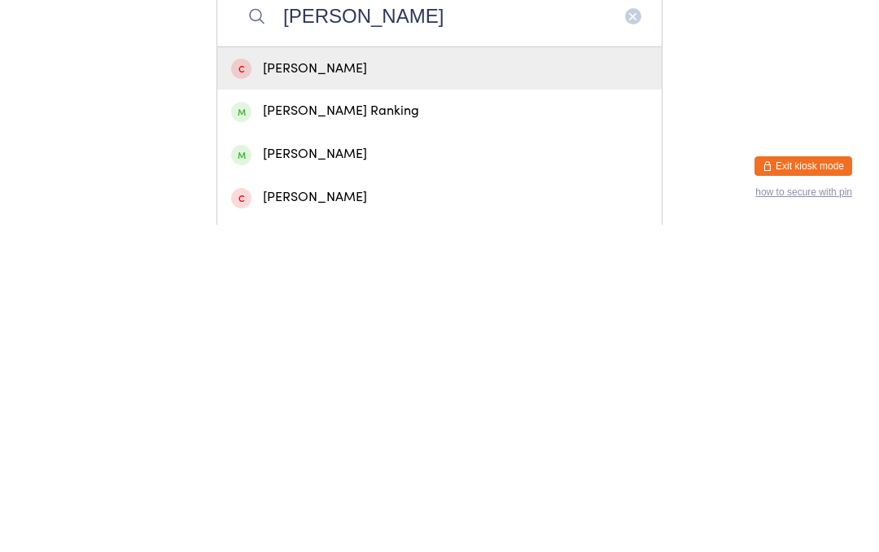
type input "[PERSON_NAME]"
click at [366, 427] on div "[PERSON_NAME] Ranking" at bounding box center [439, 438] width 417 height 22
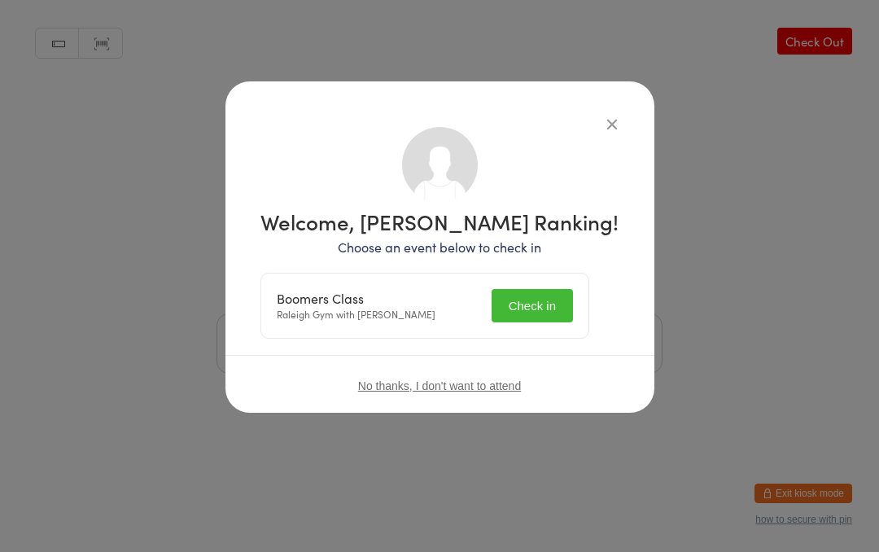
click at [546, 301] on button "Check in" at bounding box center [531, 305] width 81 height 33
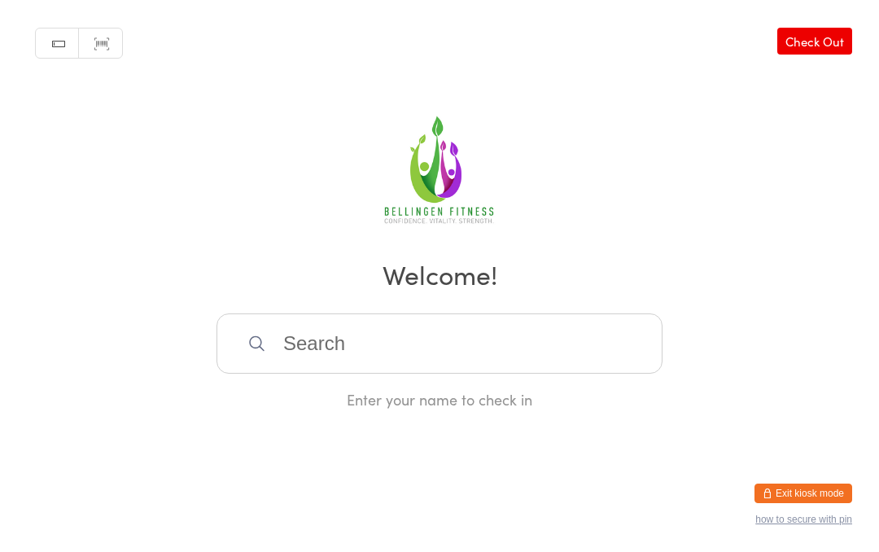
click at [400, 334] on input "search" at bounding box center [439, 343] width 446 height 60
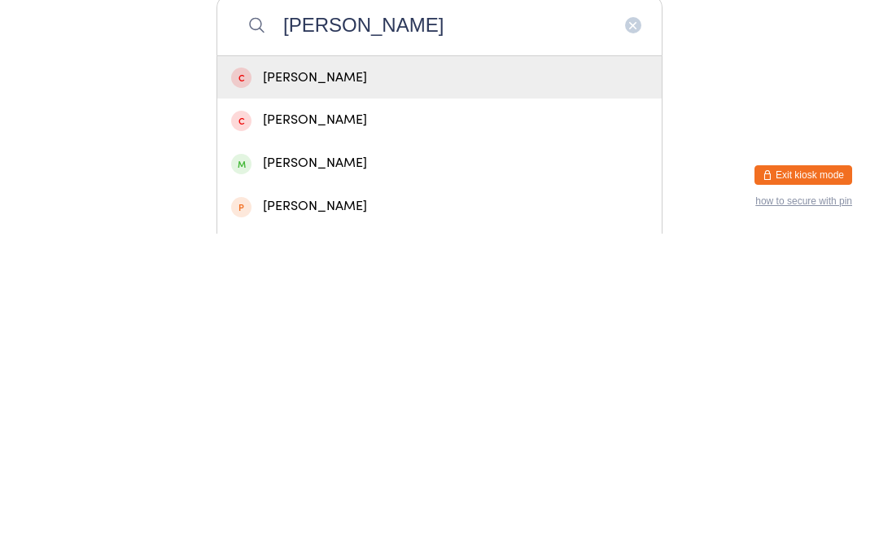
type input "[PERSON_NAME]"
click at [298, 460] on div "[PERSON_NAME]" at bounding box center [439, 481] width 444 height 43
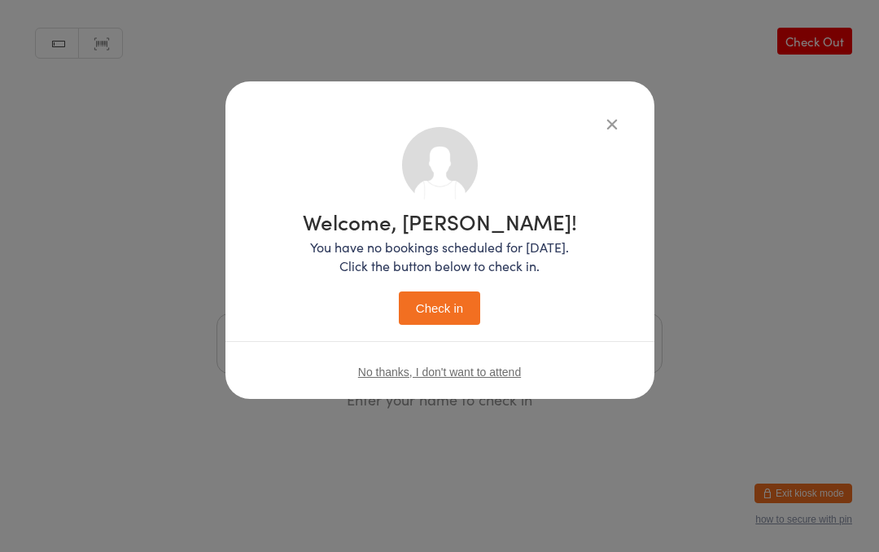
click at [439, 303] on button "Check in" at bounding box center [439, 307] width 81 height 33
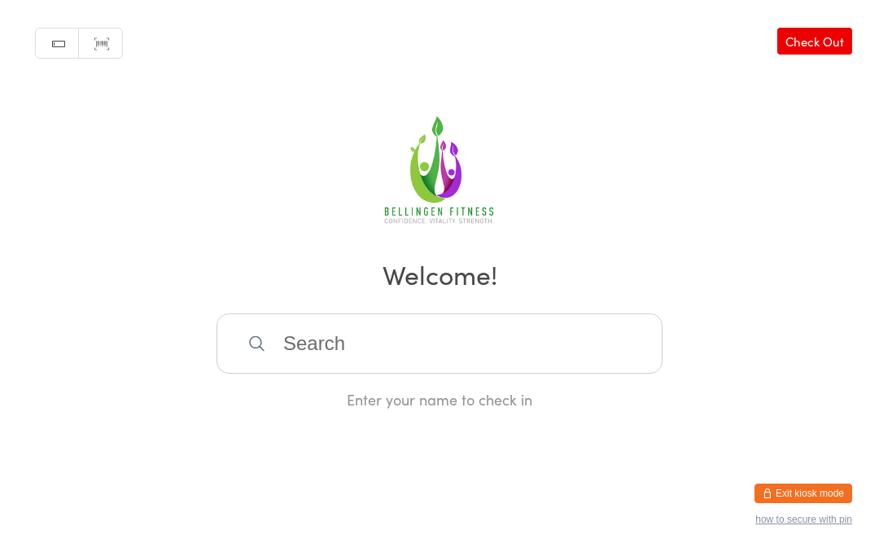
click at [529, 342] on input "search" at bounding box center [439, 343] width 446 height 60
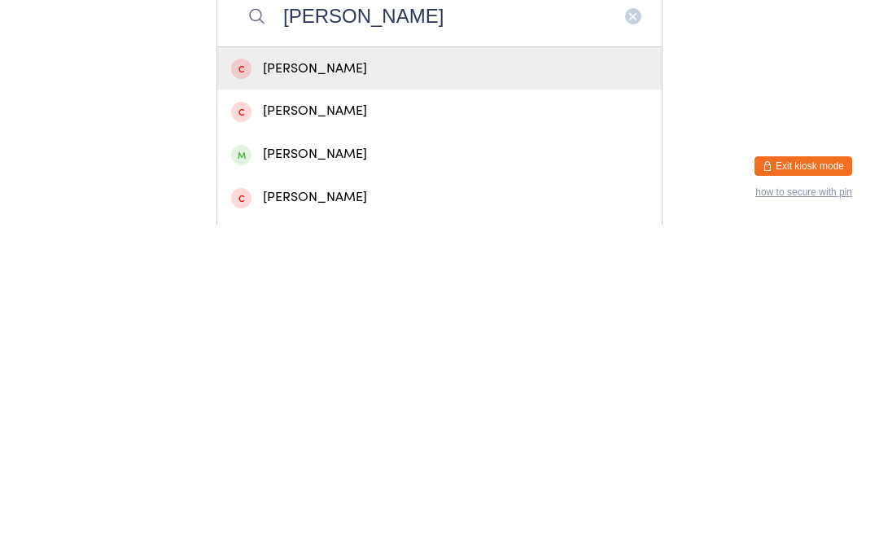
type input "[PERSON_NAME]"
click at [306, 470] on div "[PERSON_NAME]" at bounding box center [439, 481] width 417 height 22
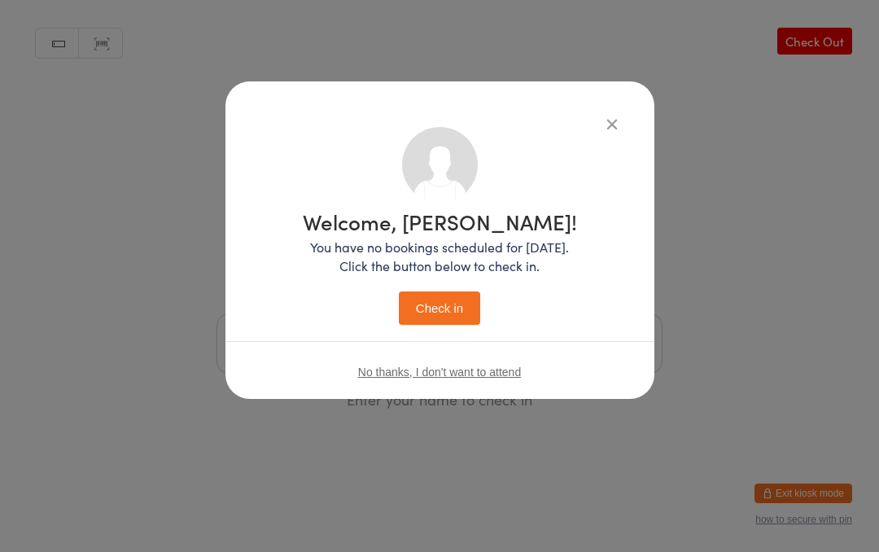
click at [452, 299] on button "Check in" at bounding box center [439, 307] width 81 height 33
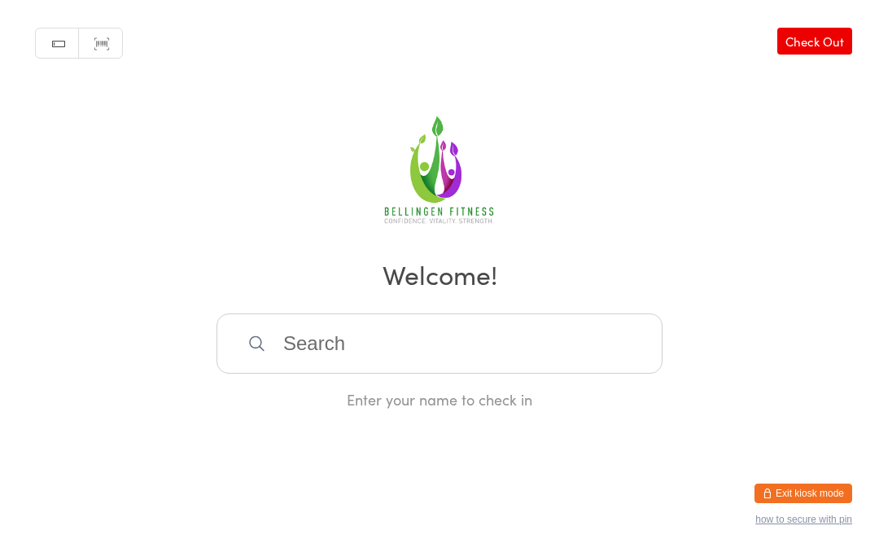
click at [444, 338] on input "search" at bounding box center [439, 343] width 446 height 60
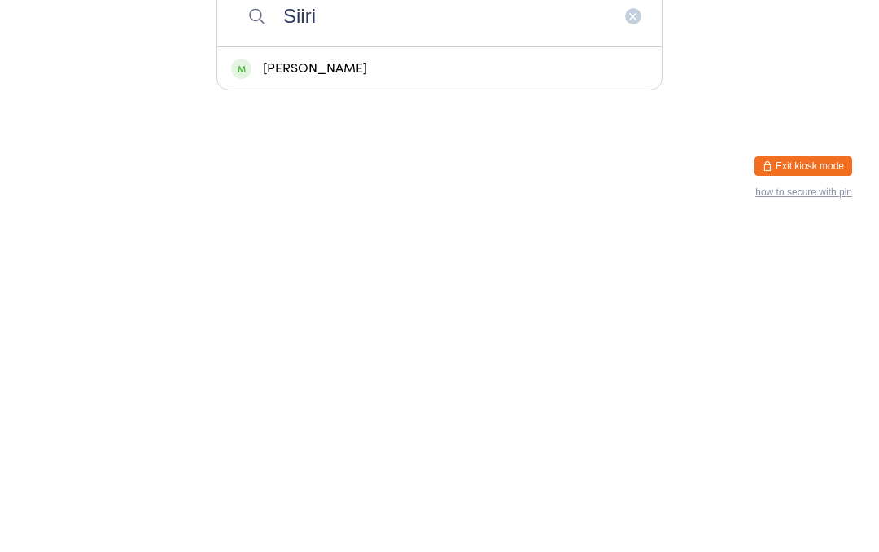
type input "Siiri"
click at [327, 385] on div "[PERSON_NAME]" at bounding box center [439, 396] width 417 height 22
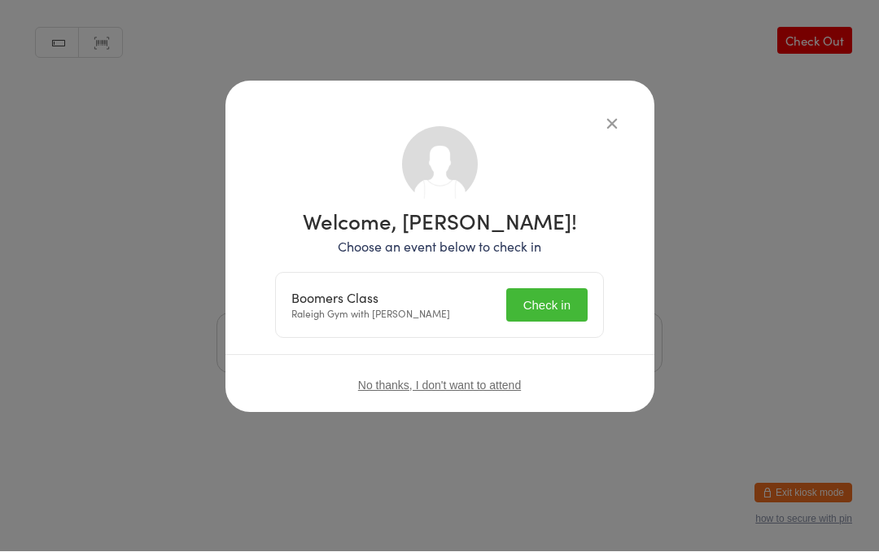
click at [547, 312] on button "Check in" at bounding box center [546, 305] width 81 height 33
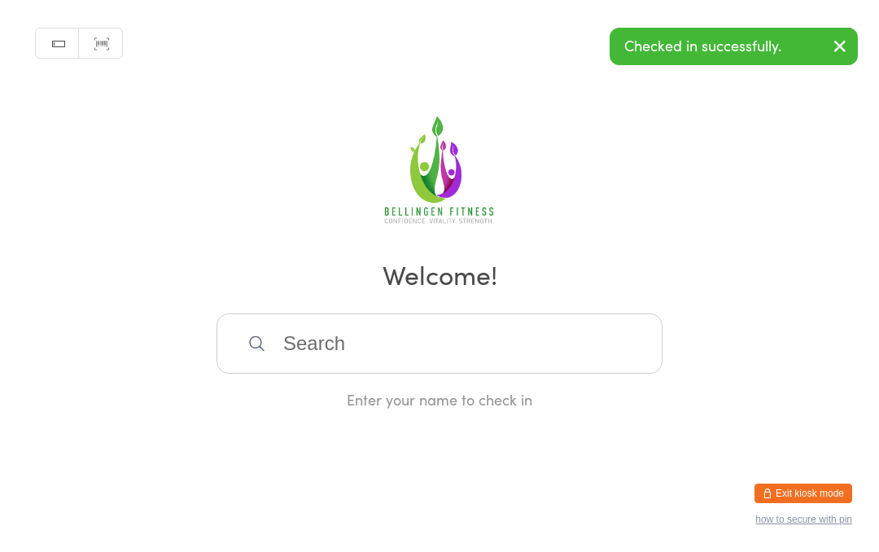
click at [302, 342] on input "search" at bounding box center [439, 343] width 446 height 60
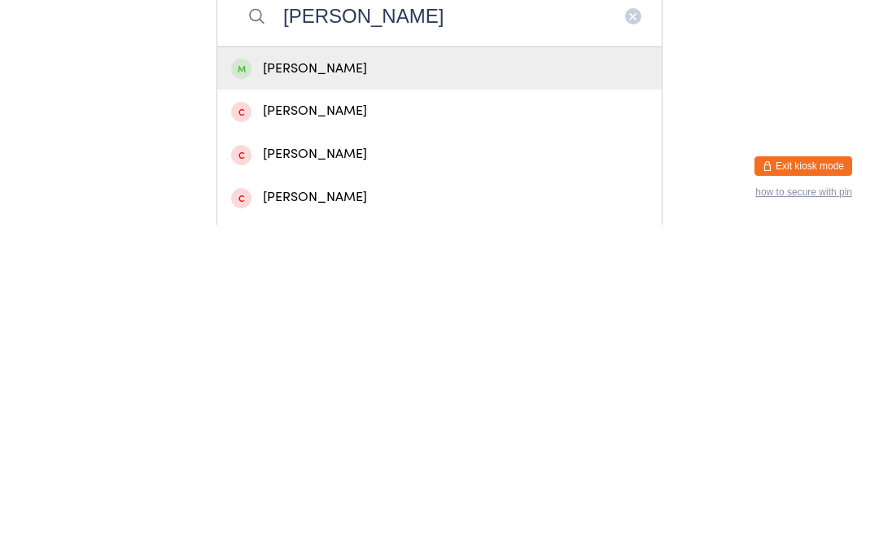
type input "[PERSON_NAME]"
click at [313, 385] on div "[PERSON_NAME]" at bounding box center [439, 396] width 417 height 22
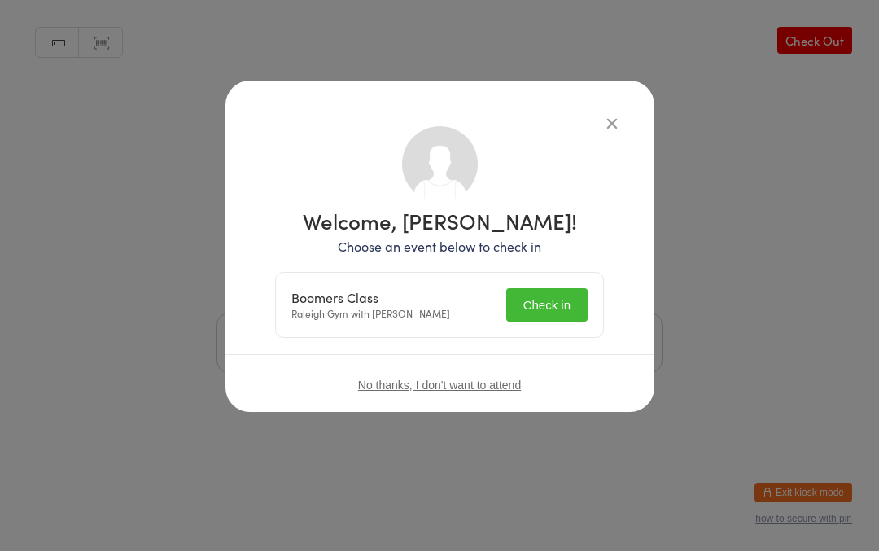
click at [544, 304] on button "Check in" at bounding box center [546, 305] width 81 height 33
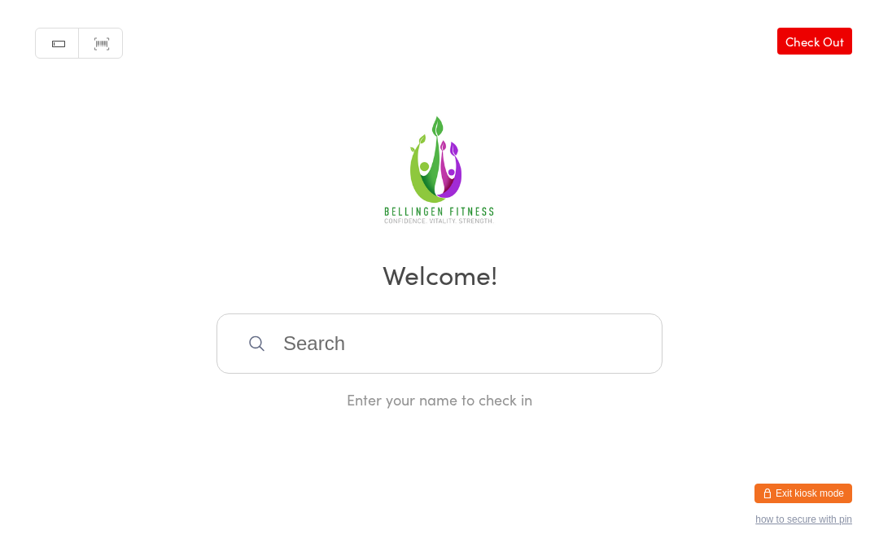
click at [246, 348] on input "search" at bounding box center [439, 343] width 446 height 60
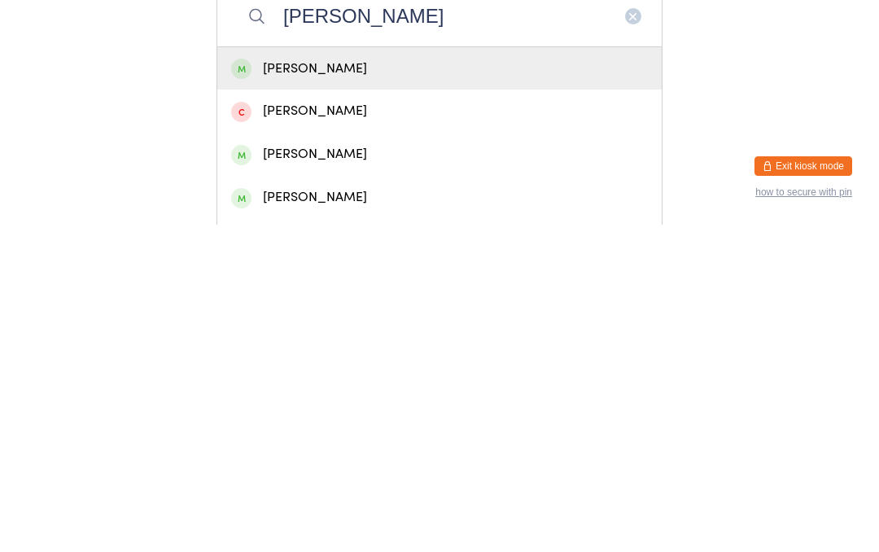
type input "[PERSON_NAME]"
click at [325, 385] on div "[PERSON_NAME]" at bounding box center [439, 396] width 417 height 22
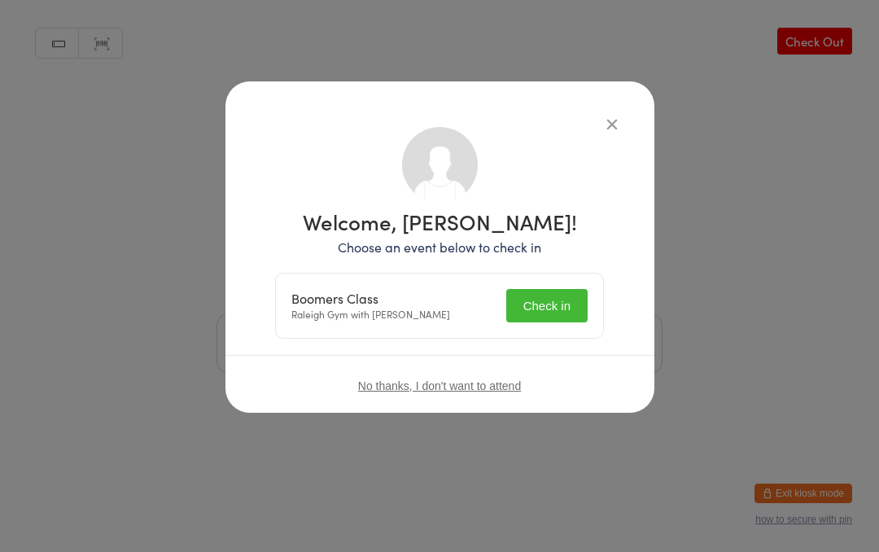
click at [551, 307] on button "Check in" at bounding box center [546, 305] width 81 height 33
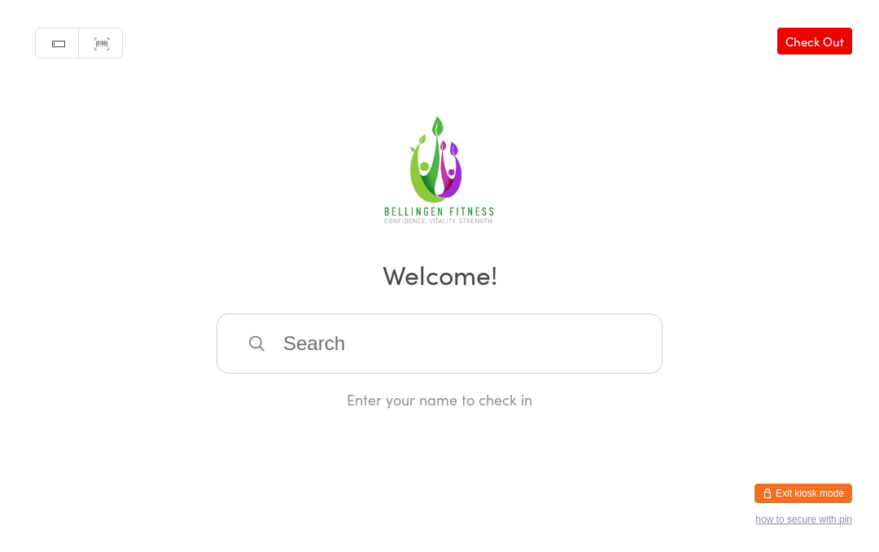
click at [376, 341] on input "search" at bounding box center [439, 343] width 446 height 60
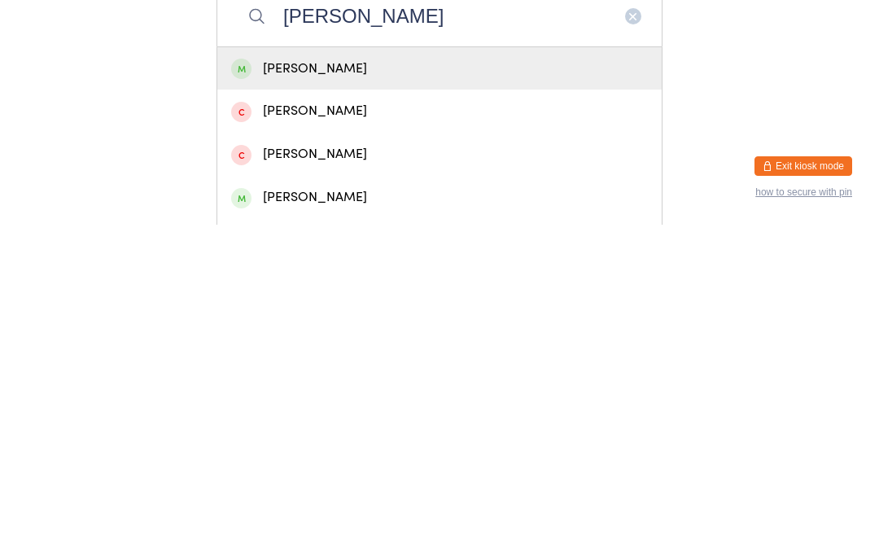
click at [402, 313] on input "[PERSON_NAME]" at bounding box center [439, 343] width 446 height 60
type input "[PERSON_NAME]"
click at [431, 385] on div "[PERSON_NAME]" at bounding box center [439, 396] width 417 height 22
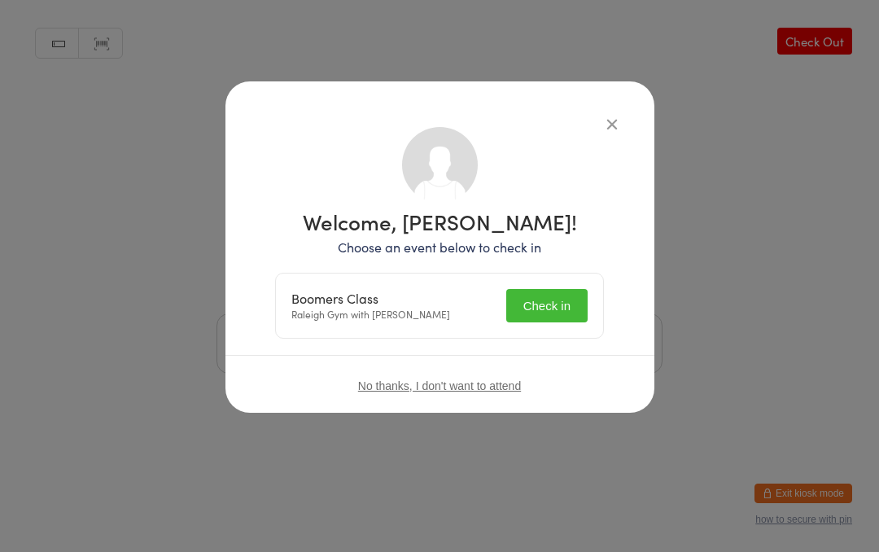
click at [548, 290] on button "Check in" at bounding box center [546, 305] width 81 height 33
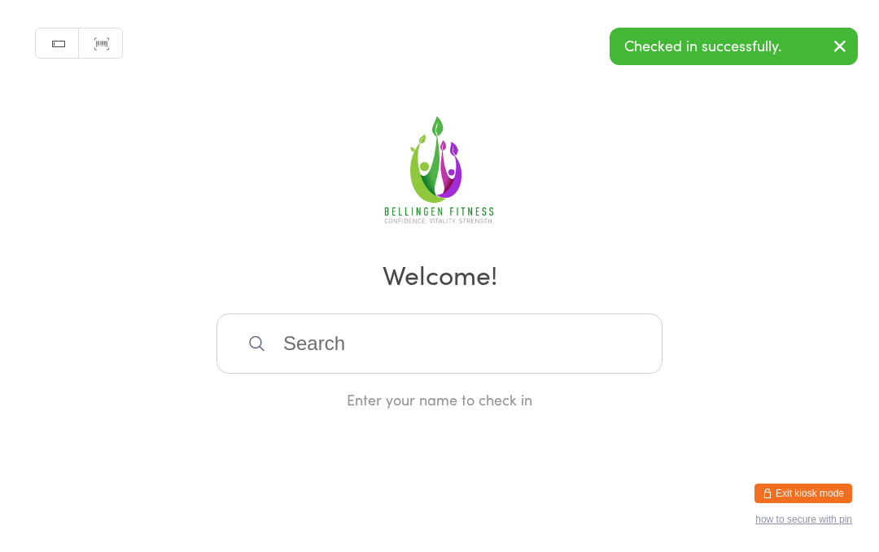
click at [339, 343] on input "search" at bounding box center [439, 343] width 446 height 60
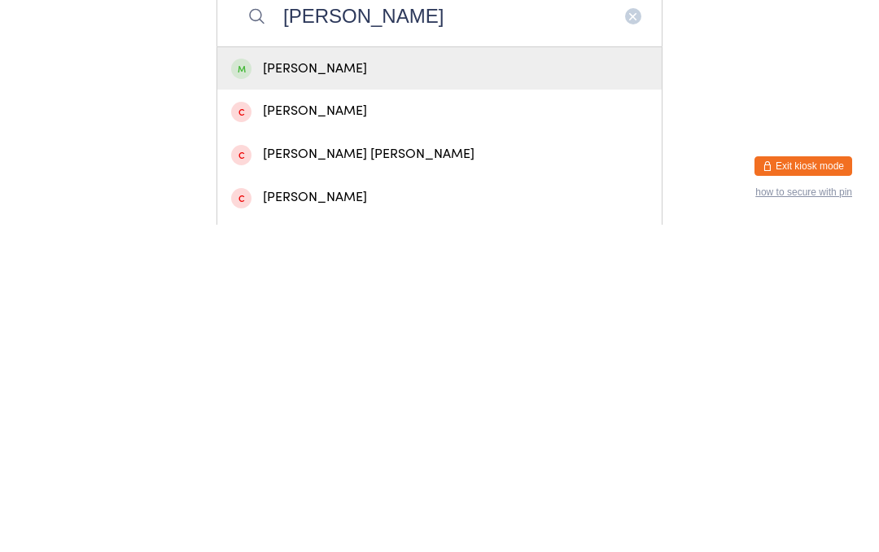
type input "[PERSON_NAME]"
click at [421, 385] on div "[PERSON_NAME]" at bounding box center [439, 396] width 417 height 22
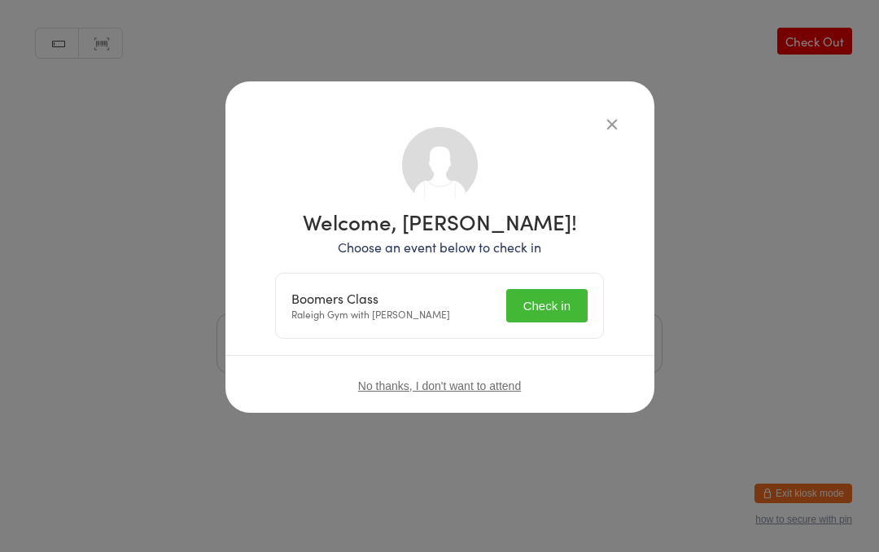
click at [553, 321] on button "Check in" at bounding box center [546, 305] width 81 height 33
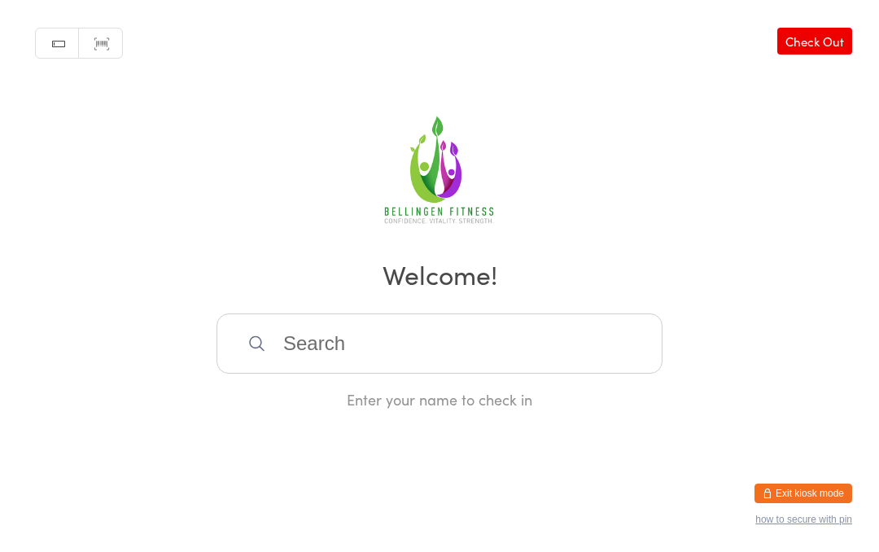
click at [311, 365] on input "search" at bounding box center [439, 343] width 446 height 60
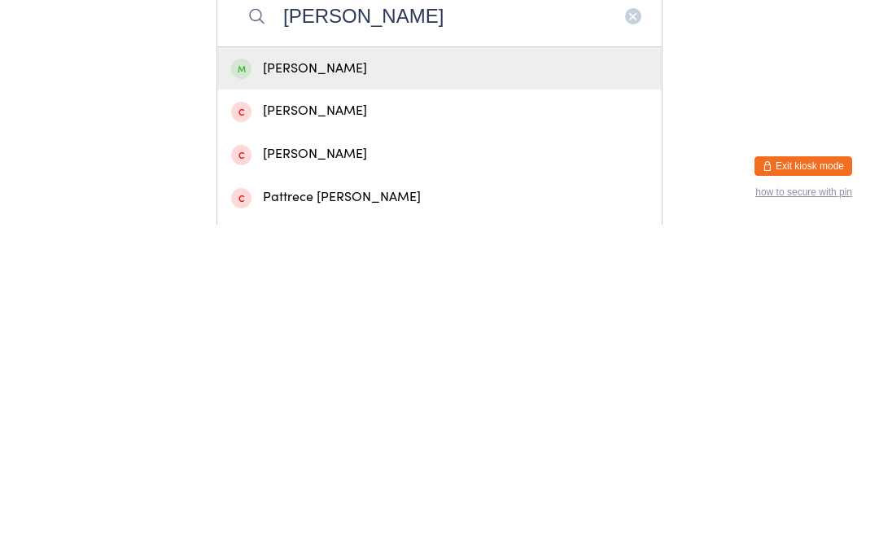
type input "[PERSON_NAME]"
click at [440, 385] on div "[PERSON_NAME]" at bounding box center [439, 396] width 417 height 22
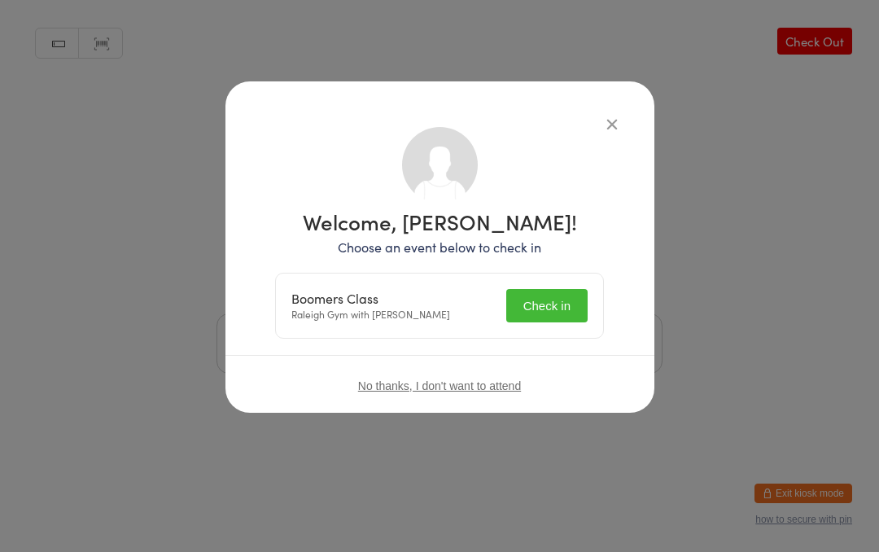
click at [547, 312] on button "Check in" at bounding box center [546, 305] width 81 height 33
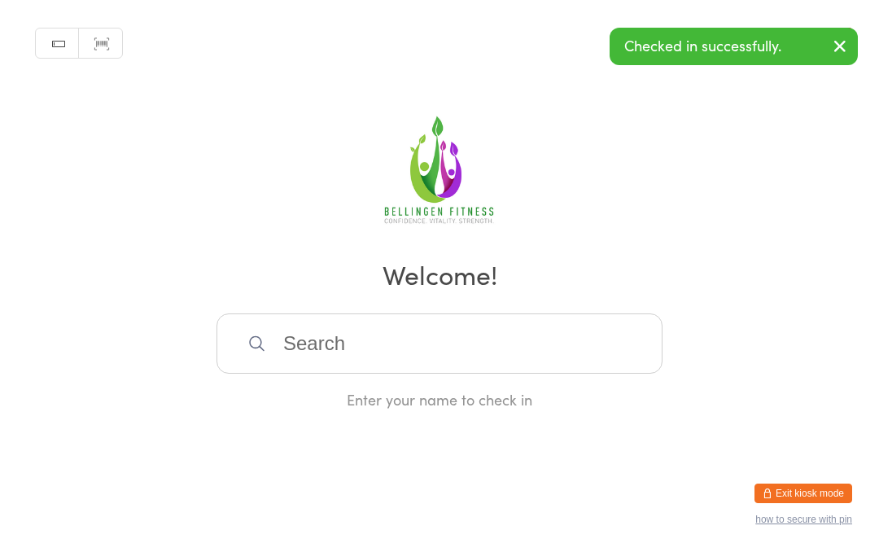
click at [286, 343] on input "search" at bounding box center [439, 343] width 446 height 60
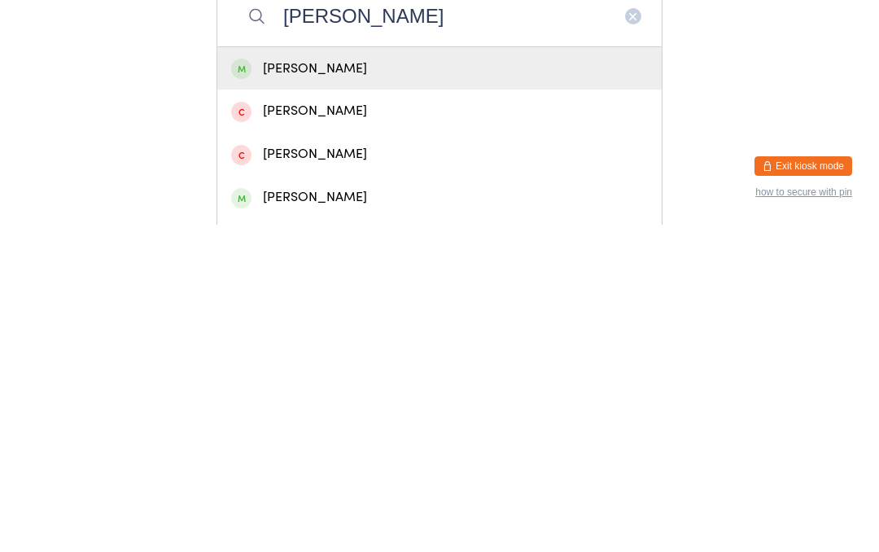
type input "[PERSON_NAME]"
click at [295, 385] on div "[PERSON_NAME]" at bounding box center [439, 396] width 417 height 22
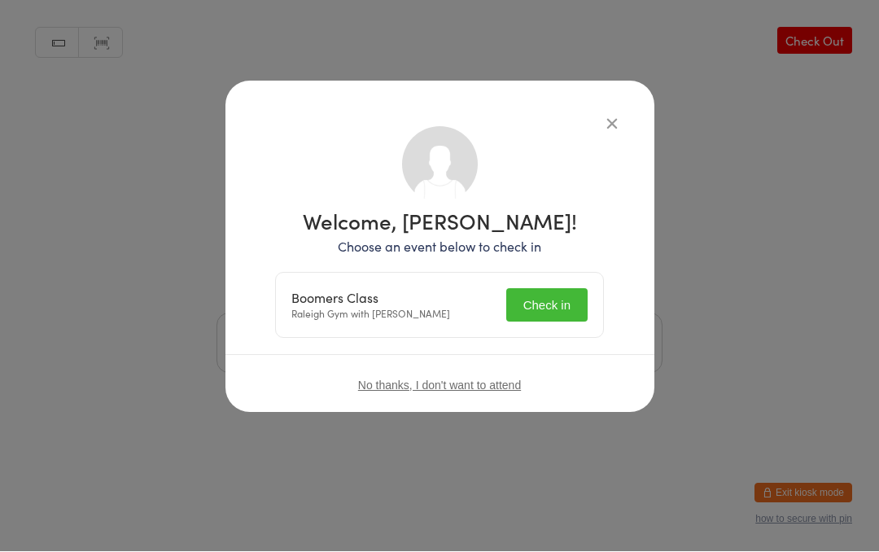
click at [554, 310] on button "Check in" at bounding box center [546, 305] width 81 height 33
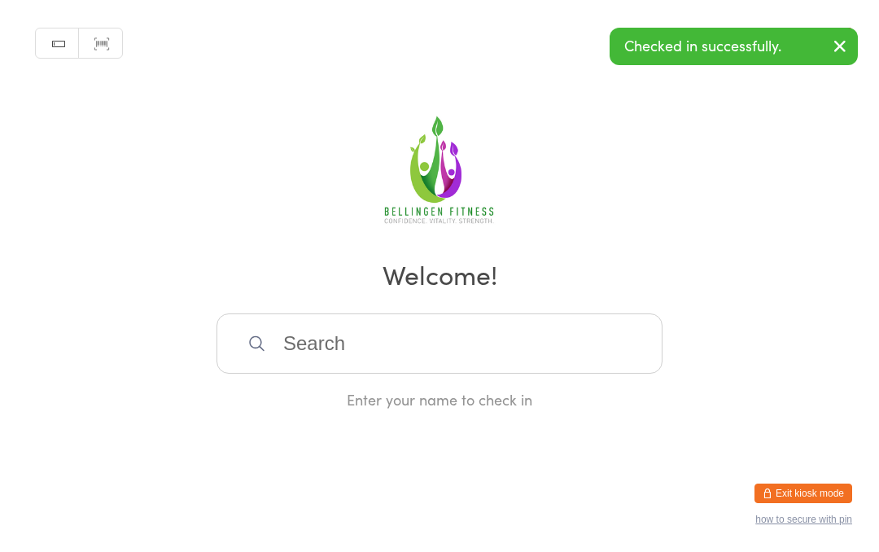
click at [311, 369] on input "search" at bounding box center [439, 343] width 446 height 60
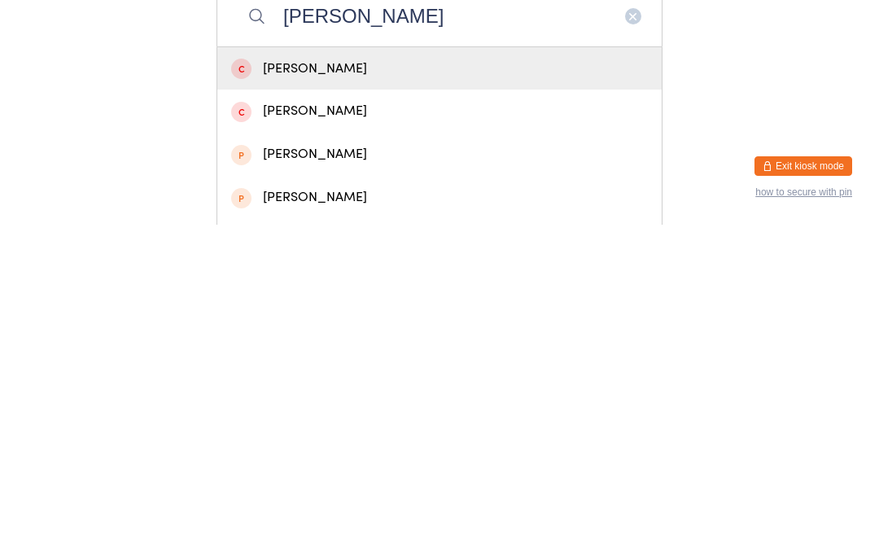
type input "[PERSON_NAME]"
click at [518, 385] on div "[PERSON_NAME]" at bounding box center [439, 396] width 417 height 22
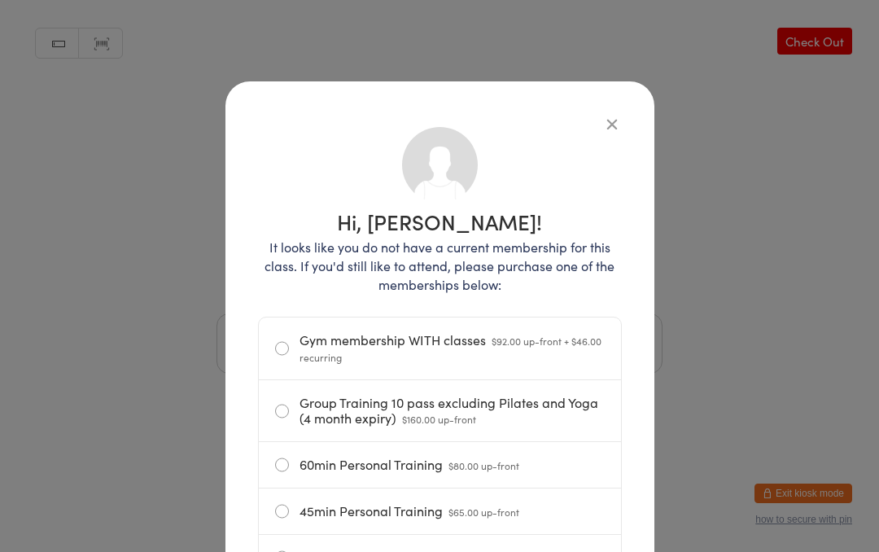
click at [618, 108] on div "Hi, [PERSON_NAME]! It looks like you do not have a current membership for this …" at bounding box center [439, 557] width 429 height 953
click at [615, 131] on button "button" at bounding box center [612, 124] width 20 height 20
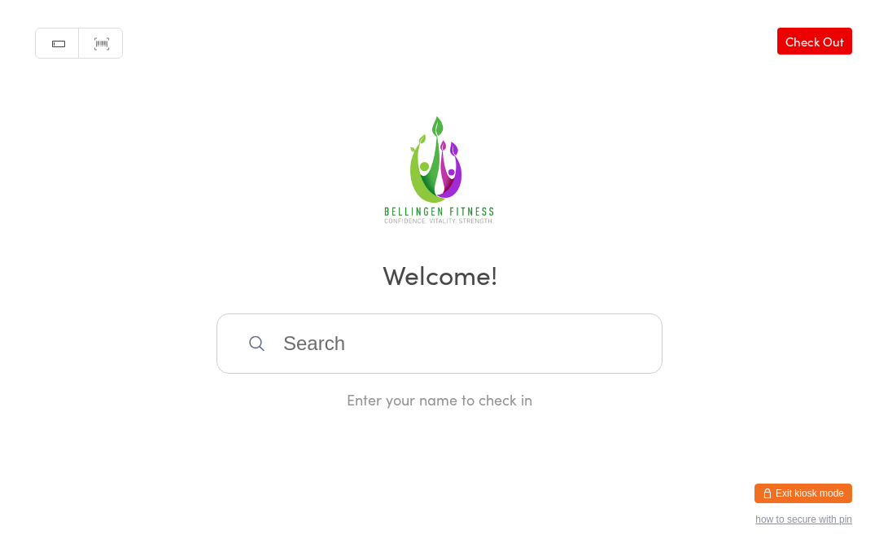
click at [607, 122] on div "Manual search Scanner input Check Out Welcome! Enter your name to check in" at bounding box center [439, 204] width 879 height 409
click at [298, 344] on input "search" at bounding box center [439, 343] width 446 height 60
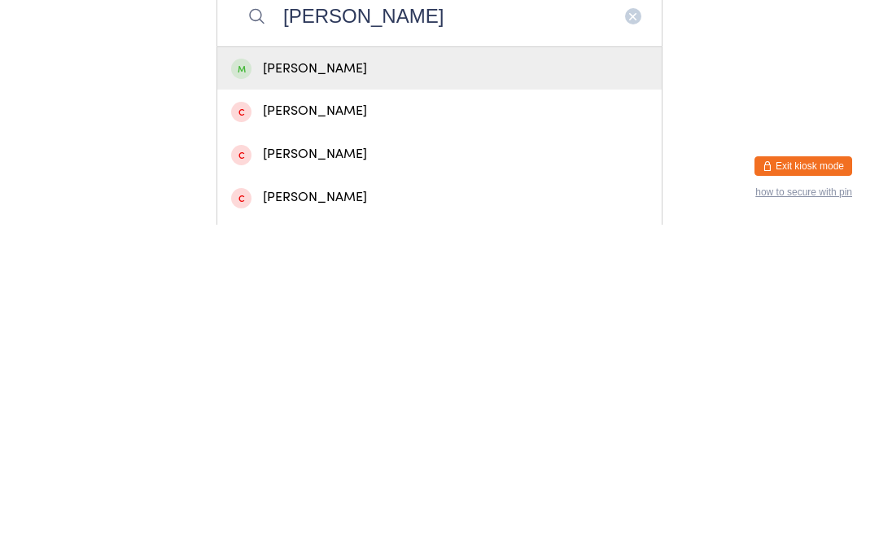
type input "[PERSON_NAME]"
click at [369, 374] on div "[PERSON_NAME]" at bounding box center [439, 395] width 444 height 43
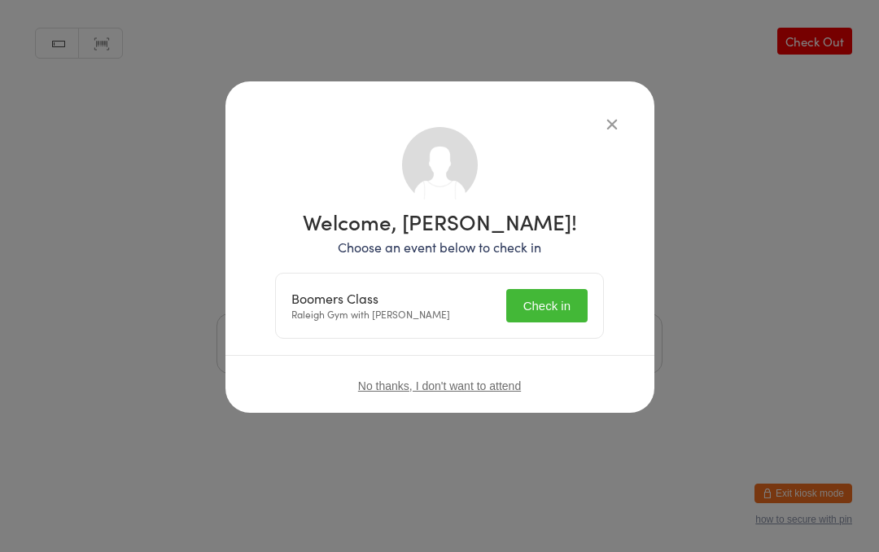
click at [559, 308] on button "Check in" at bounding box center [546, 305] width 81 height 33
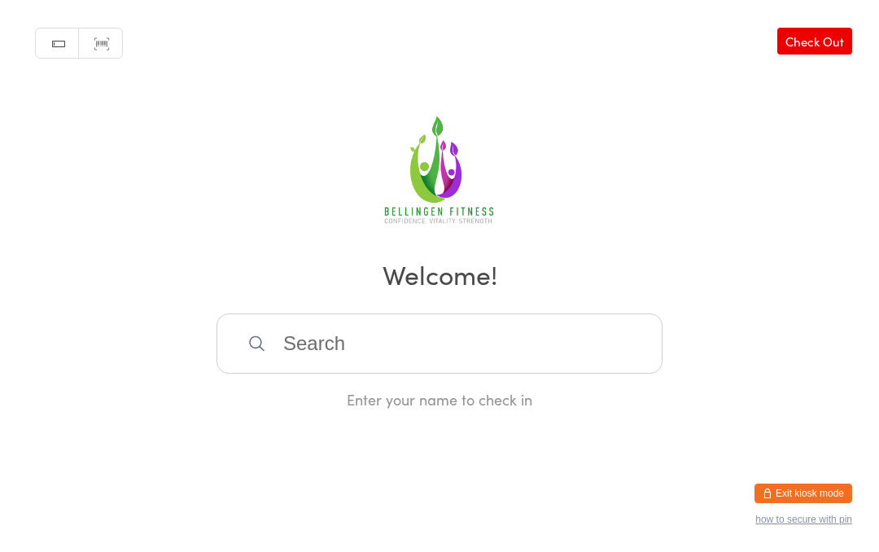
click at [455, 339] on input "search" at bounding box center [439, 343] width 446 height 60
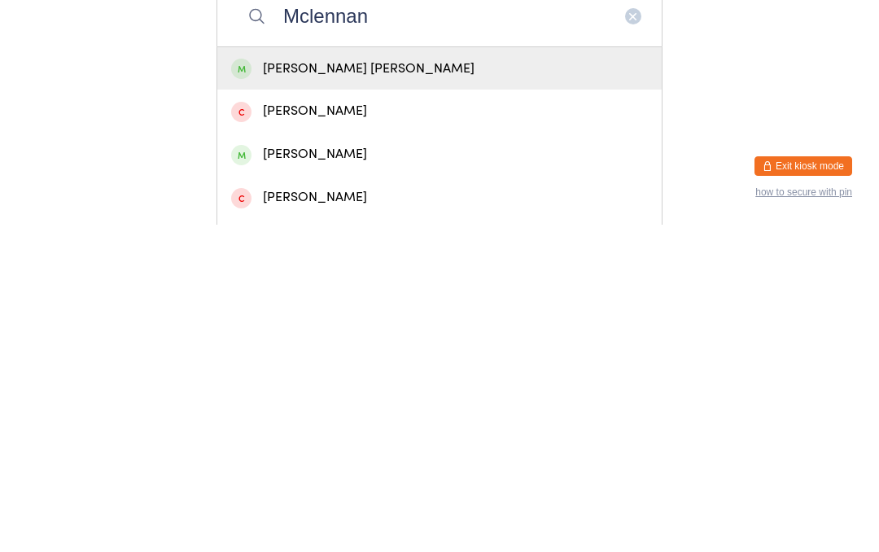
type input "Mclennan"
click at [316, 470] on div "[PERSON_NAME]" at bounding box center [439, 481] width 417 height 22
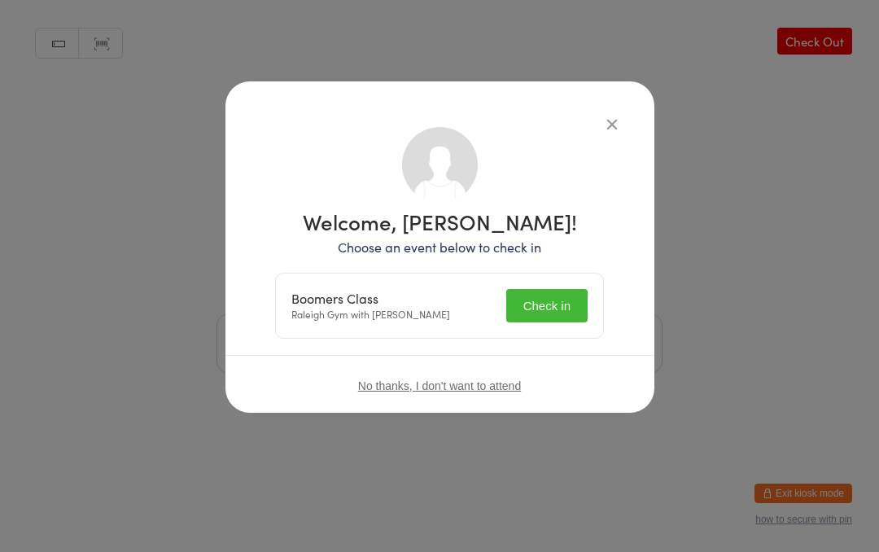
click at [558, 299] on button "Check in" at bounding box center [546, 305] width 81 height 33
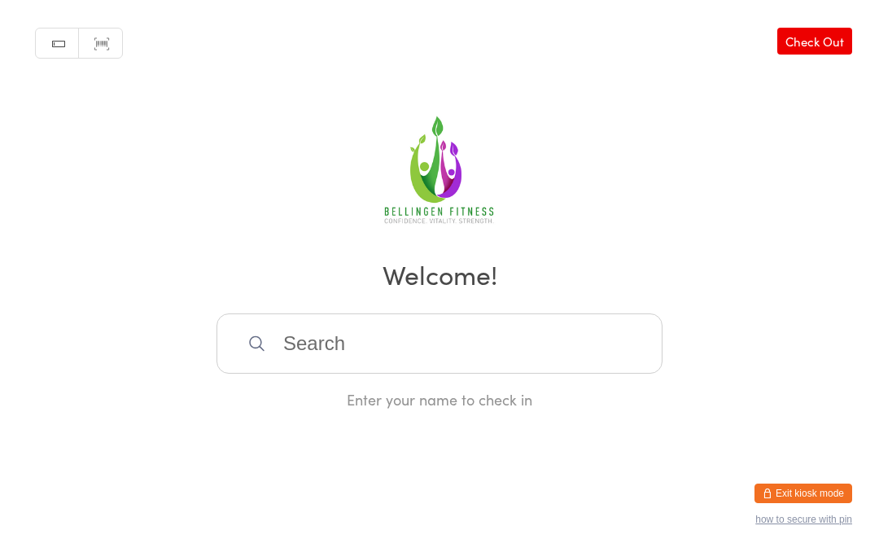
click at [294, 347] on input "search" at bounding box center [439, 343] width 446 height 60
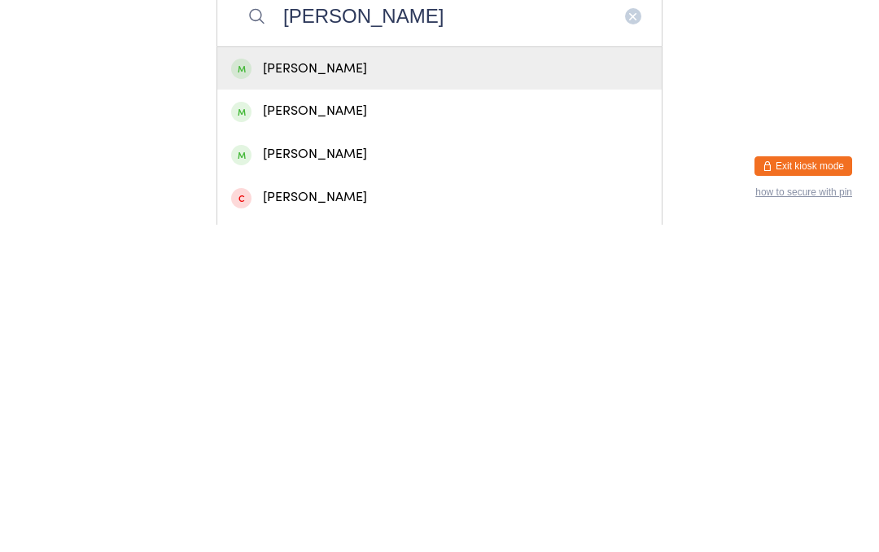
type input "[PERSON_NAME]"
click at [597, 385] on div "[PERSON_NAME]" at bounding box center [439, 396] width 417 height 22
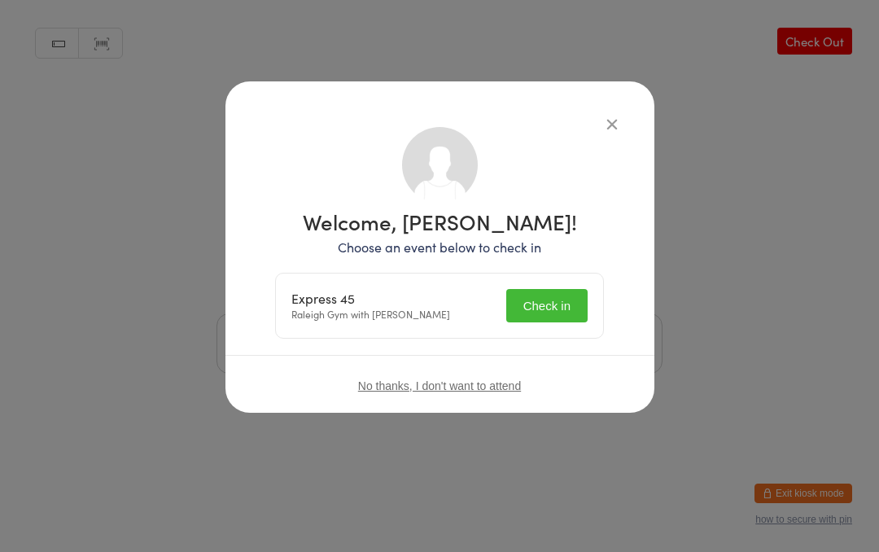
click at [556, 295] on button "Check in" at bounding box center [546, 305] width 81 height 33
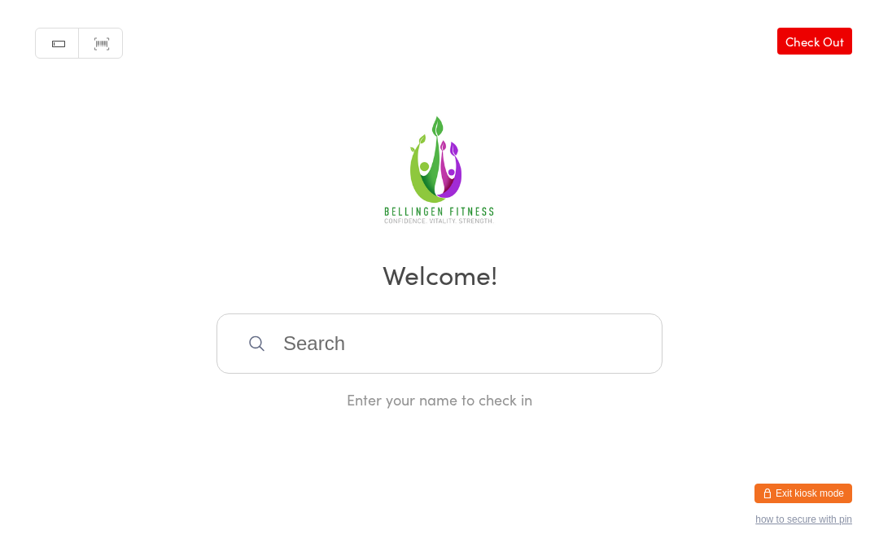
click at [386, 356] on input "search" at bounding box center [439, 343] width 446 height 60
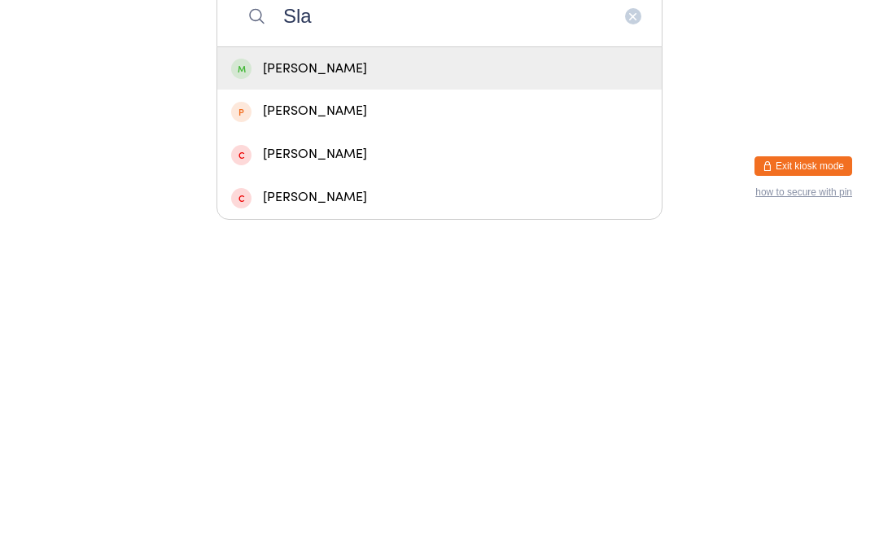
type input "Sla"
click at [302, 385] on div "[PERSON_NAME]" at bounding box center [439, 396] width 417 height 22
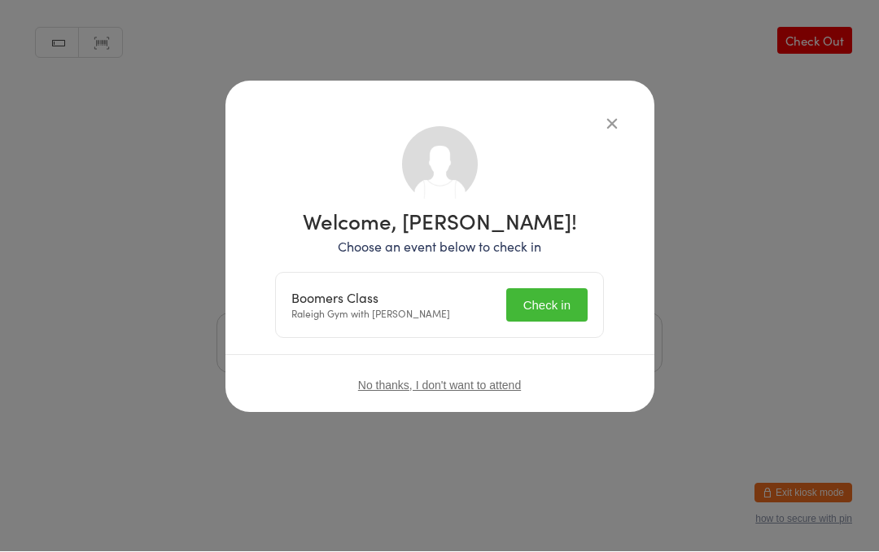
click at [547, 308] on button "Check in" at bounding box center [546, 305] width 81 height 33
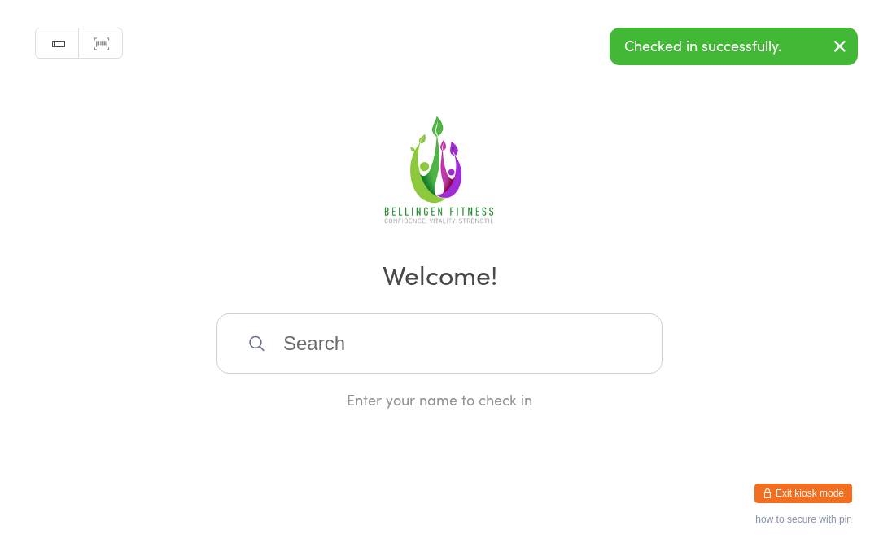
click at [355, 338] on input "search" at bounding box center [439, 343] width 446 height 60
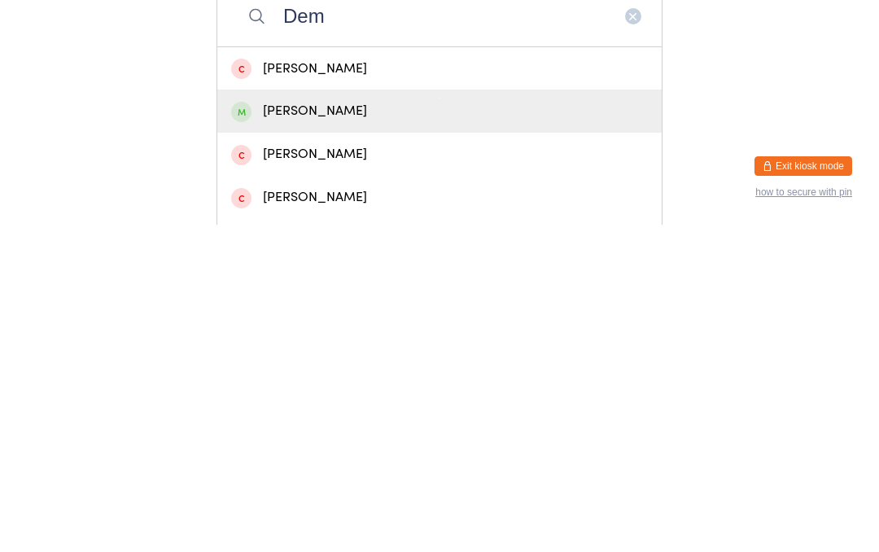
type input "Dem"
click at [305, 427] on div "[PERSON_NAME]" at bounding box center [439, 438] width 417 height 22
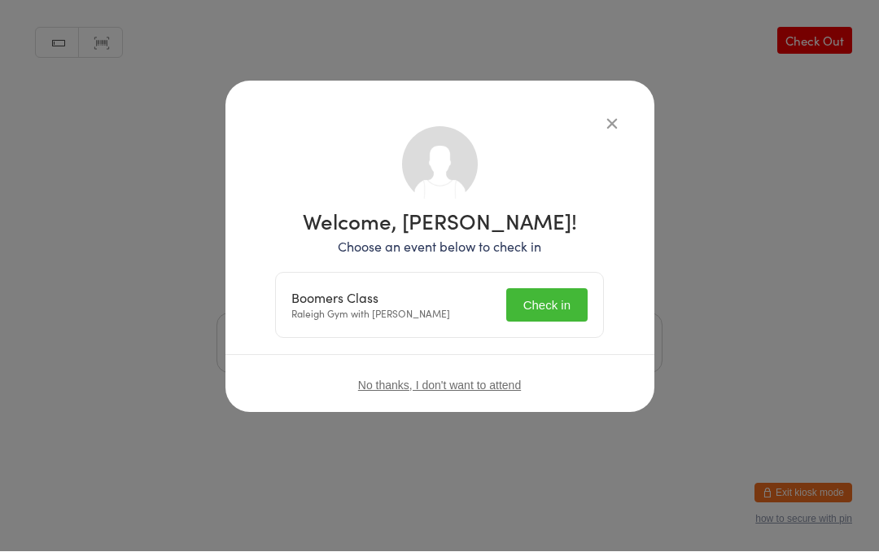
click at [566, 315] on button "Check in" at bounding box center [546, 305] width 81 height 33
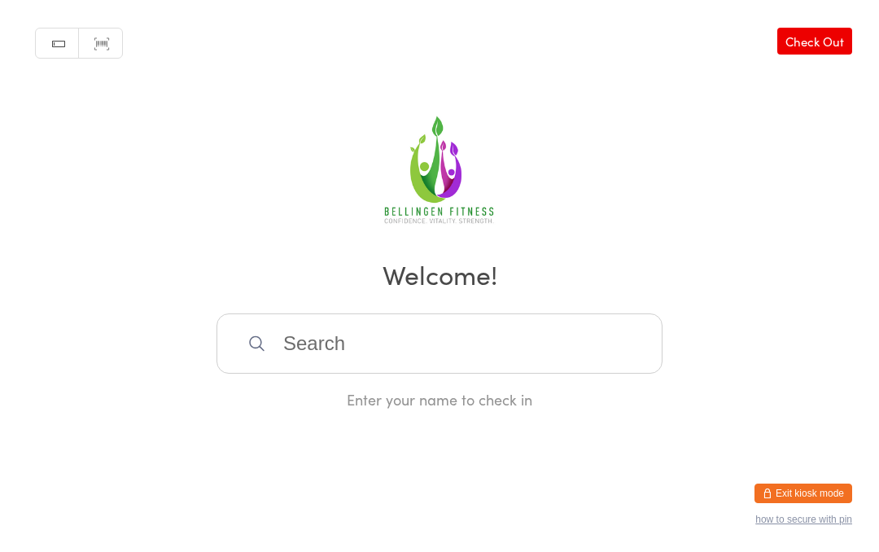
click at [478, 360] on input "search" at bounding box center [439, 343] width 446 height 60
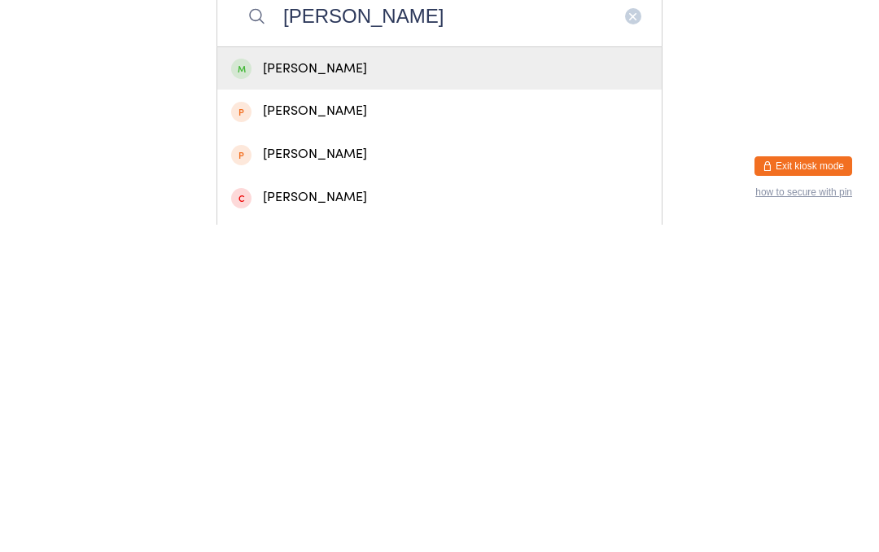
type input "[PERSON_NAME]"
click at [415, 374] on div "[PERSON_NAME]" at bounding box center [439, 395] width 444 height 43
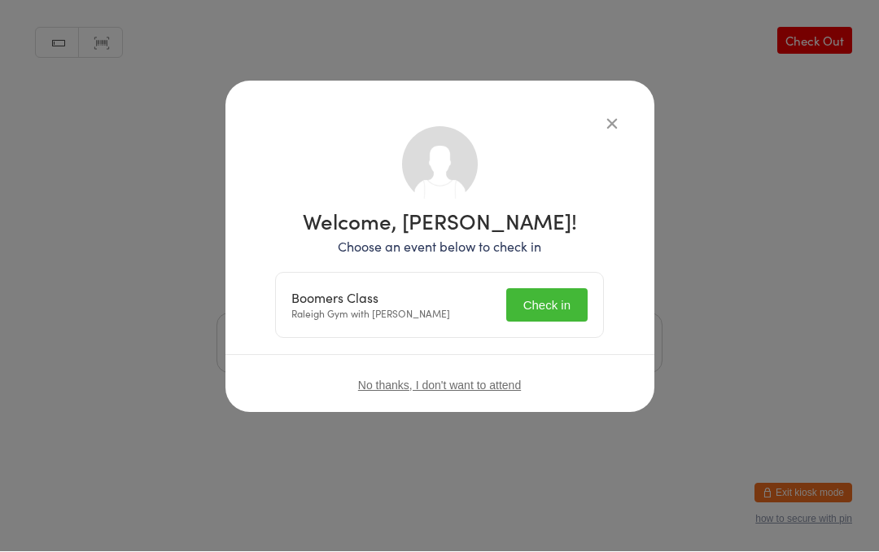
click at [560, 290] on button "Check in" at bounding box center [546, 305] width 81 height 33
